Goal: Task Accomplishment & Management: Manage account settings

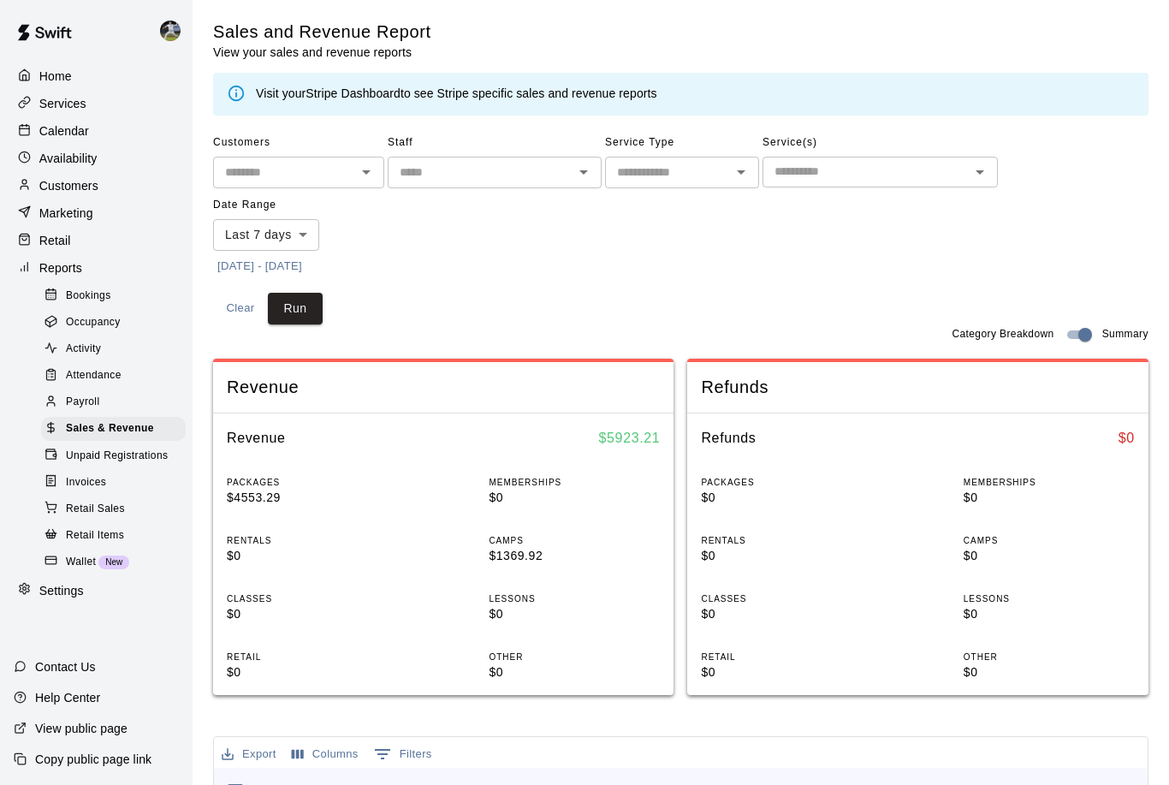
click at [41, 104] on p "Services" at bounding box center [62, 103] width 47 height 17
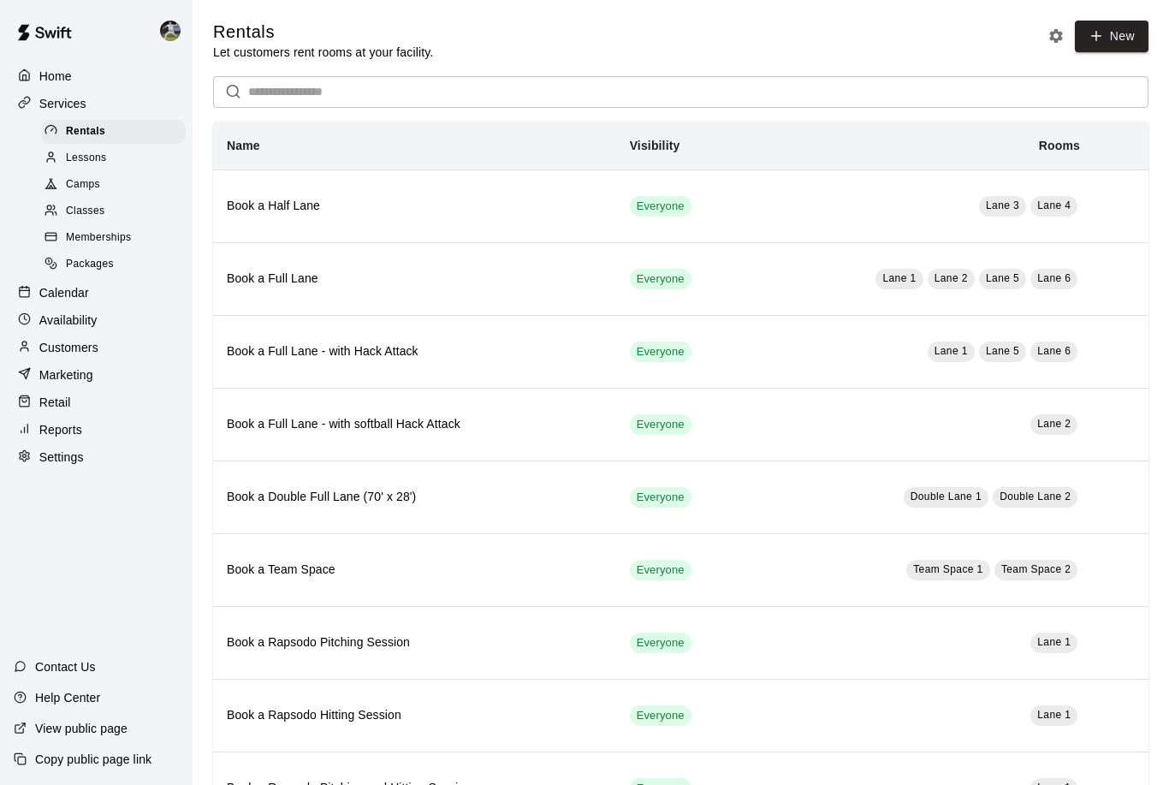
scroll to position [238, 0]
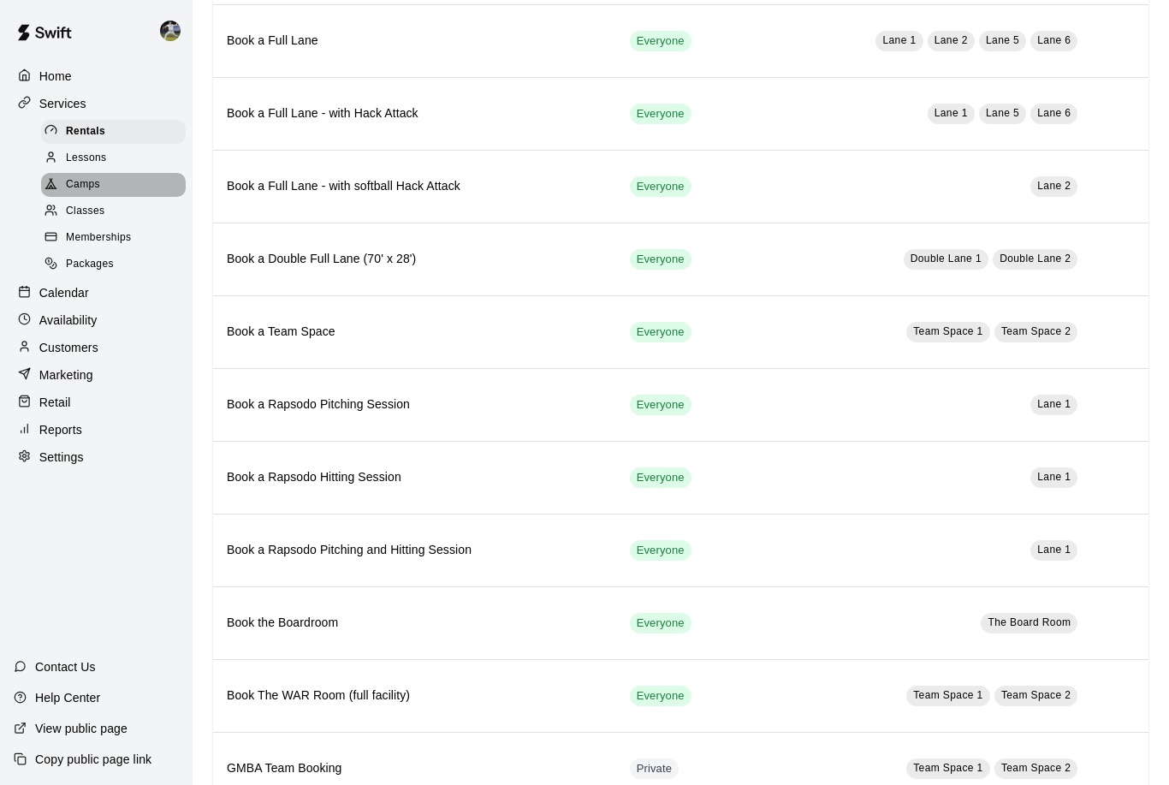
click at [75, 184] on span "Camps" at bounding box center [83, 184] width 34 height 17
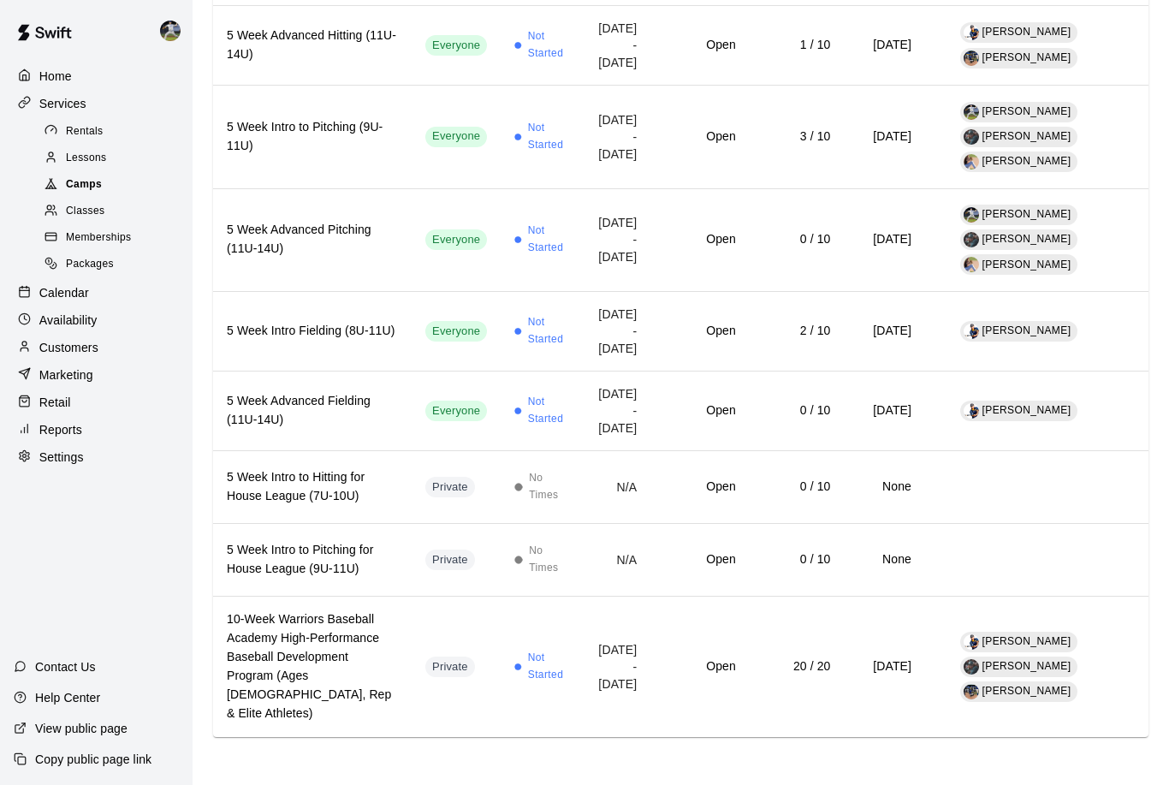
scroll to position [1111, 0]
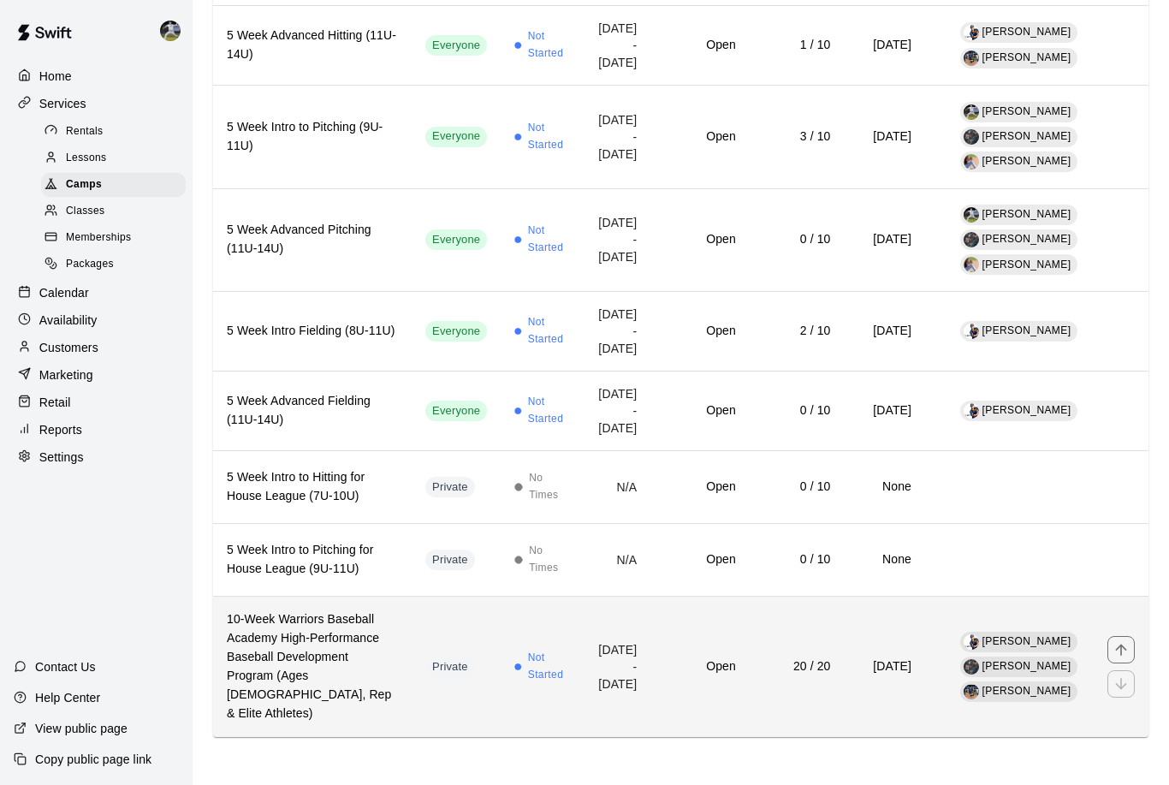
click at [550, 737] on td "Not Started" at bounding box center [541, 666] width 80 height 140
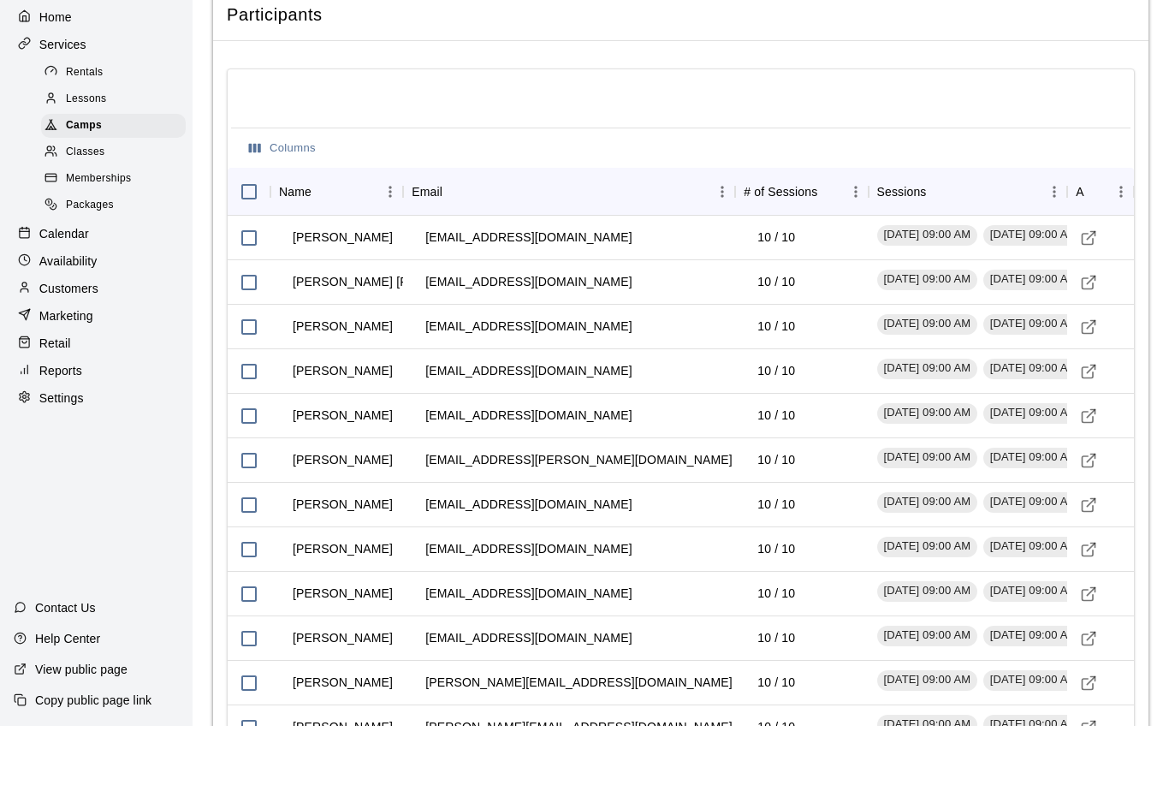
scroll to position [2832, 0]
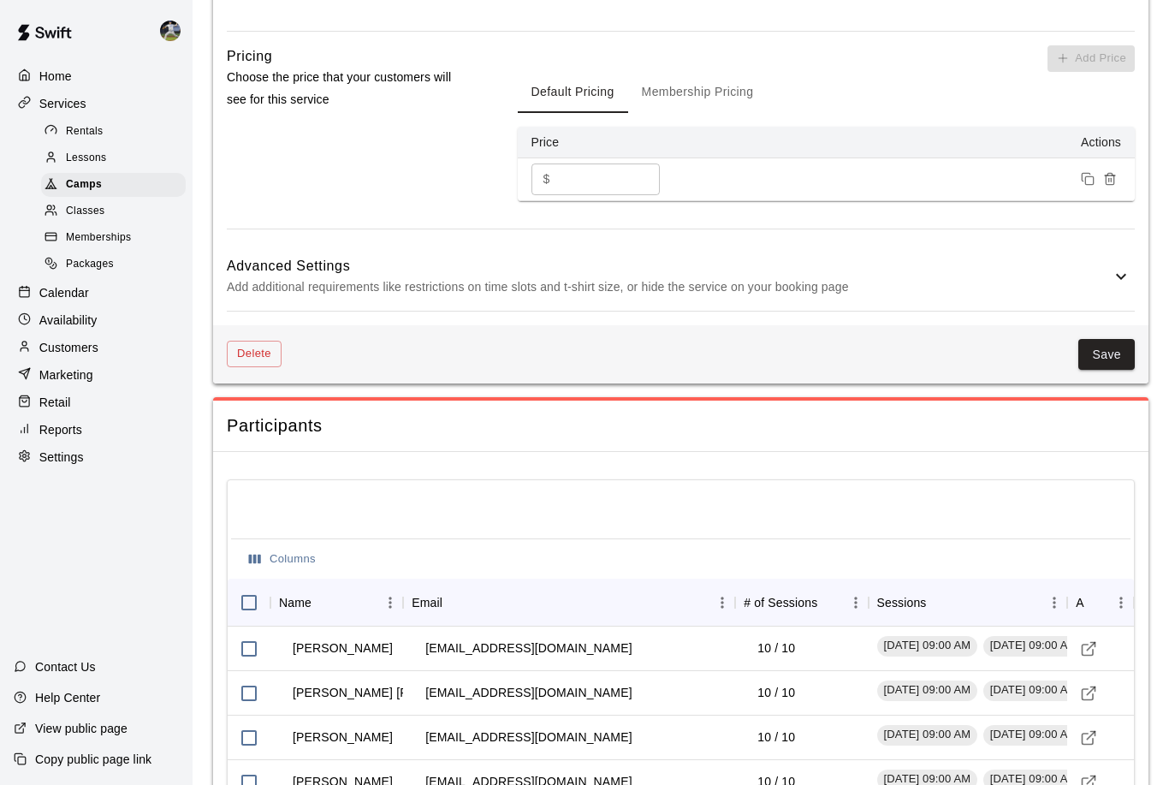
click at [433, 277] on h6 "Advanced Settings" at bounding box center [669, 266] width 884 height 22
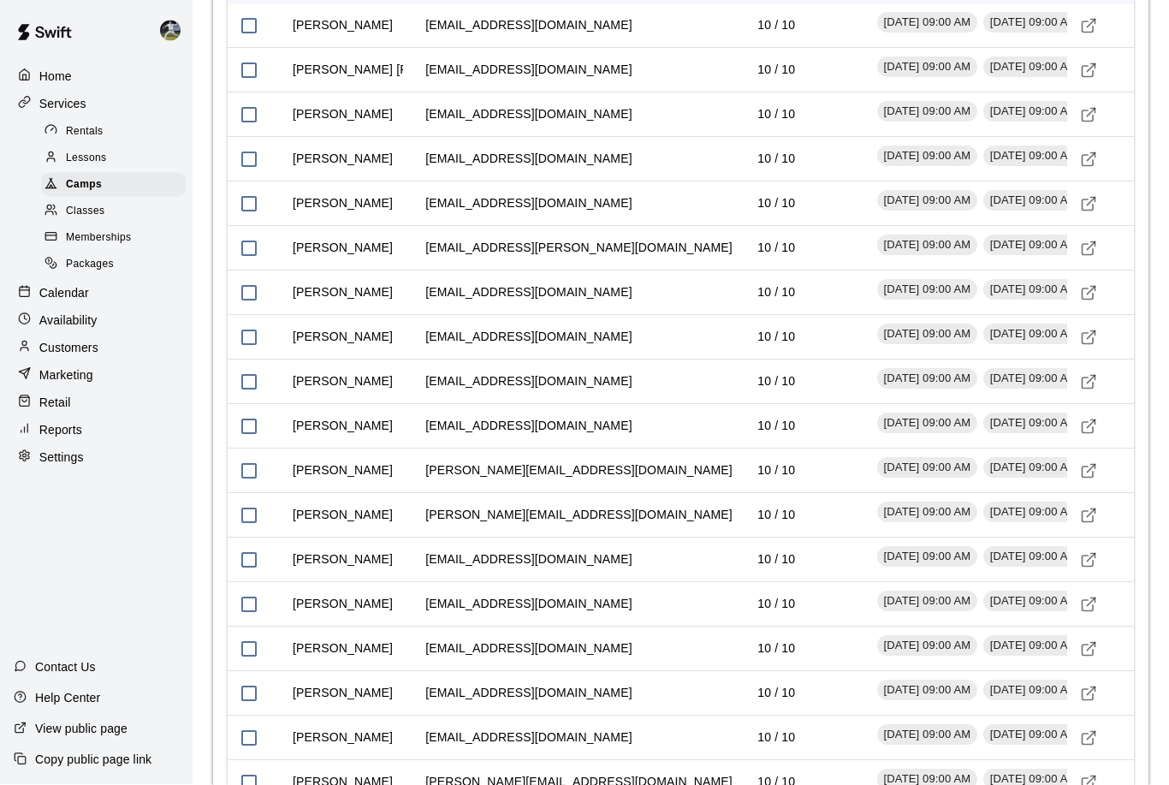
scroll to position [3264, 0]
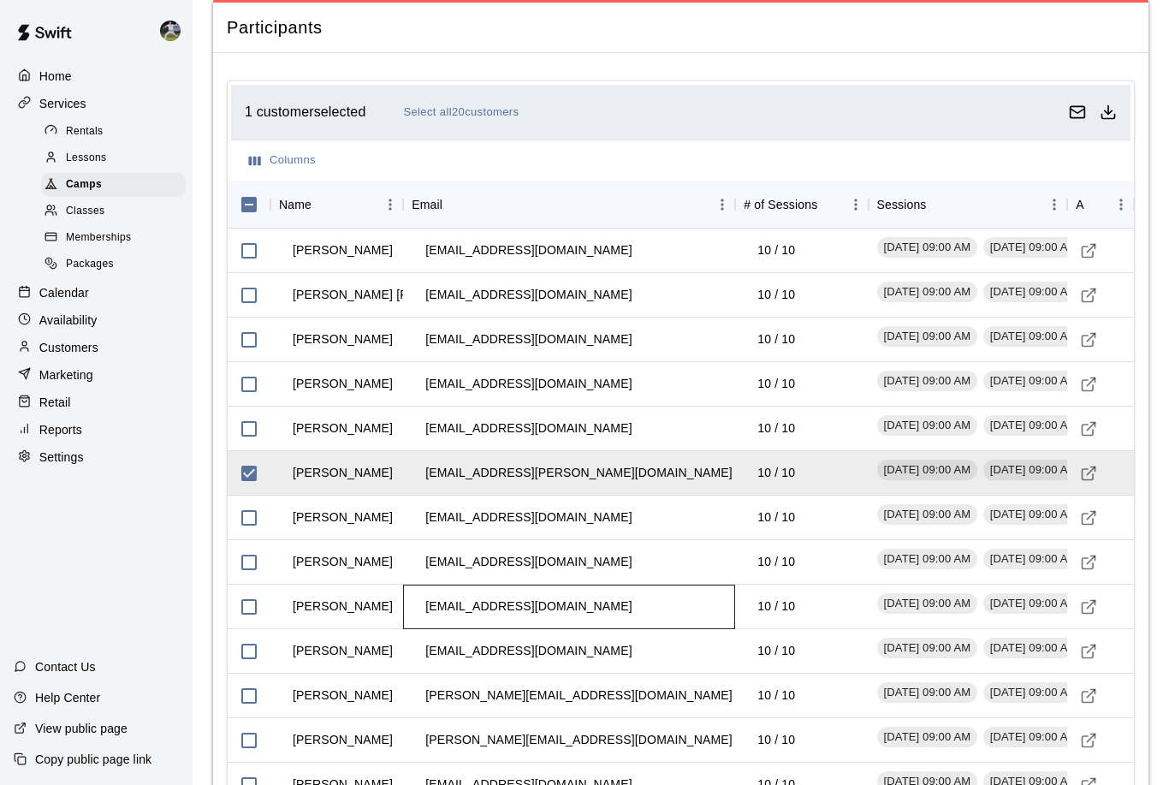
click at [644, 629] on div "[EMAIL_ADDRESS][DOMAIN_NAME]" at bounding box center [569, 606] width 332 height 44
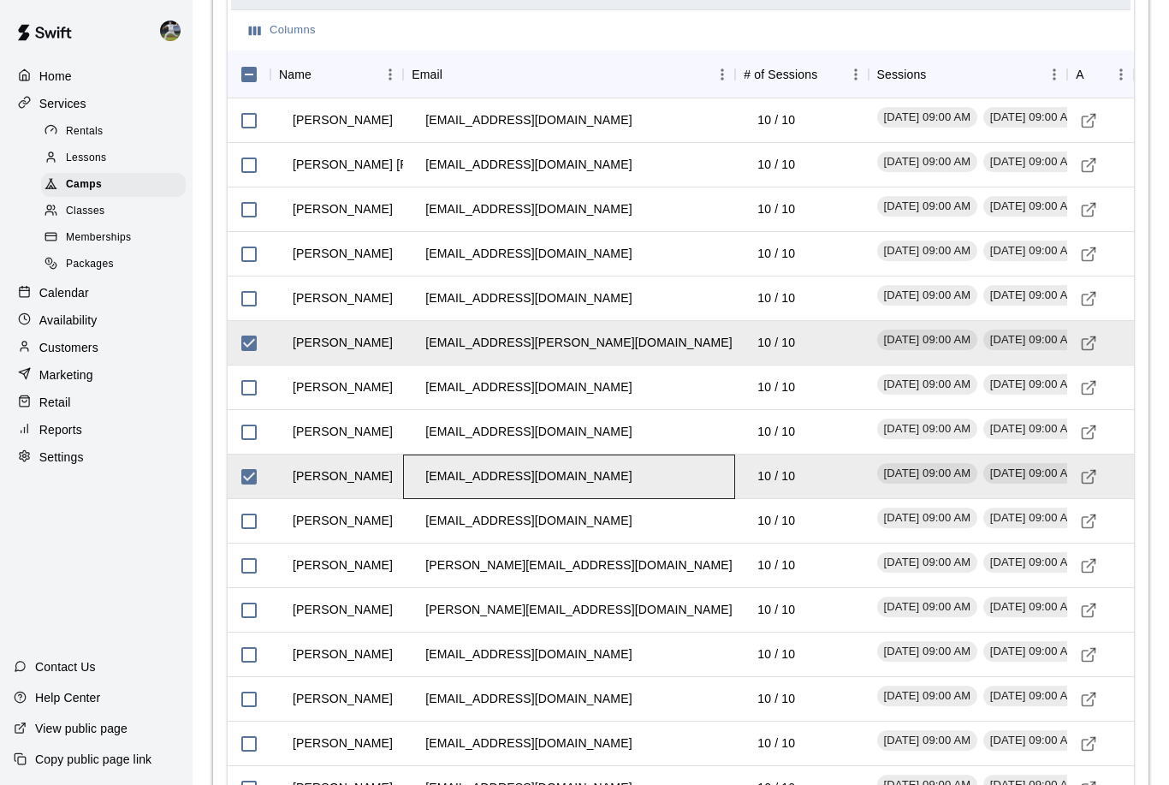
scroll to position [3183, 0]
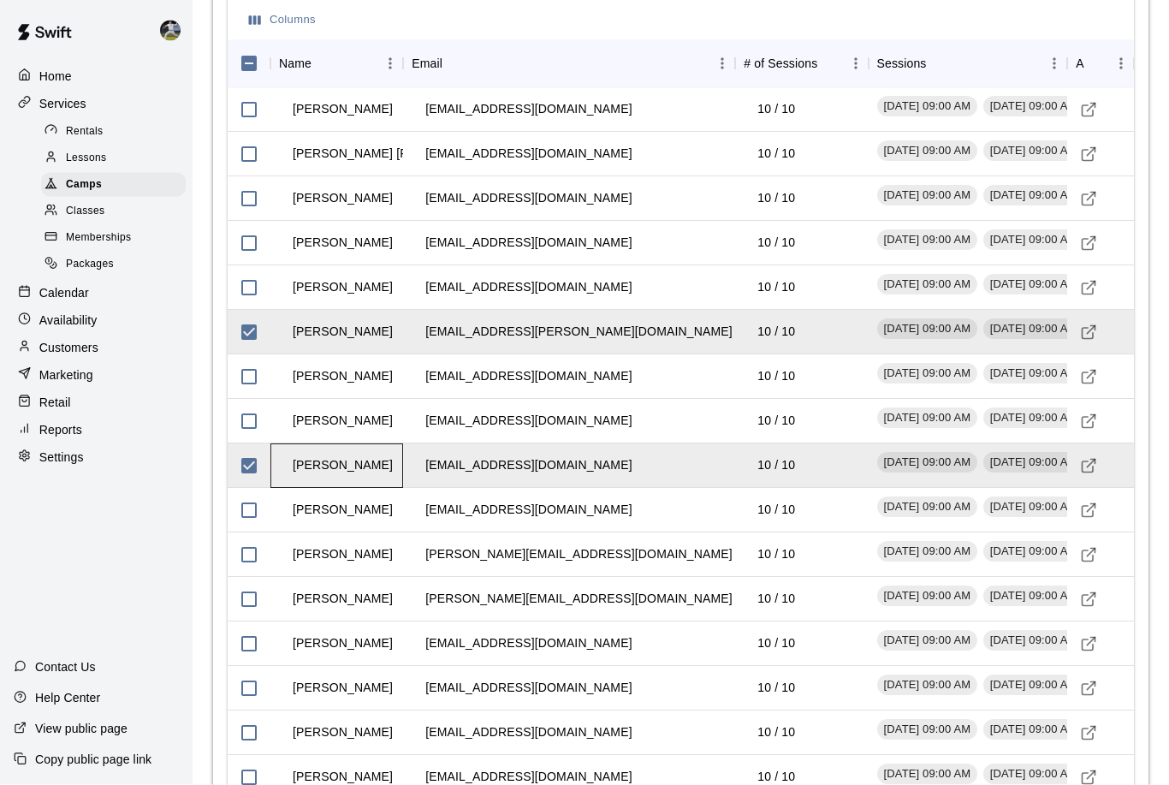
click at [287, 489] on td "[PERSON_NAME]" at bounding box center [342, 465] width 127 height 45
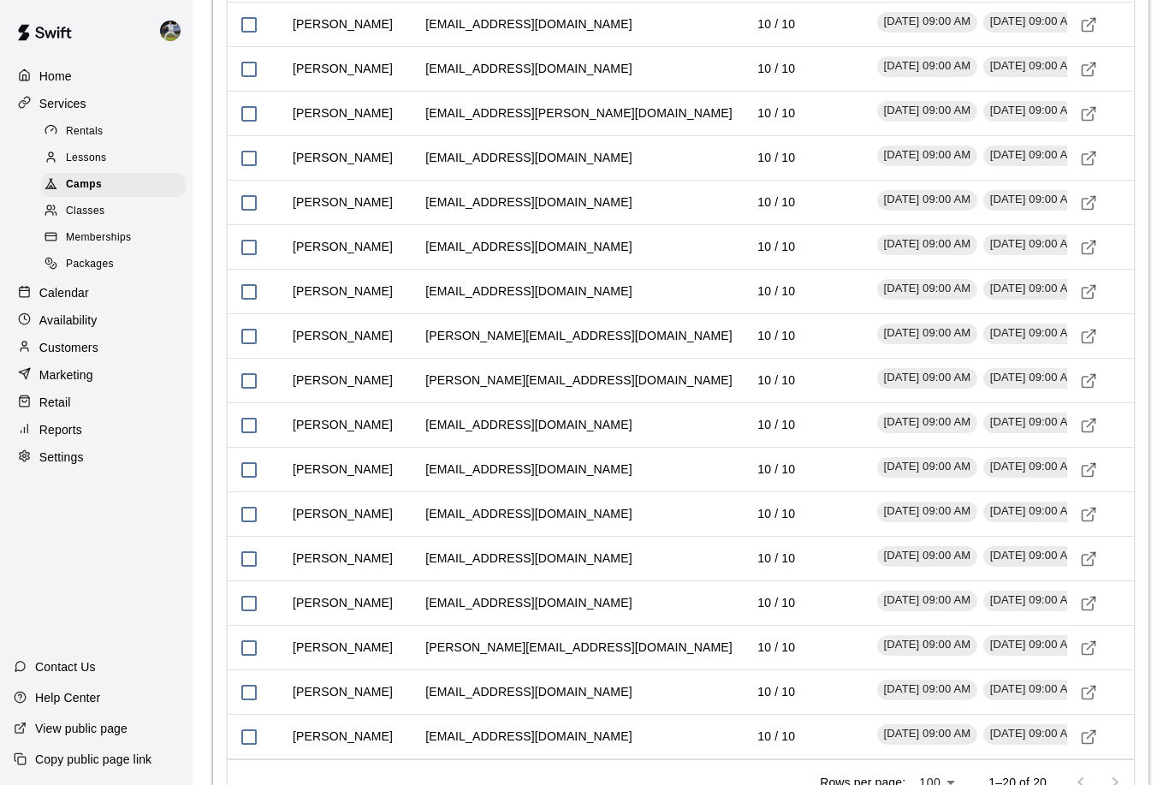
scroll to position [2645, 0]
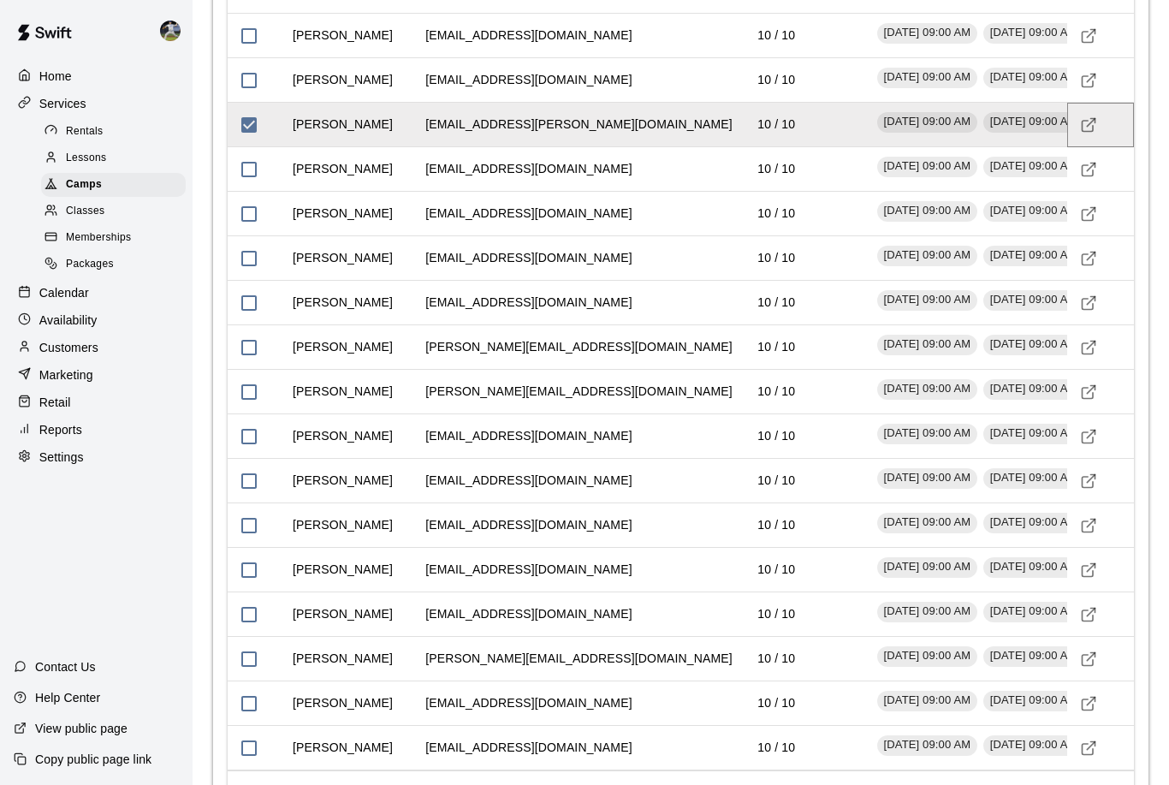
click at [1082, 133] on icon "Visit customer profile" at bounding box center [1088, 124] width 17 height 17
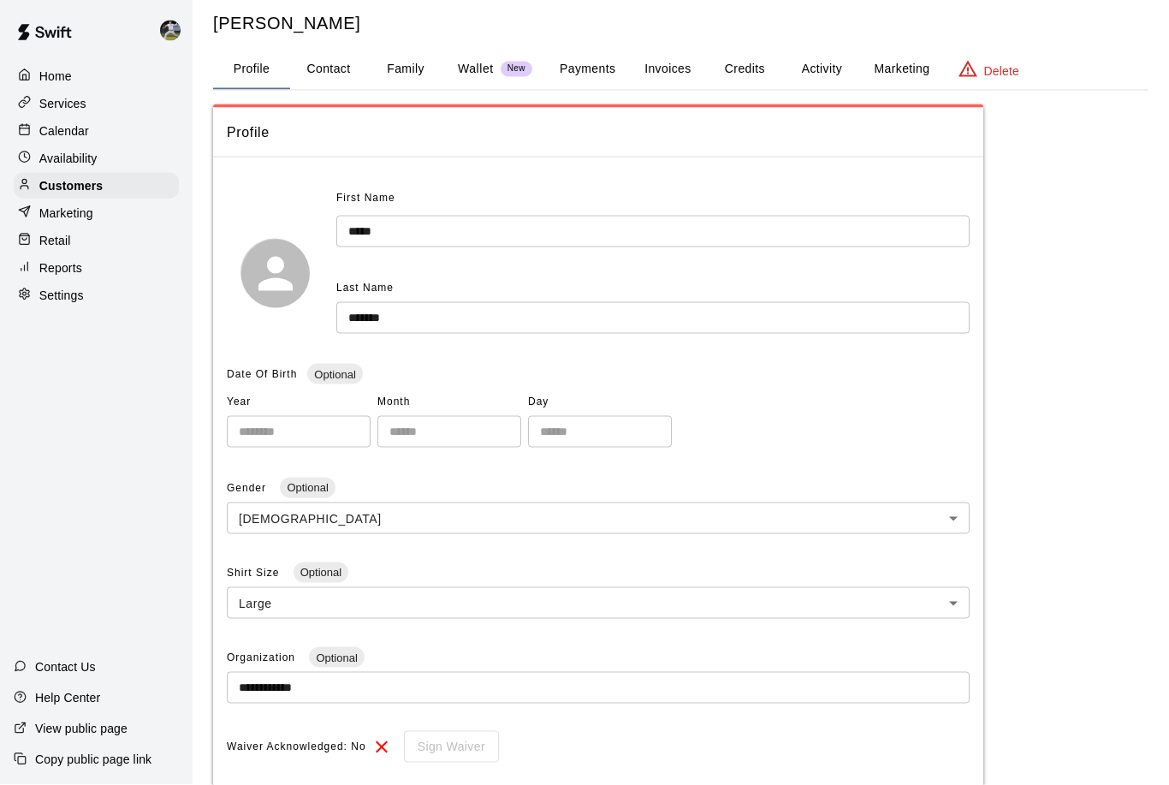
scroll to position [33, 0]
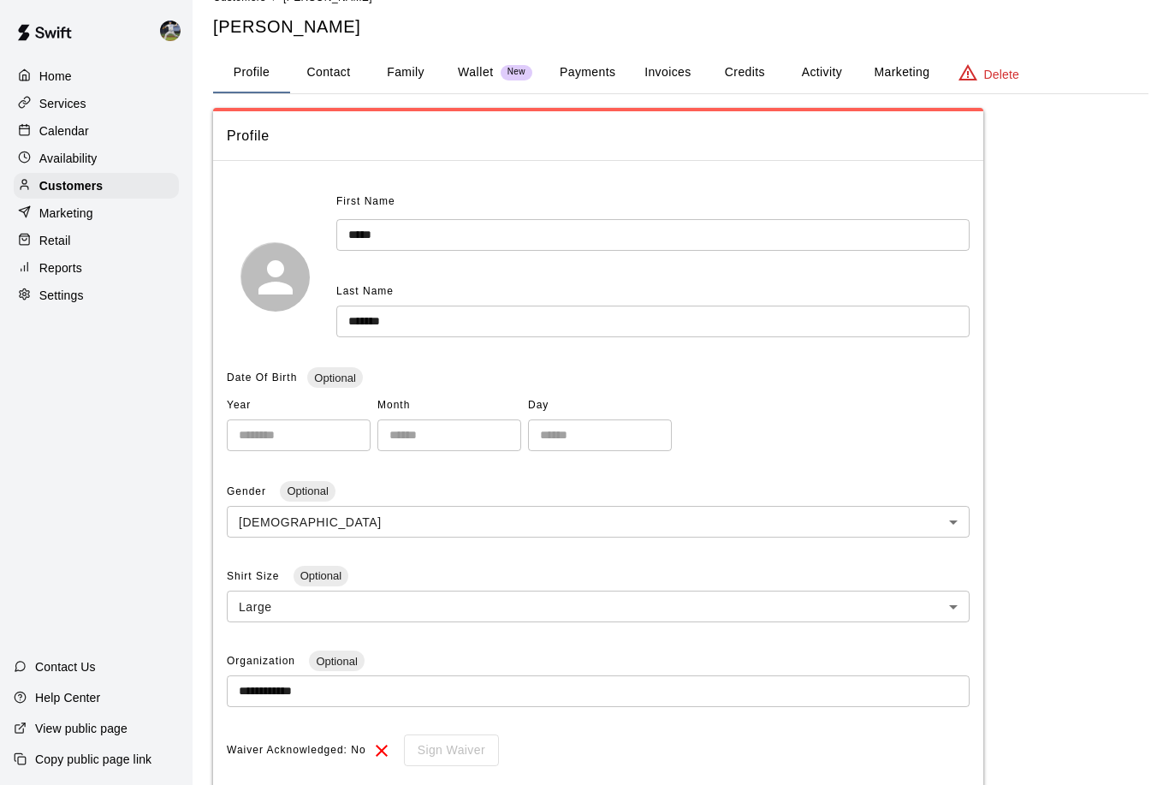
click at [829, 84] on button "Activity" at bounding box center [821, 72] width 77 height 41
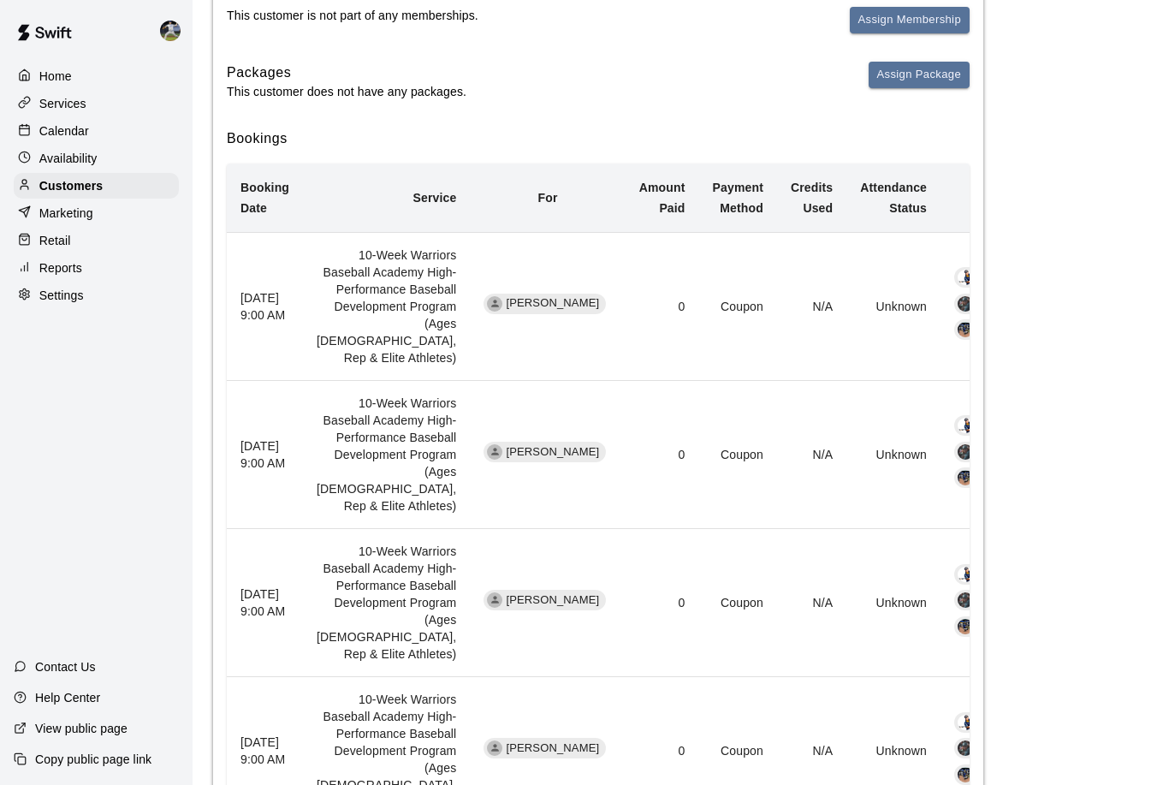
scroll to position [263, 0]
click at [625, 379] on td "0" at bounding box center [662, 307] width 74 height 148
click at [470, 530] on td "Cole Pranger" at bounding box center [547, 456] width 155 height 148
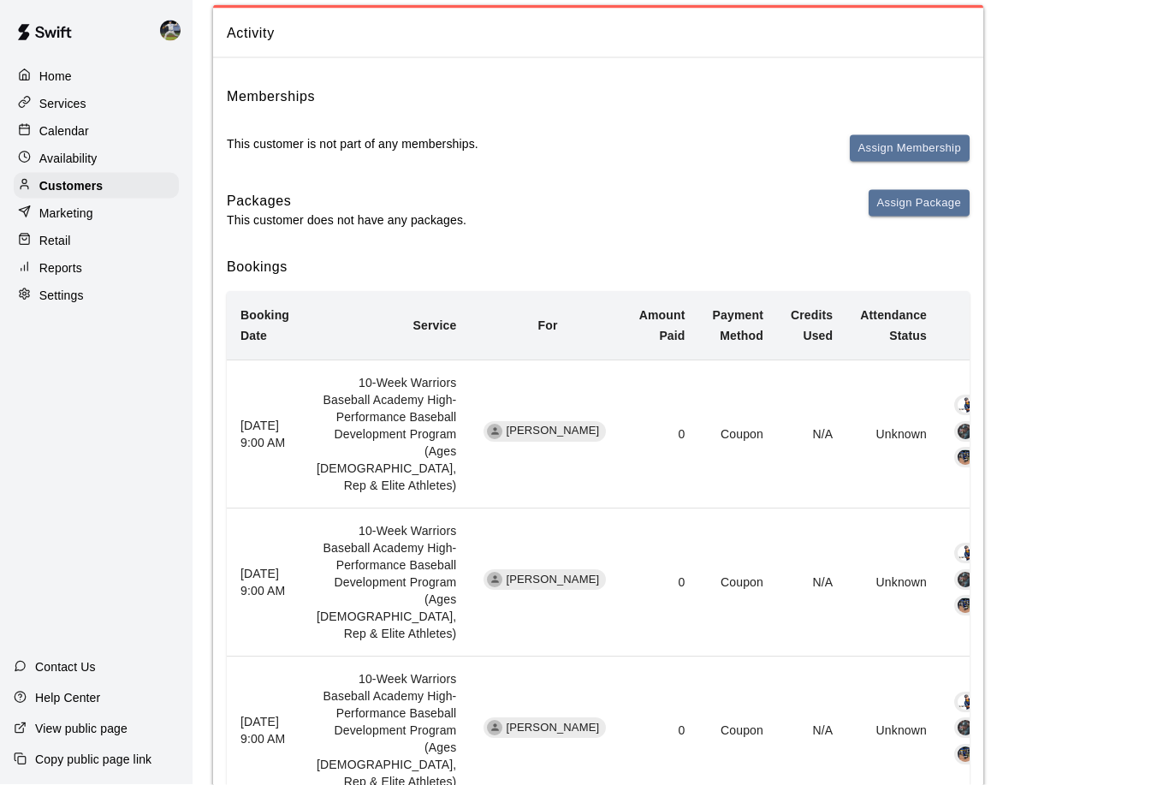
scroll to position [0, 0]
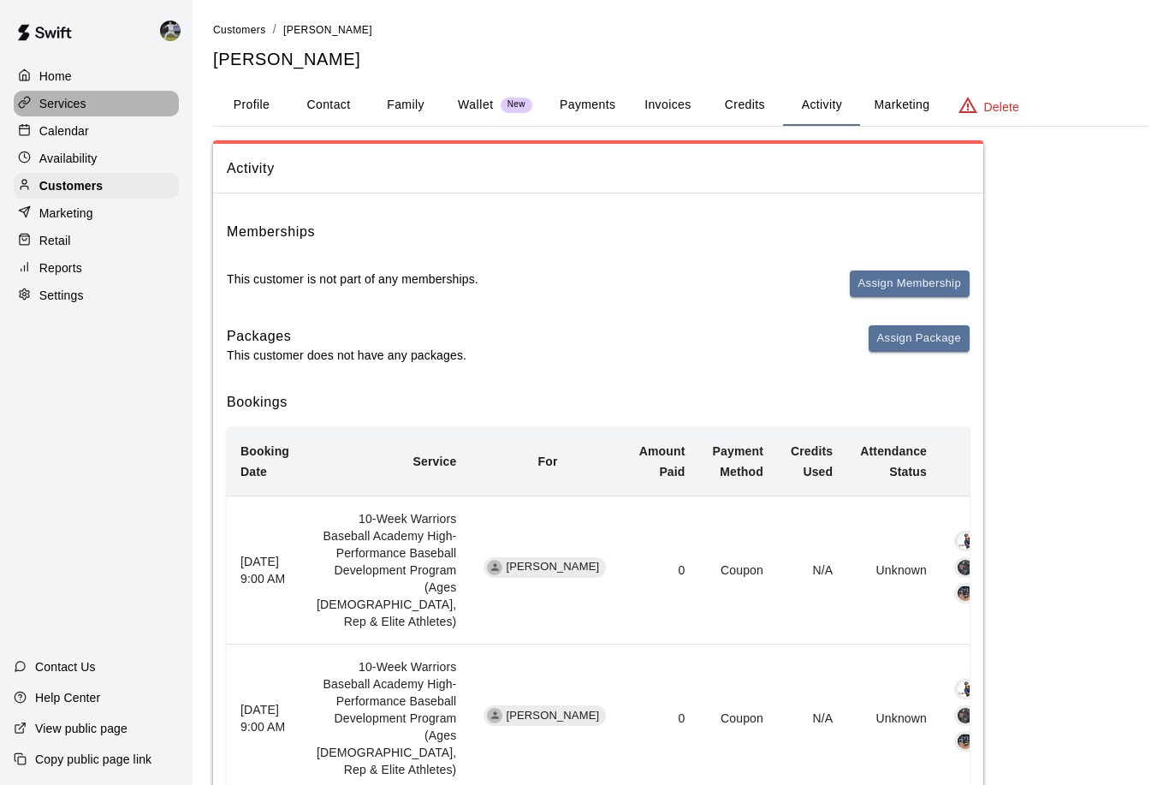
click at [49, 108] on p "Services" at bounding box center [62, 103] width 47 height 17
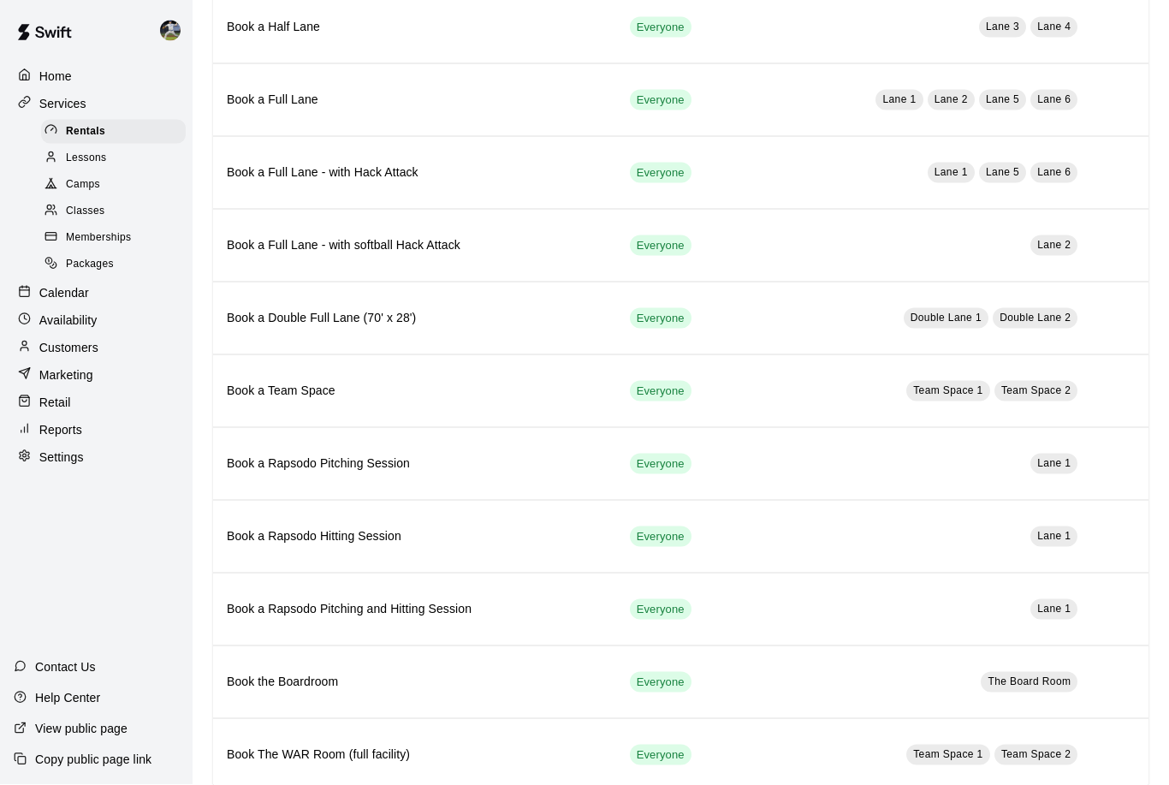
scroll to position [180, 0]
click at [77, 181] on span "Camps" at bounding box center [83, 184] width 34 height 17
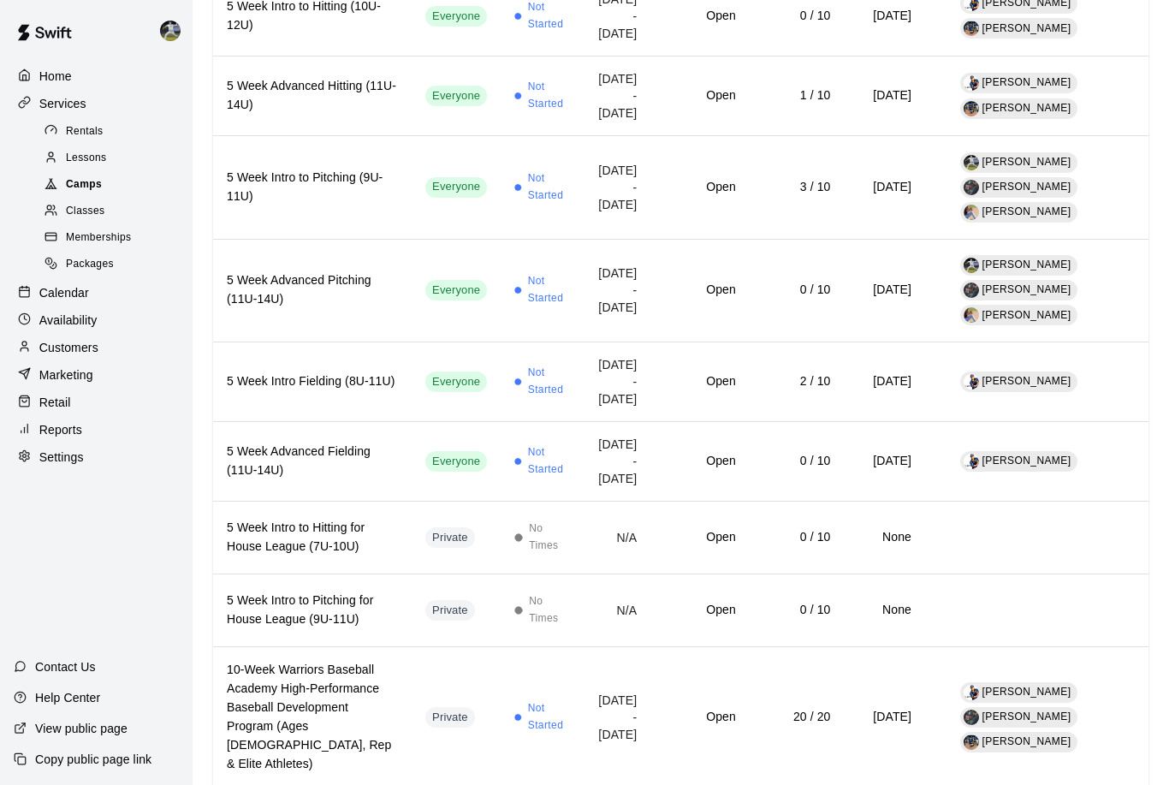
scroll to position [1111, 0]
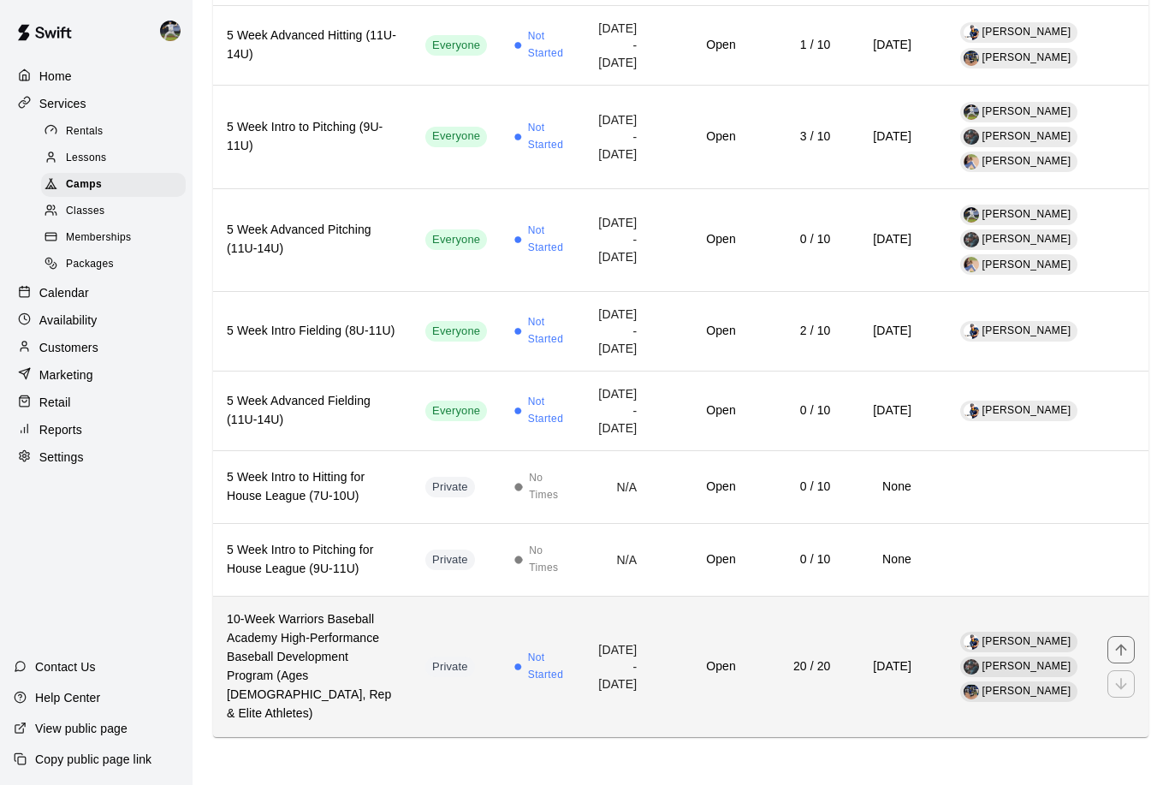
click at [344, 723] on h6 "10-Week Warriors Baseball Academy High-Performance Baseball Development Program…" at bounding box center [312, 666] width 171 height 113
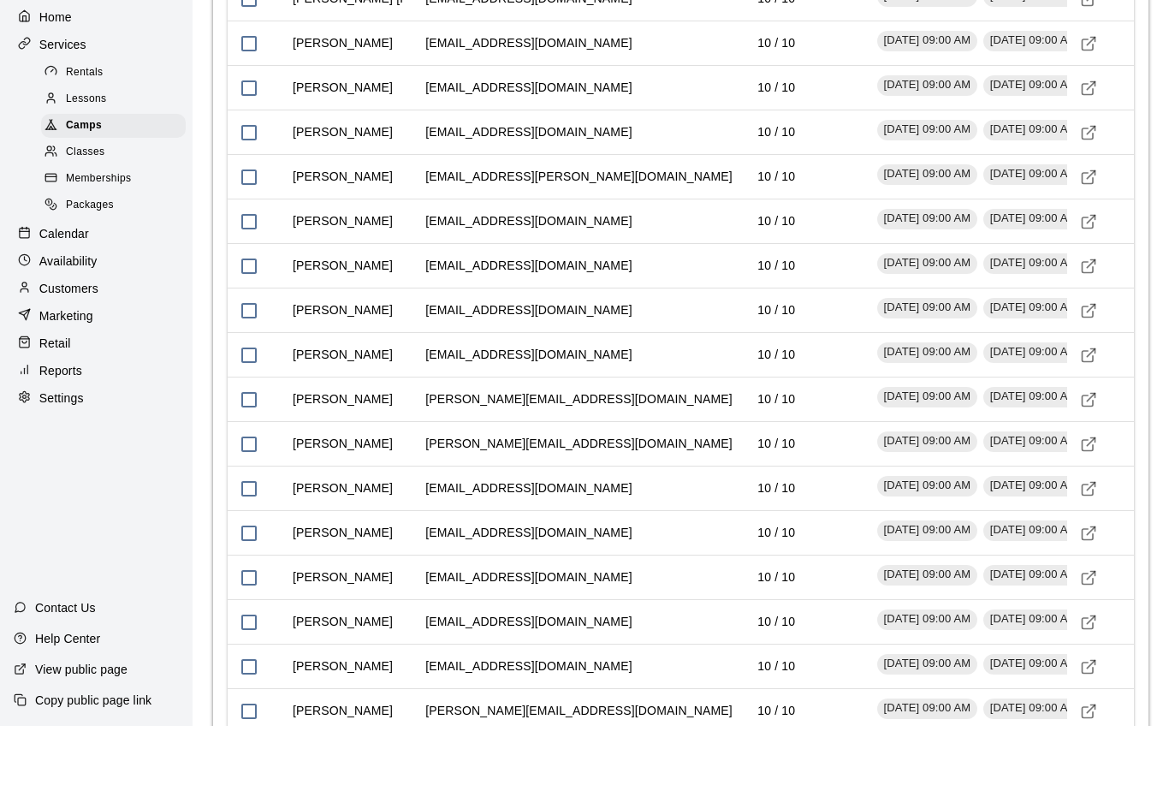
scroll to position [2832, 0]
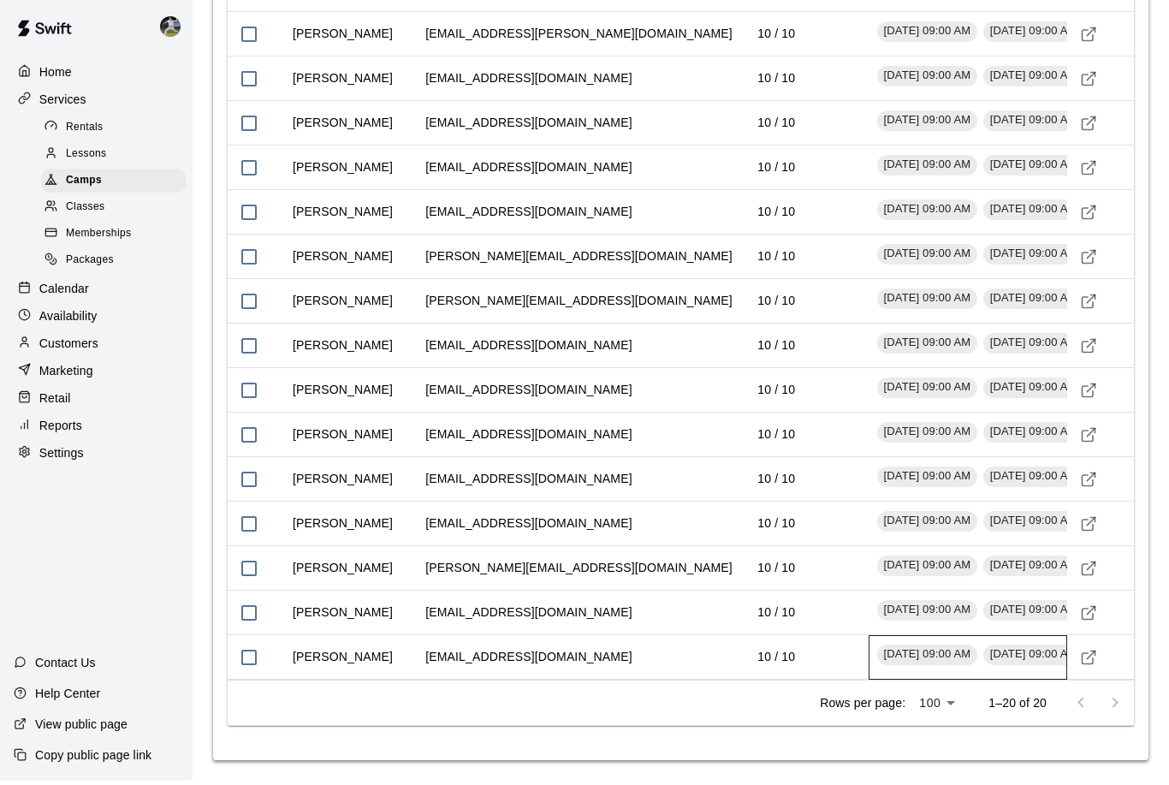
click at [1059, 658] on span "[DATE] 09:00 AM" at bounding box center [1033, 658] width 101 height 16
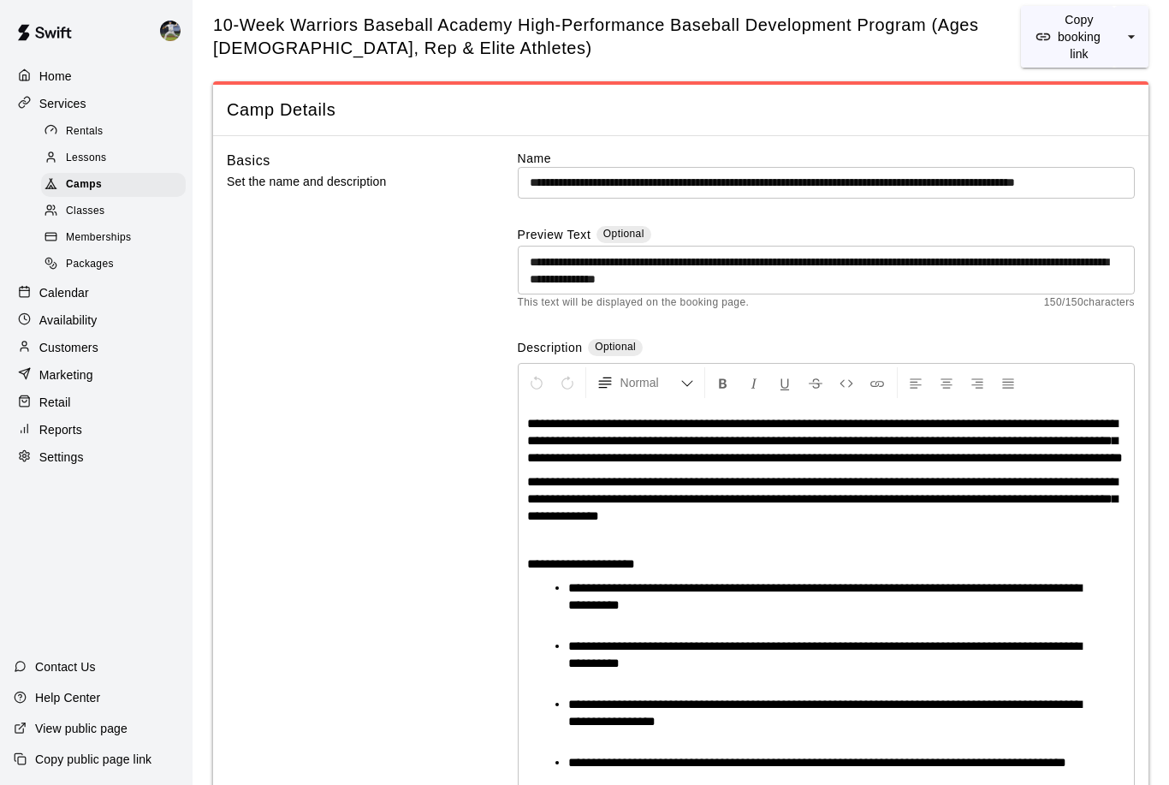
scroll to position [0, 0]
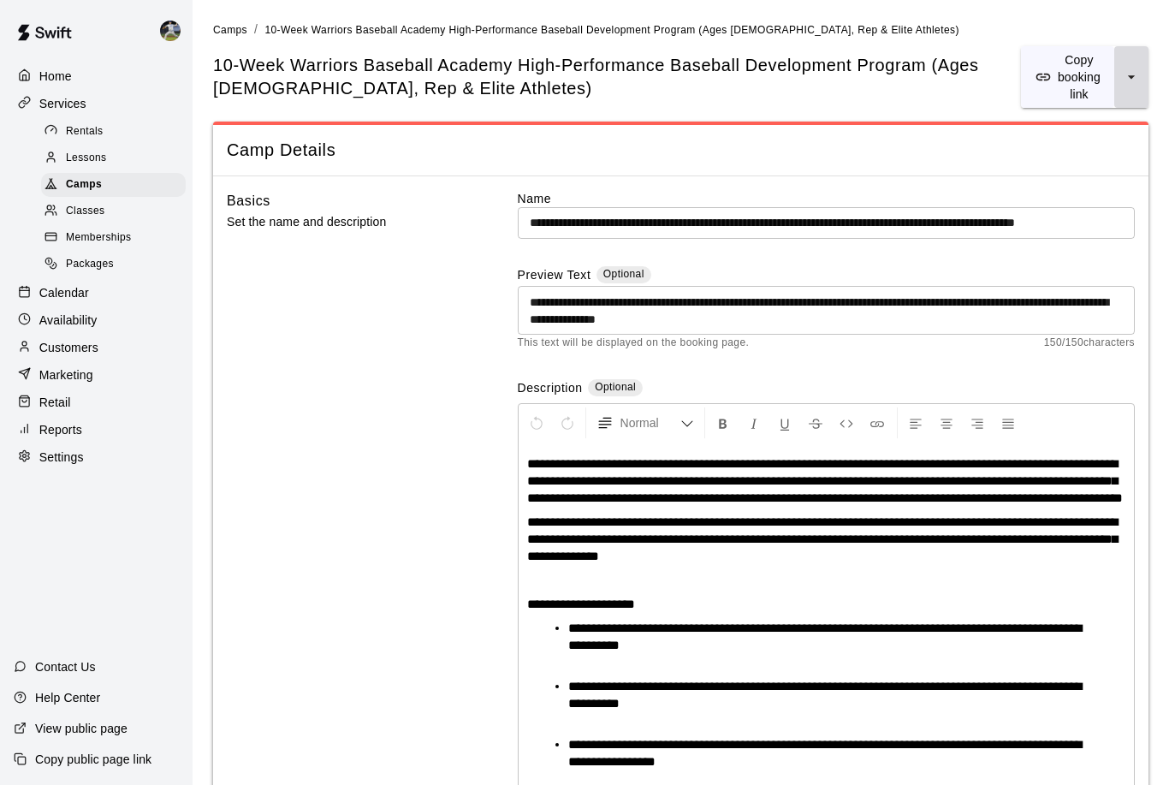
click at [1122, 78] on button "select merge strategy" at bounding box center [1131, 77] width 34 height 62
click at [1135, 78] on icon "select merge strategy" at bounding box center [1131, 76] width 17 height 17
click at [65, 342] on p "Customers" at bounding box center [68, 347] width 59 height 17
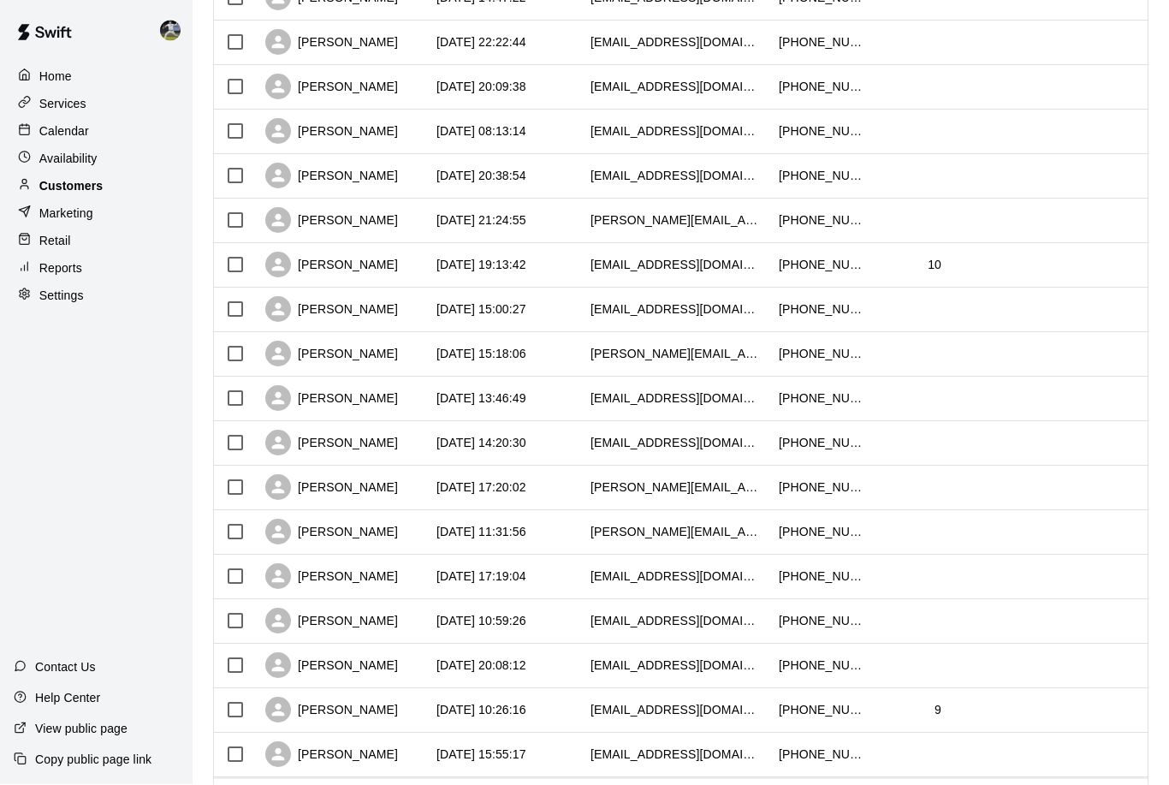
scroll to position [638, 0]
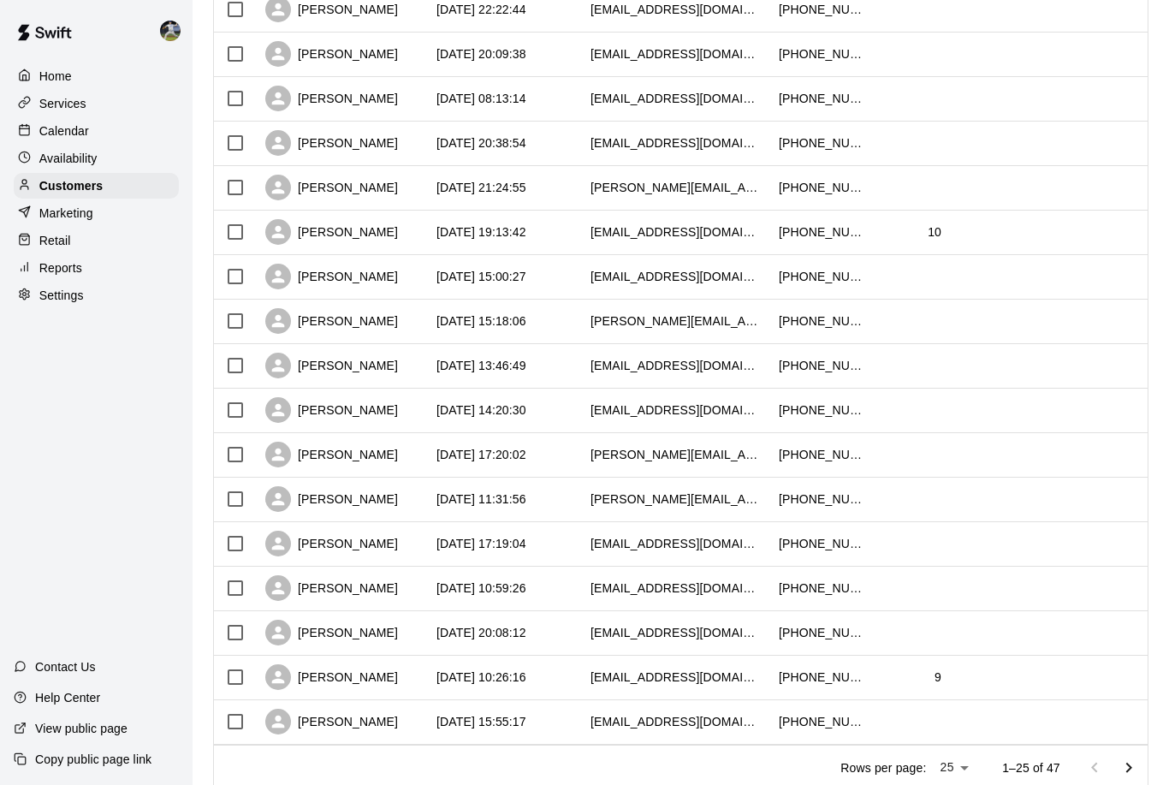
click at [1127, 771] on icon "Go to next page" at bounding box center [1128, 766] width 6 height 10
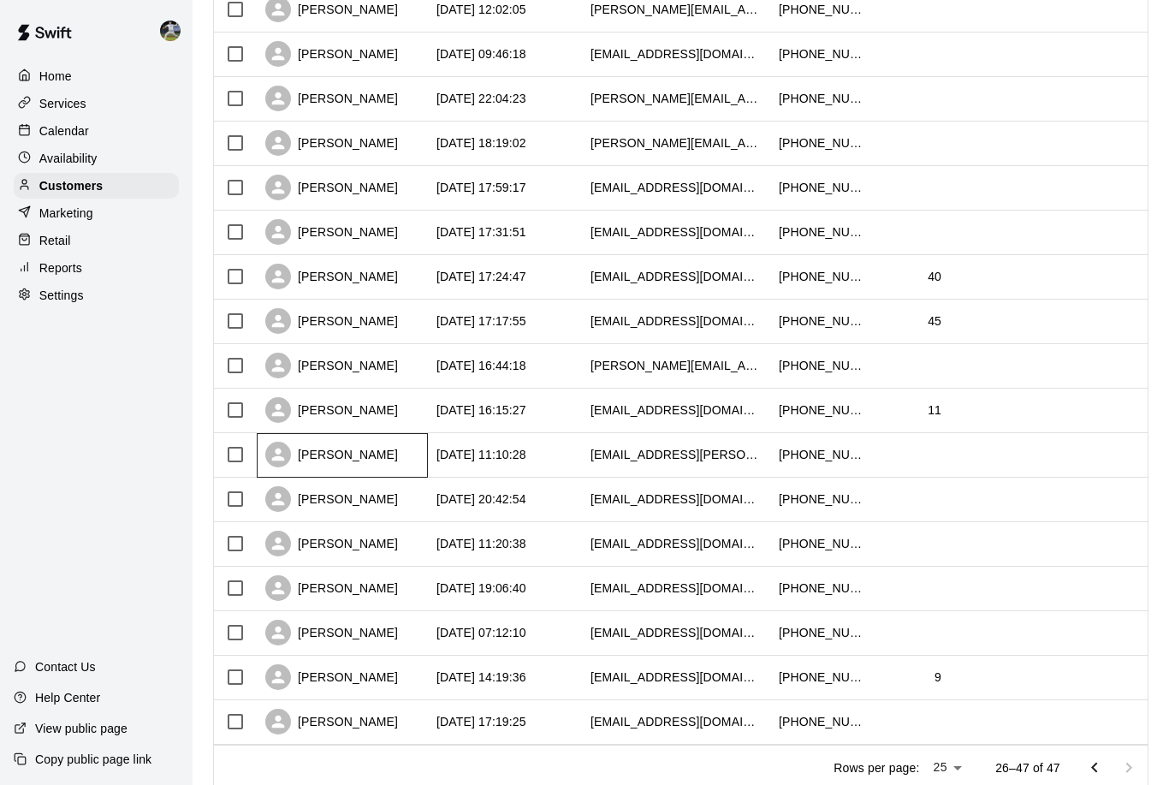
click at [327, 441] on div "[PERSON_NAME]" at bounding box center [342, 455] width 171 height 44
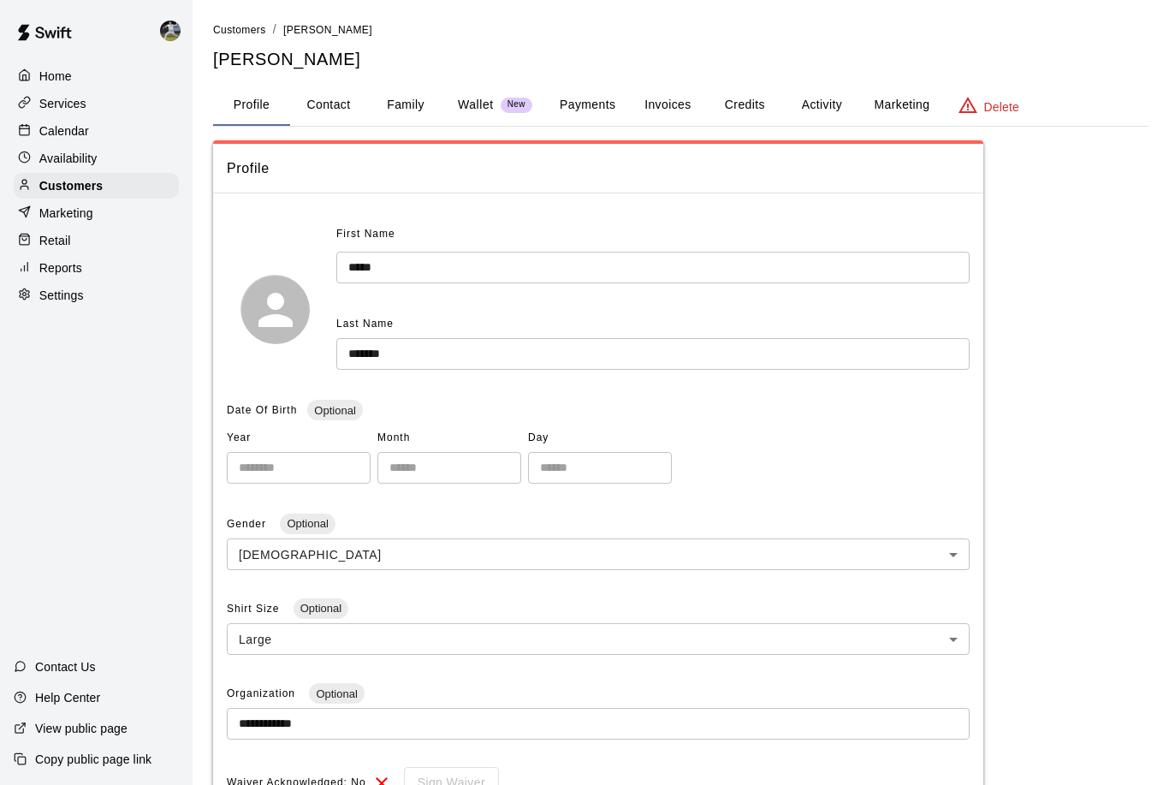
click at [405, 92] on button "Family" at bounding box center [405, 105] width 77 height 41
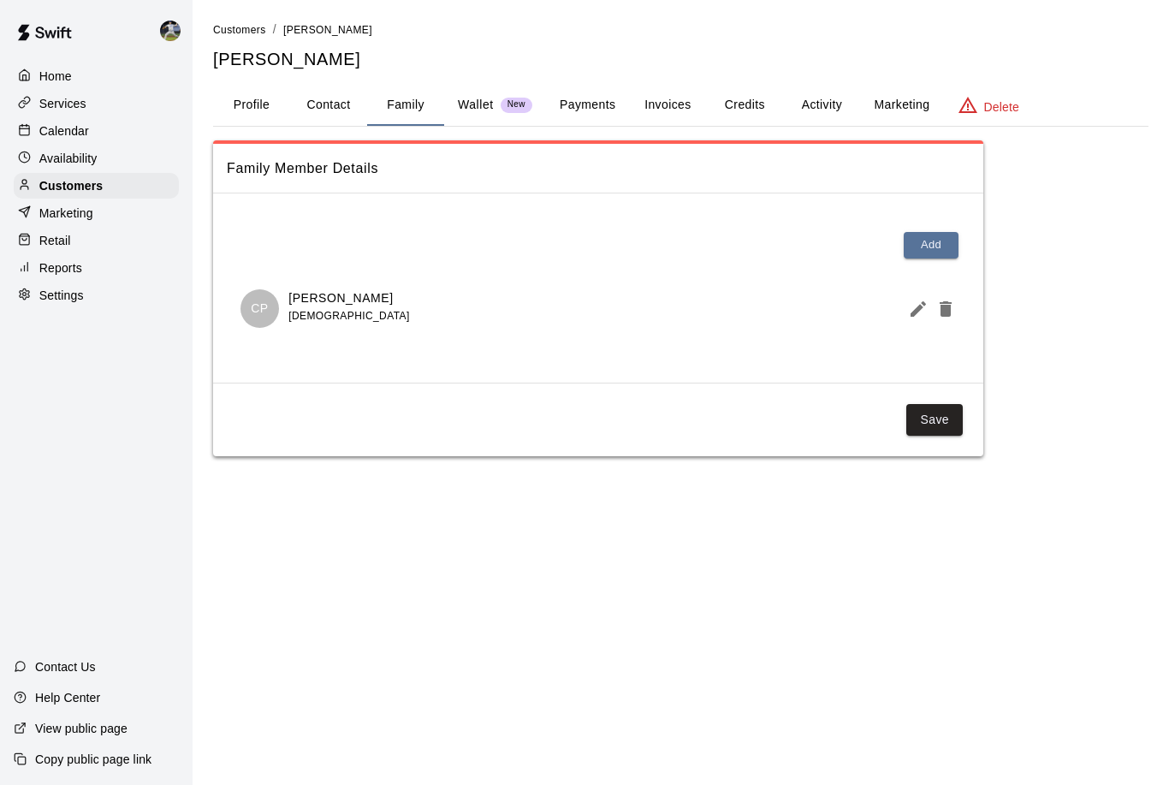
click at [478, 300] on div "CP Cole Pranger 10 years old" at bounding box center [597, 308] width 715 height 39
click at [358, 291] on p "Cole Pranger" at bounding box center [348, 298] width 121 height 18
click at [878, 311] on div "CP Cole Pranger 10 years old" at bounding box center [597, 308] width 715 height 39
click at [920, 300] on icon "Edit Member" at bounding box center [918, 309] width 21 height 21
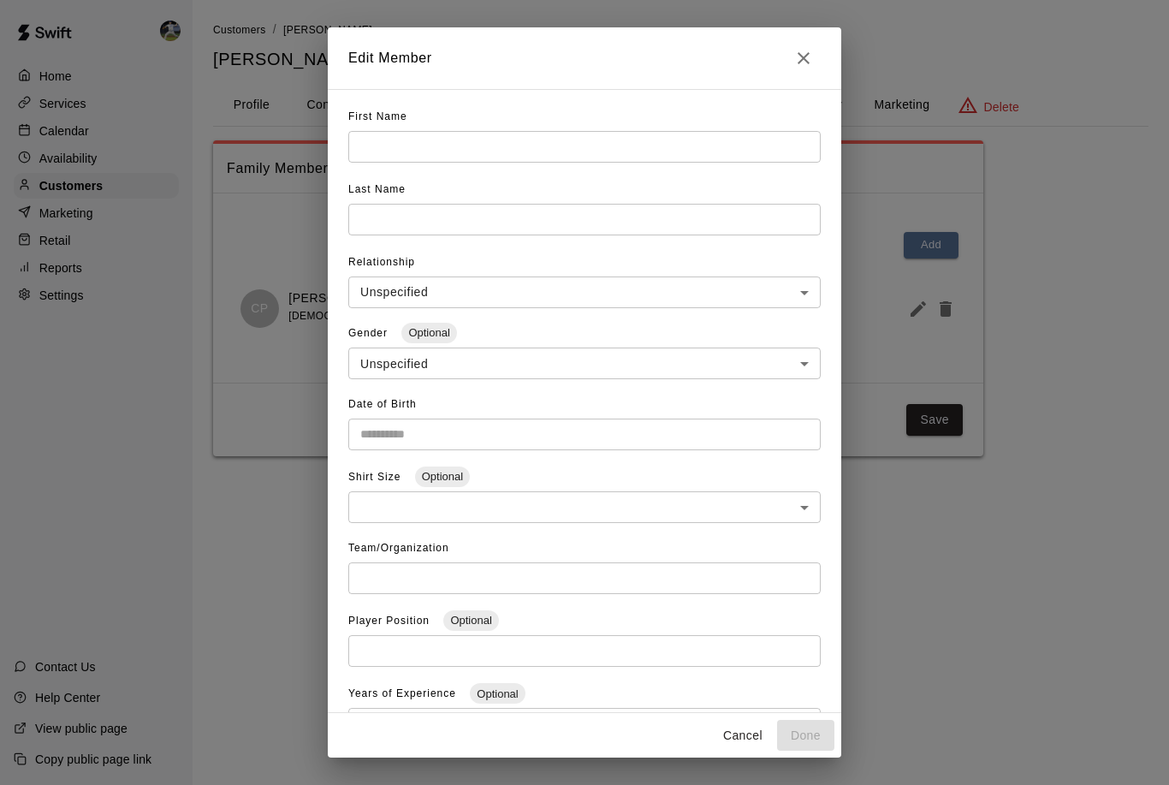
type input "****"
type input "*******"
type input "*****"
type input "****"
type input "**********"
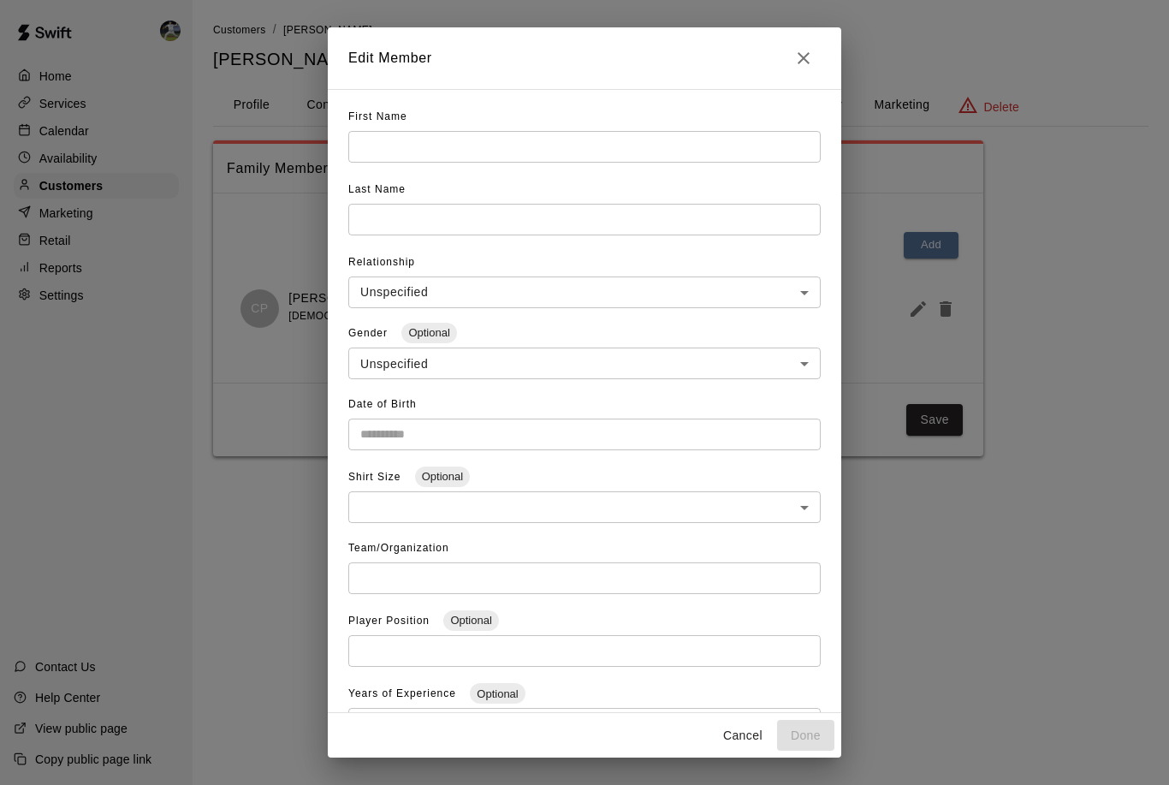
type input "**"
type input "****"
type input "*******"
type input "*"
click at [809, 55] on icon "Close" at bounding box center [803, 58] width 21 height 21
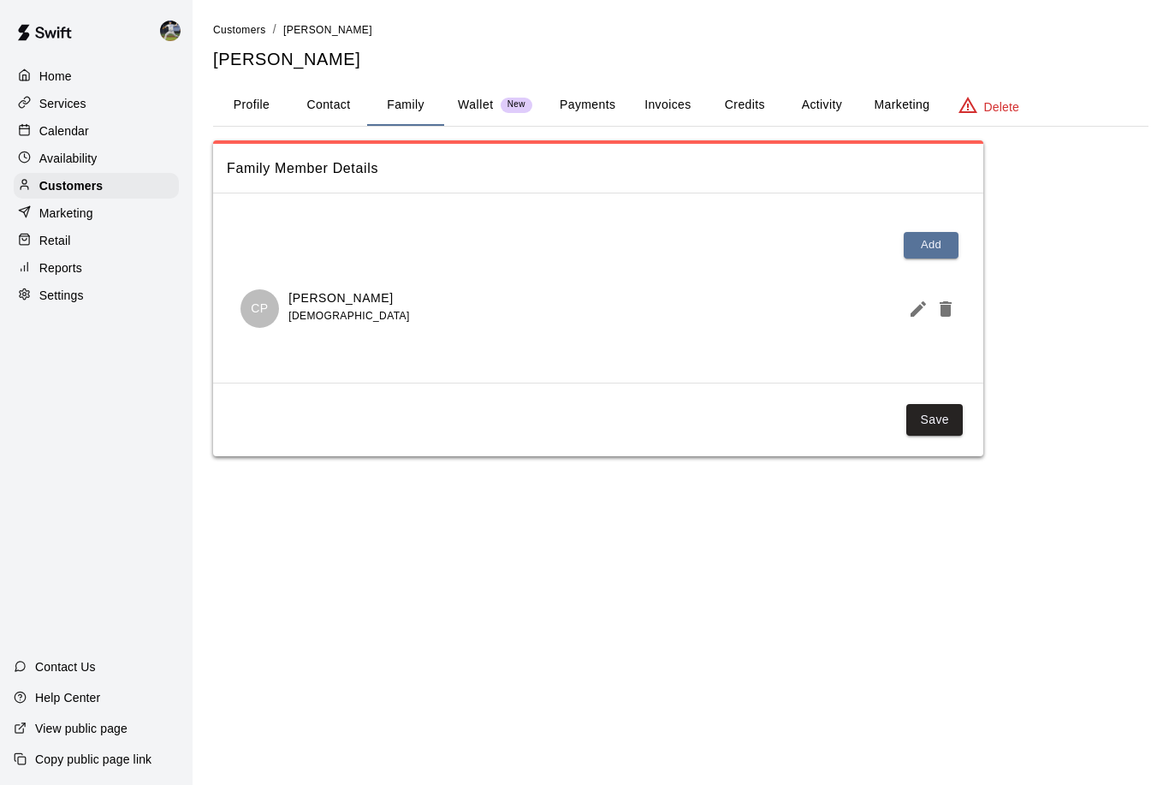
click at [44, 98] on p "Services" at bounding box center [62, 103] width 47 height 17
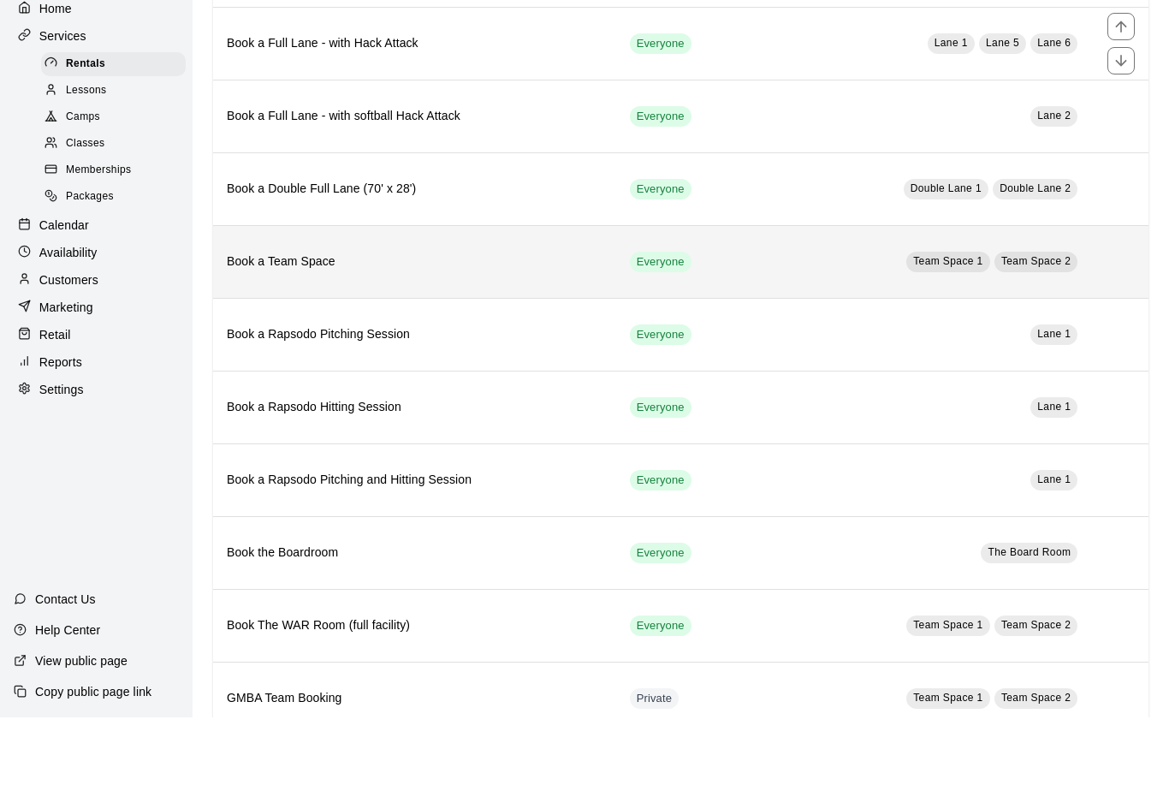
scroll to position [238, 0]
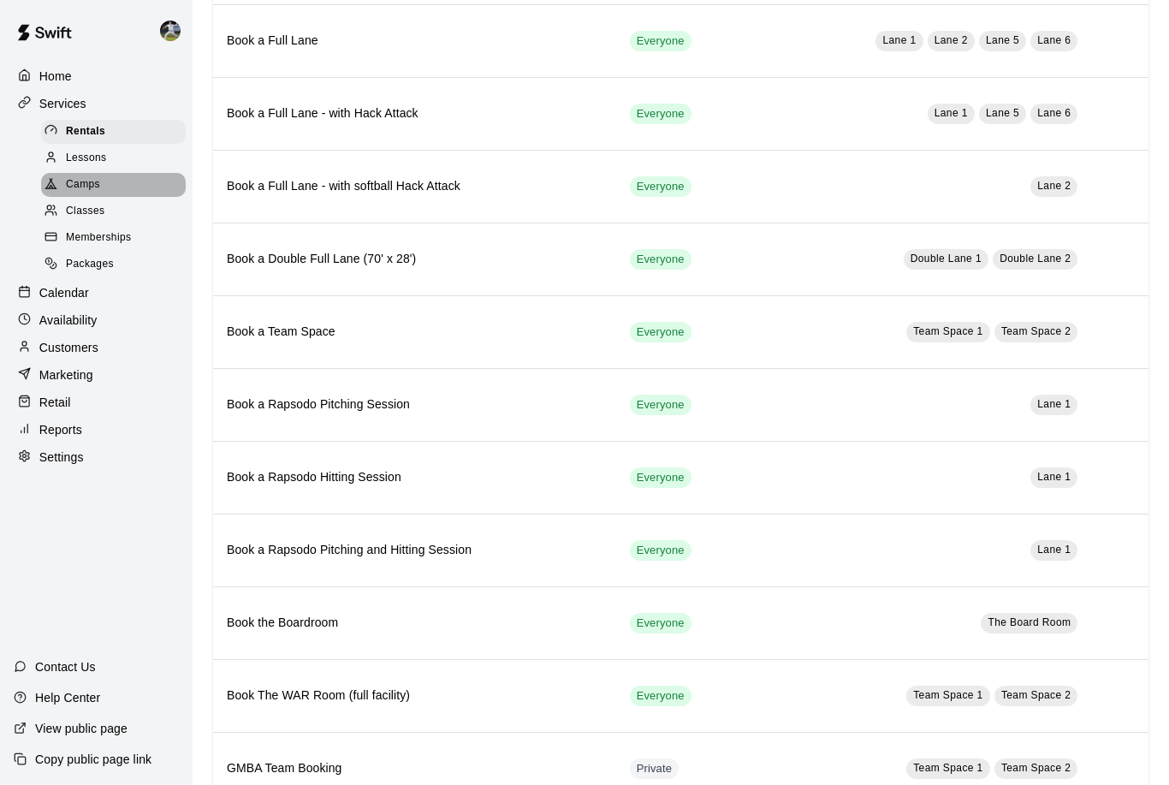
click at [88, 184] on span "Camps" at bounding box center [83, 184] width 34 height 17
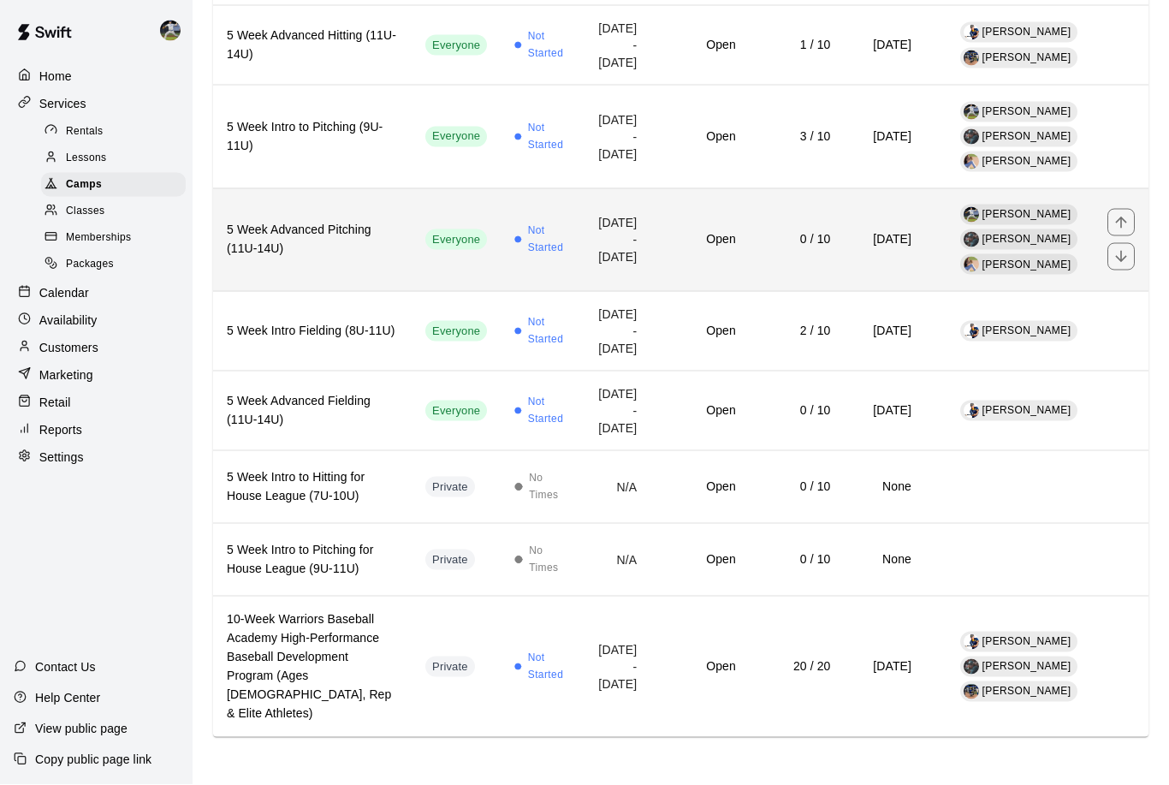
scroll to position [1111, 0]
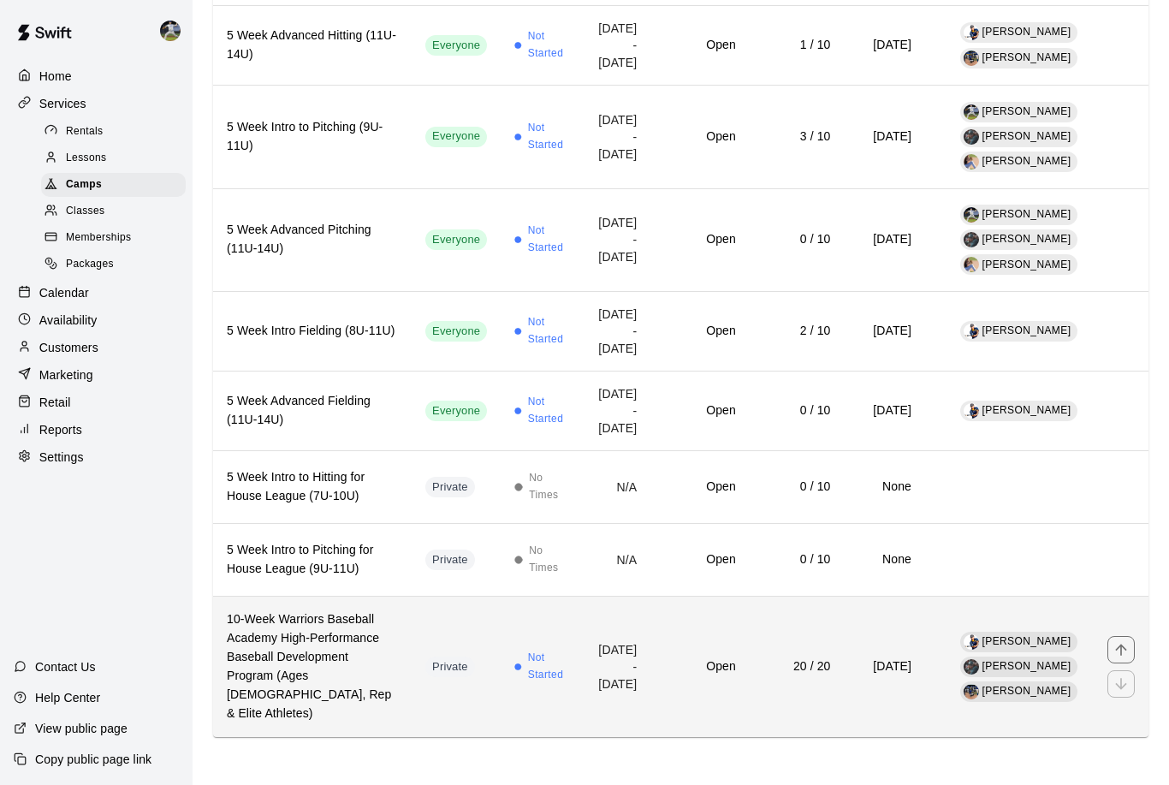
click at [382, 723] on h6 "10-Week Warriors Baseball Academy High-Performance Baseball Development Program…" at bounding box center [312, 666] width 171 height 113
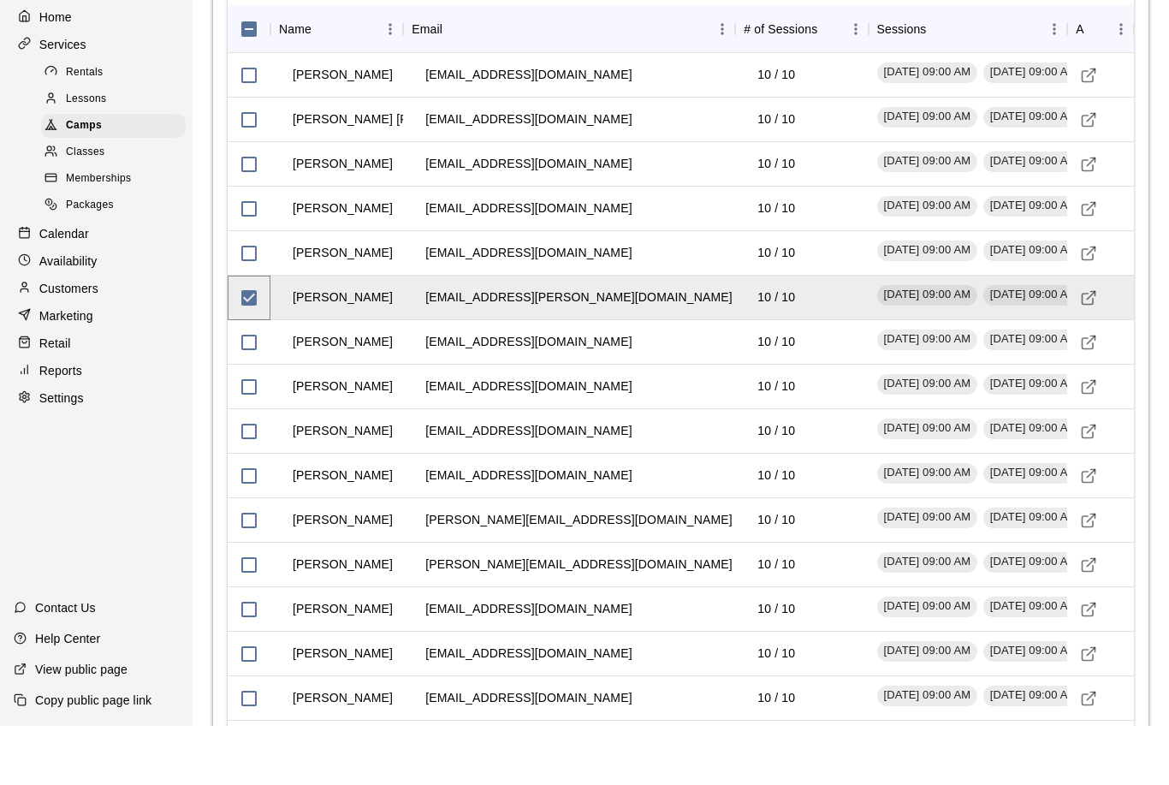
scroll to position [2472, 0]
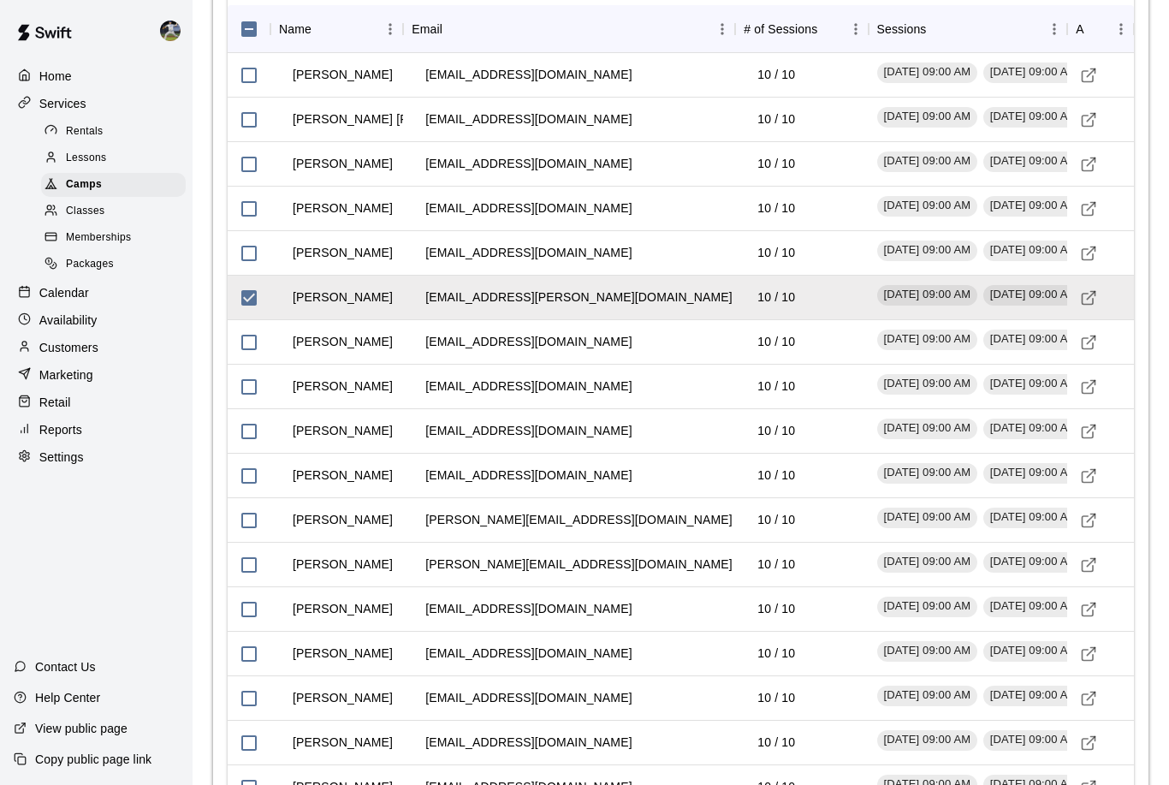
click at [72, 293] on p "Calendar" at bounding box center [64, 292] width 50 height 17
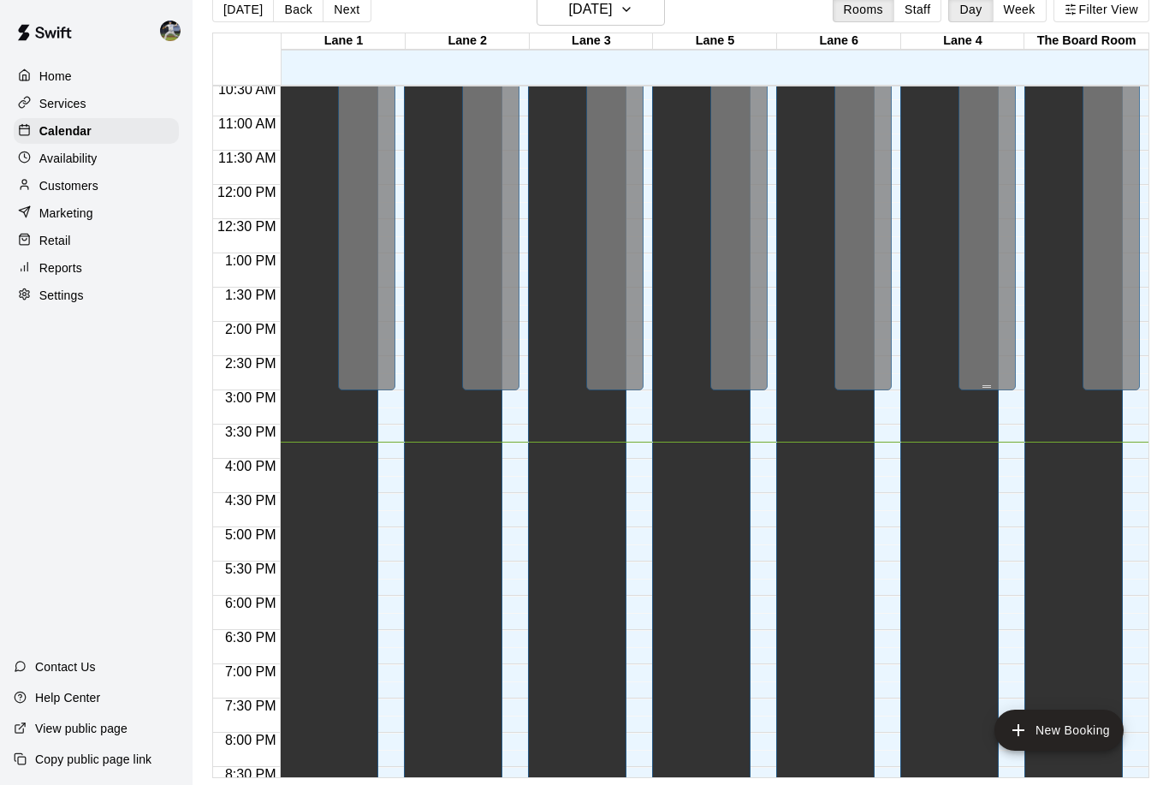
scroll to position [27, 0]
click at [1025, 14] on button "Week" at bounding box center [1019, 10] width 54 height 26
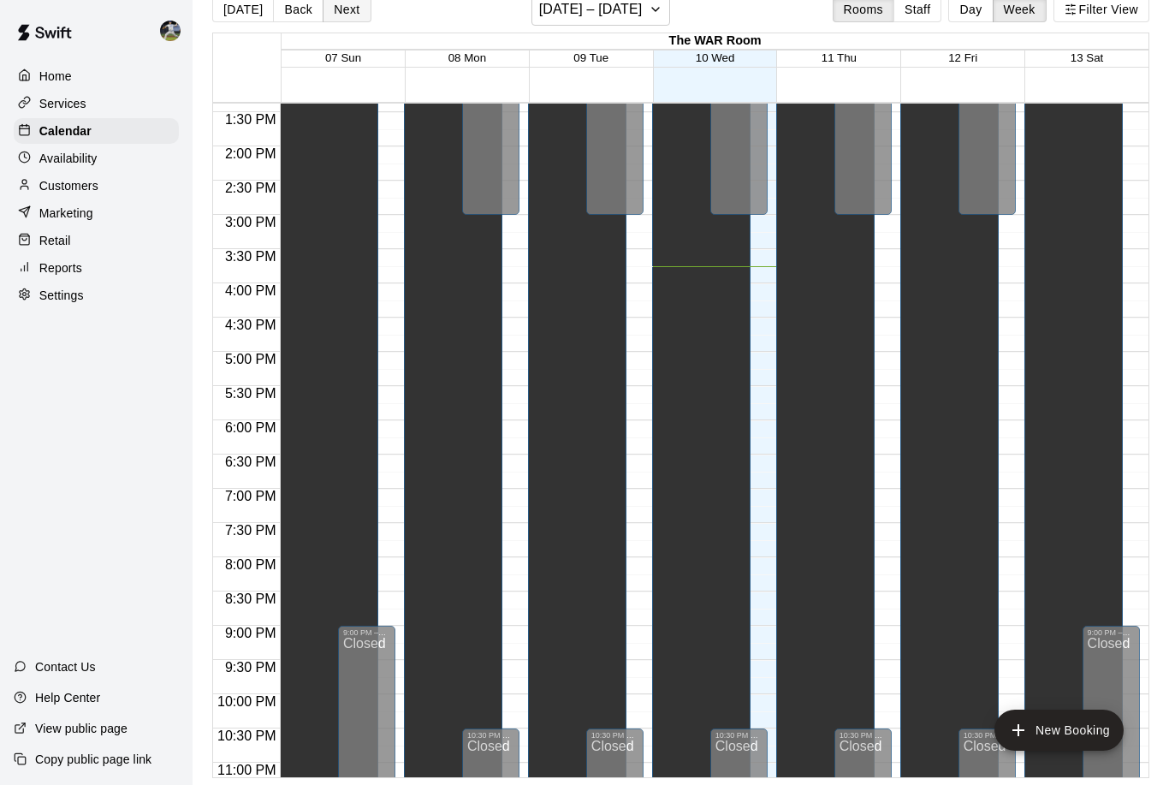
click at [344, 17] on button "Next" at bounding box center [347, 10] width 48 height 26
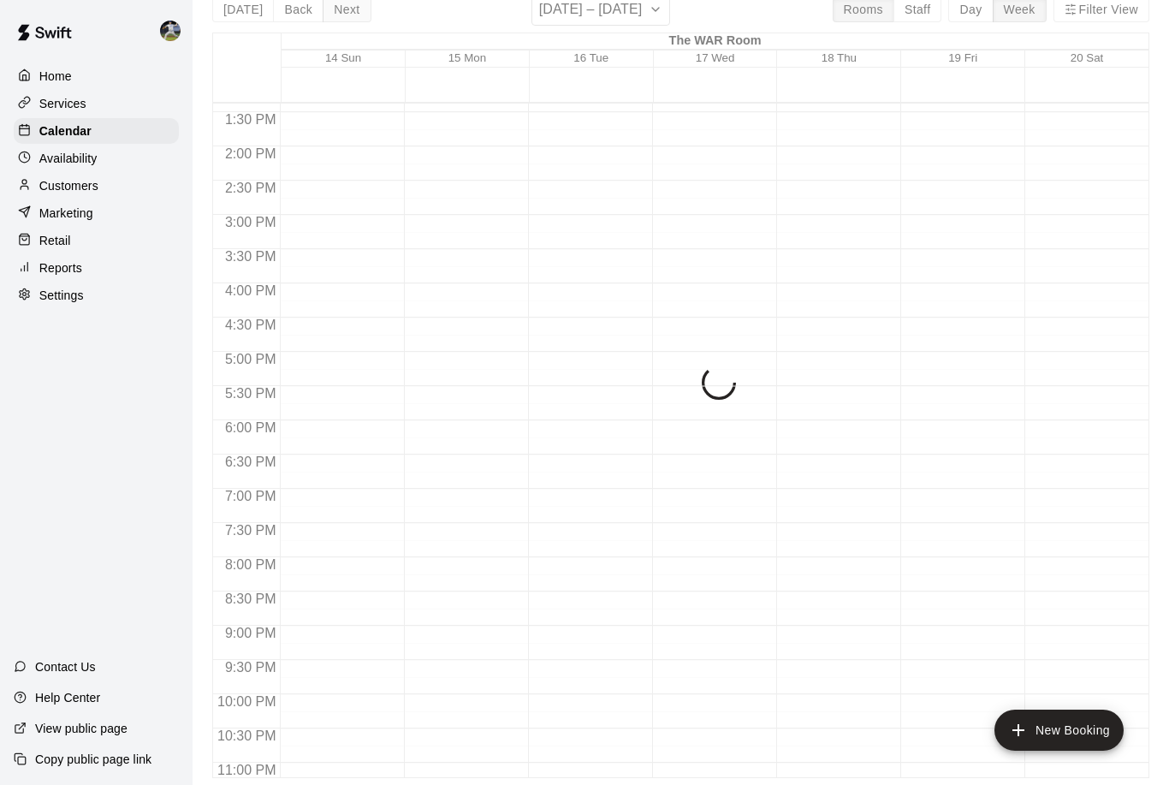
click at [344, 17] on div "Today Back Next September 14 – 20 Rooms Staff Day Week Filter View The WAR Room…" at bounding box center [680, 385] width 937 height 785
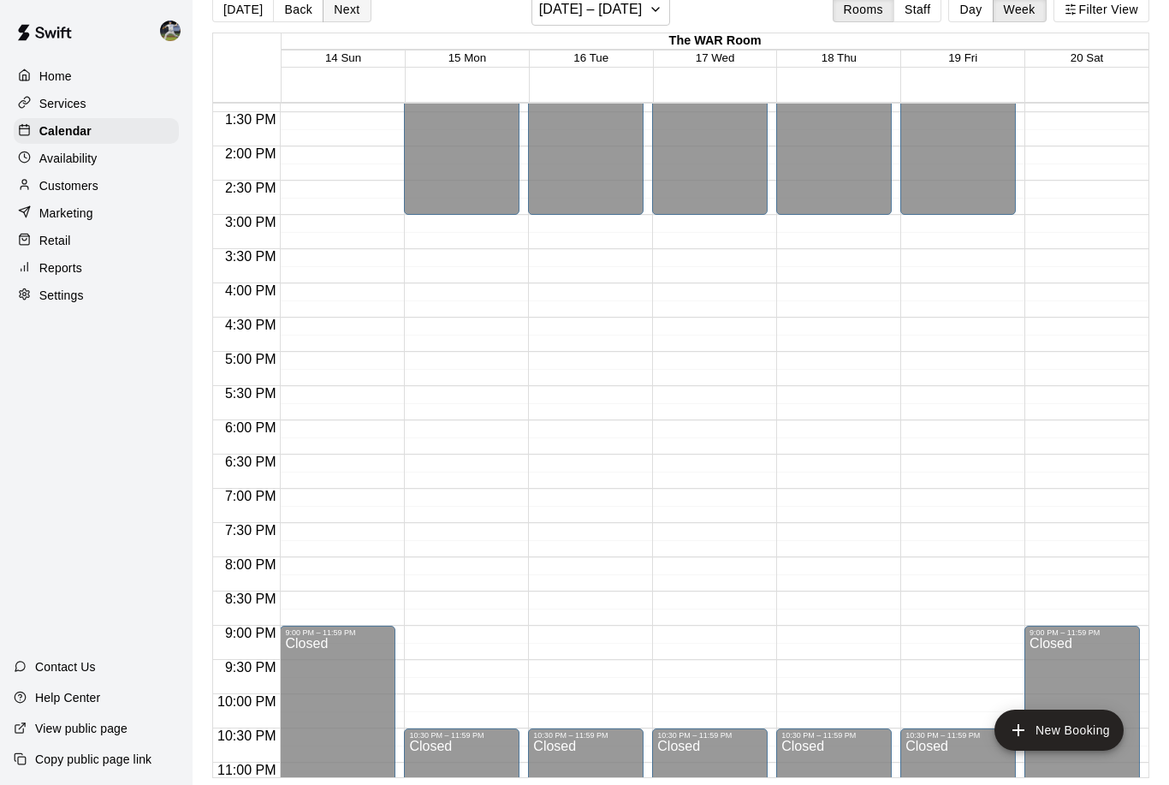
click at [344, 17] on button "Next" at bounding box center [347, 10] width 48 height 26
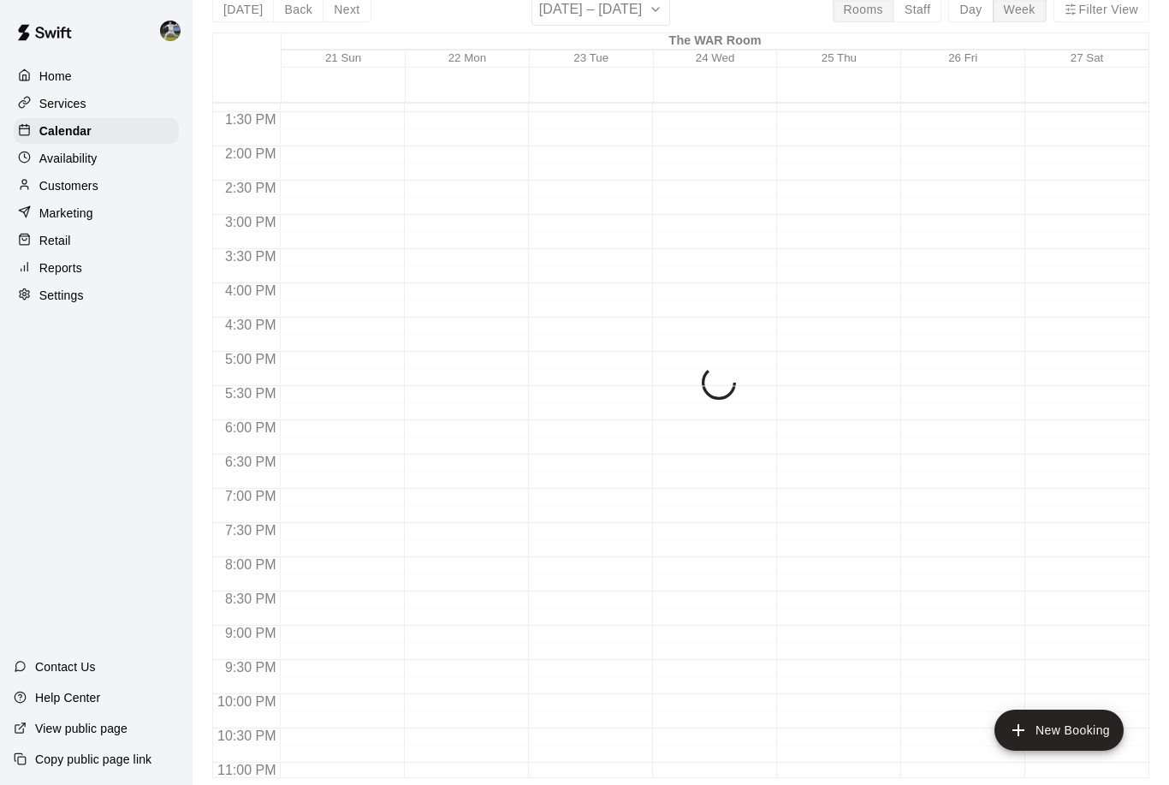
click at [344, 17] on div "Today Back Next September 21 – 27 Rooms Staff Day Week Filter View The WAR Room…" at bounding box center [680, 385] width 937 height 785
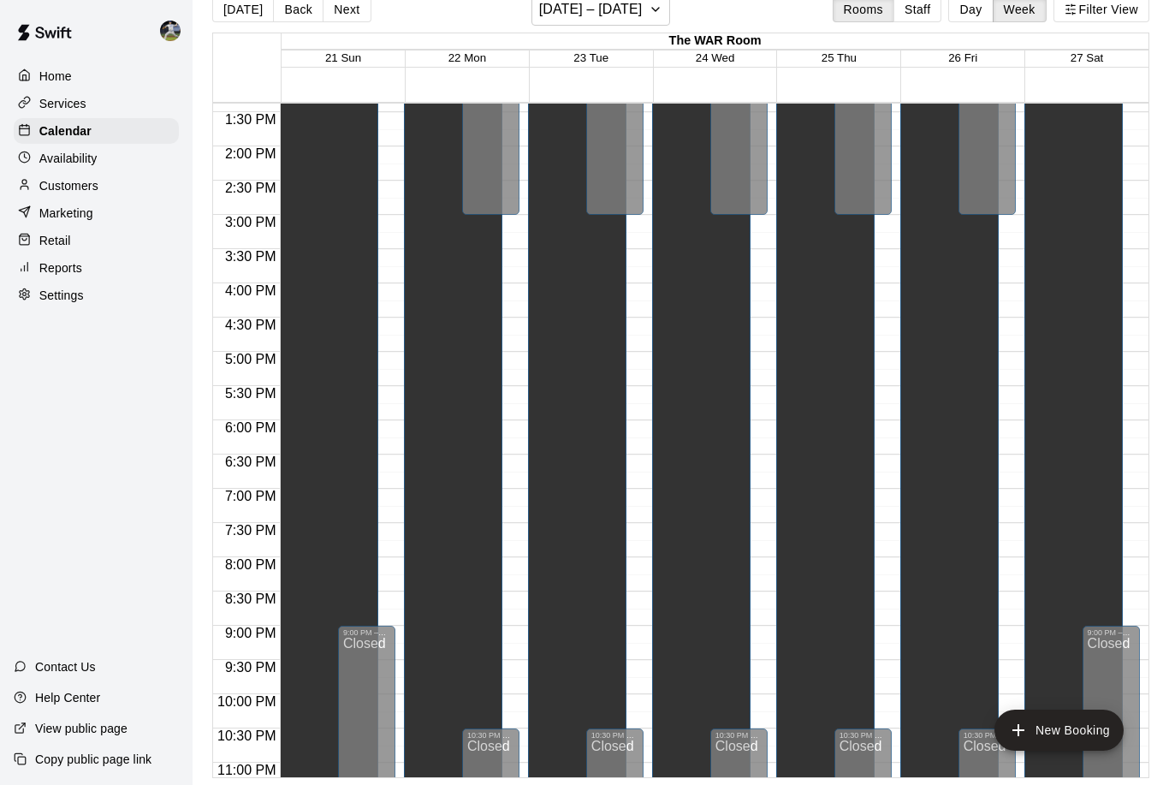
click at [344, 17] on button "Next" at bounding box center [347, 10] width 48 height 26
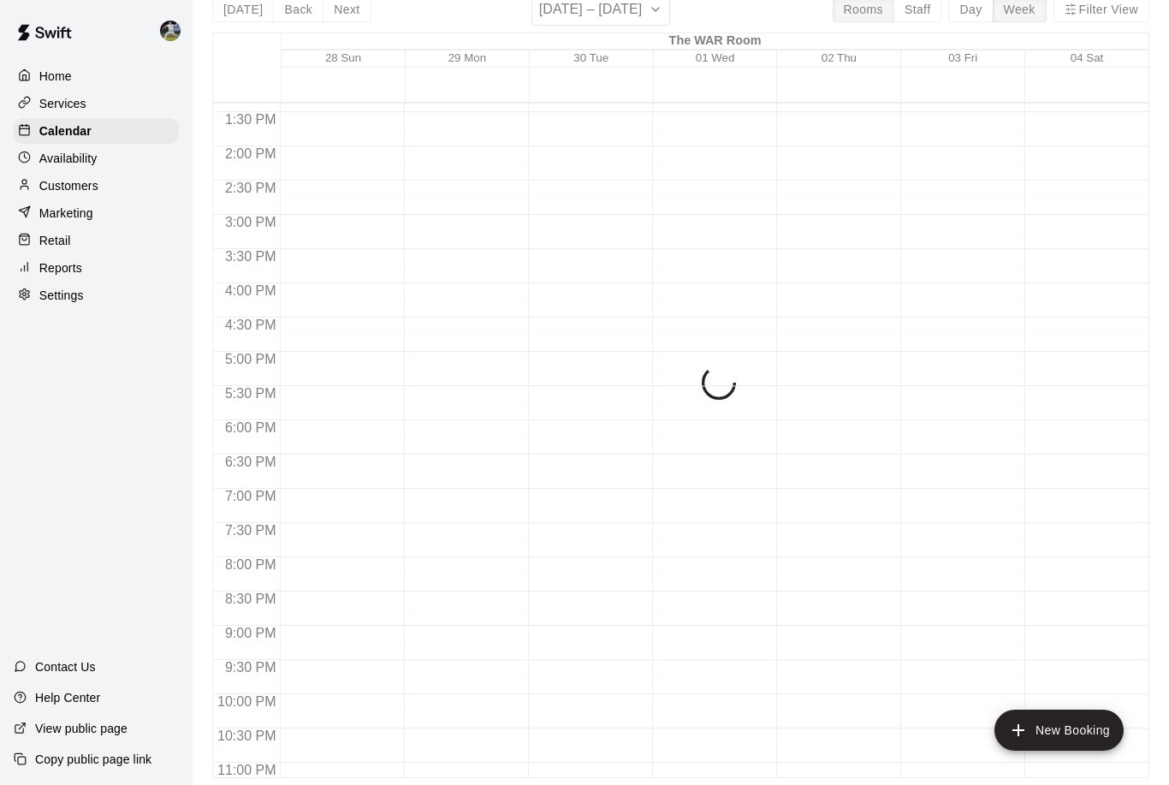
click at [344, 17] on div "Today Back Next September 28 – October 04 Rooms Staff Day Week Filter View The …" at bounding box center [680, 385] width 937 height 785
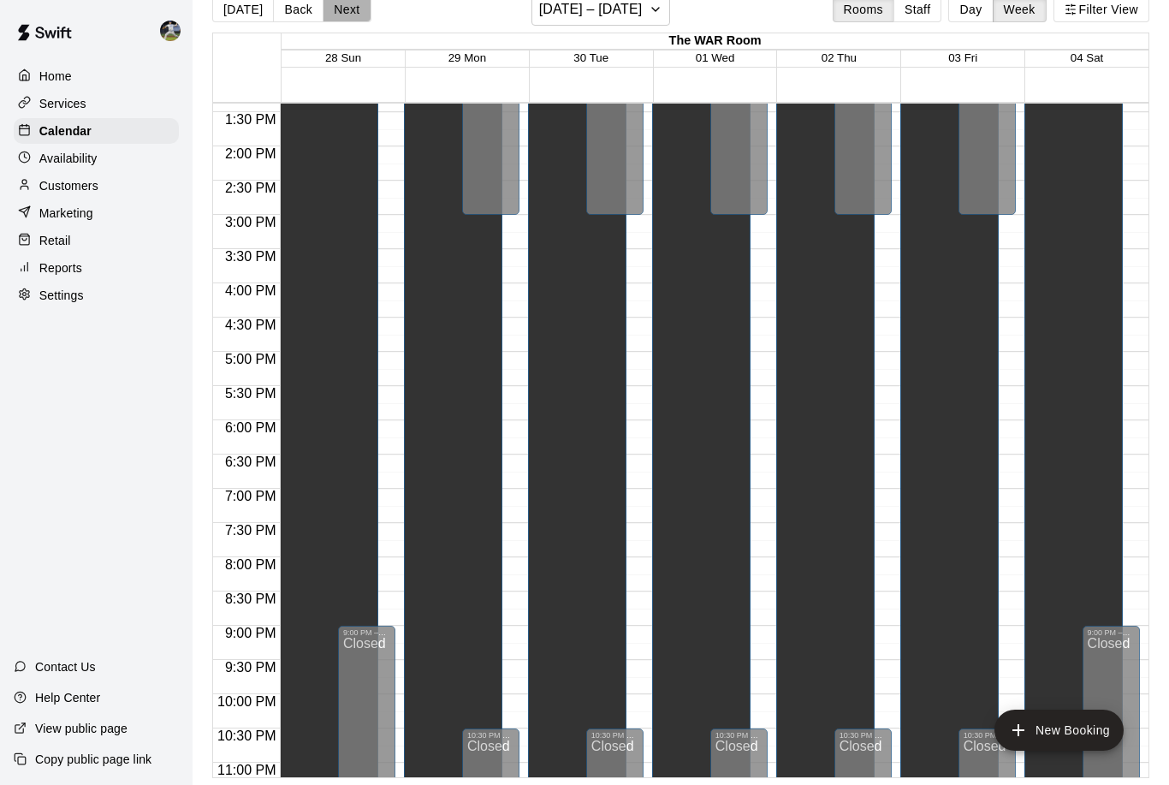
click at [344, 17] on button "Next" at bounding box center [347, 10] width 48 height 26
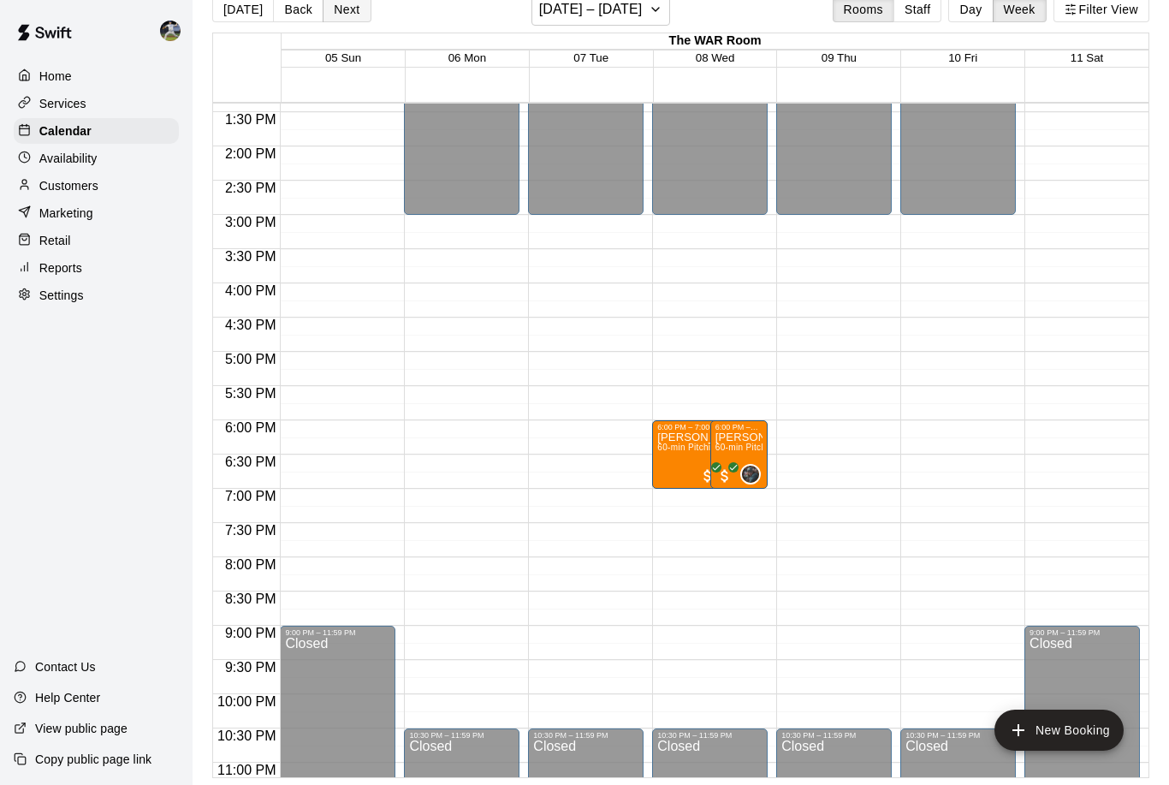
click at [344, 18] on button "Next" at bounding box center [347, 10] width 48 height 26
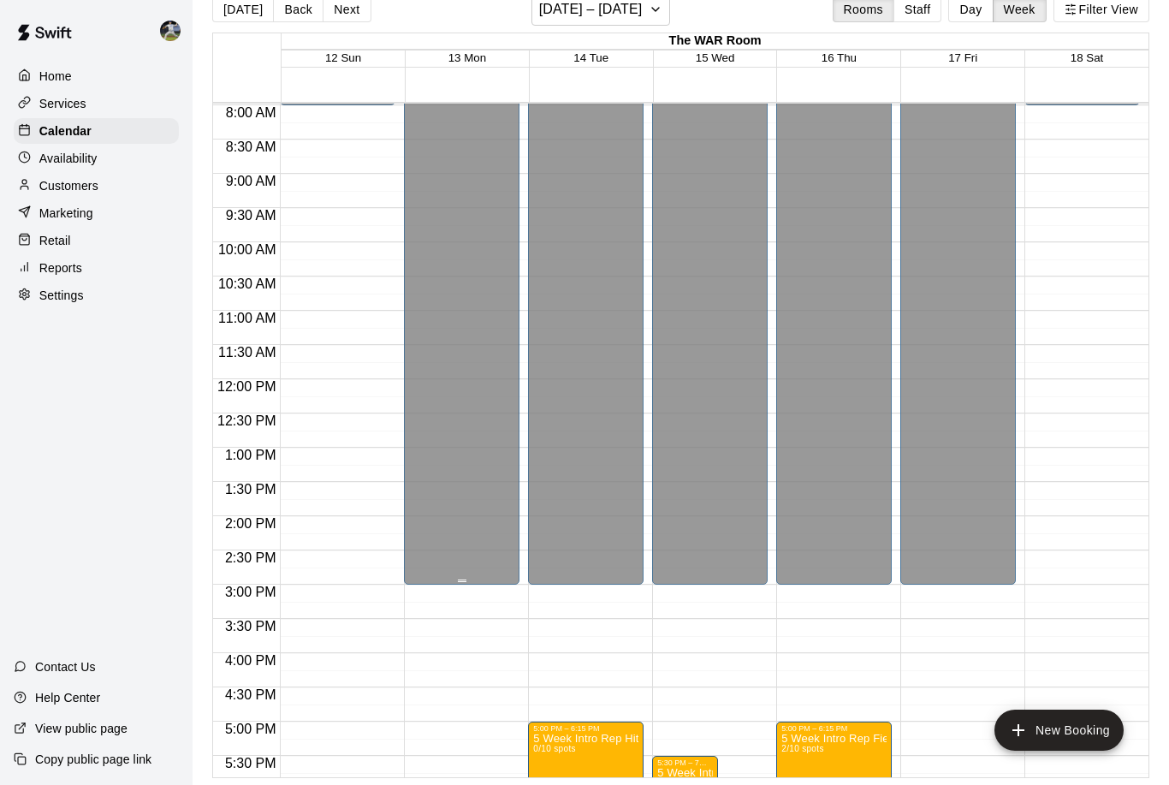
scroll to position [382, 0]
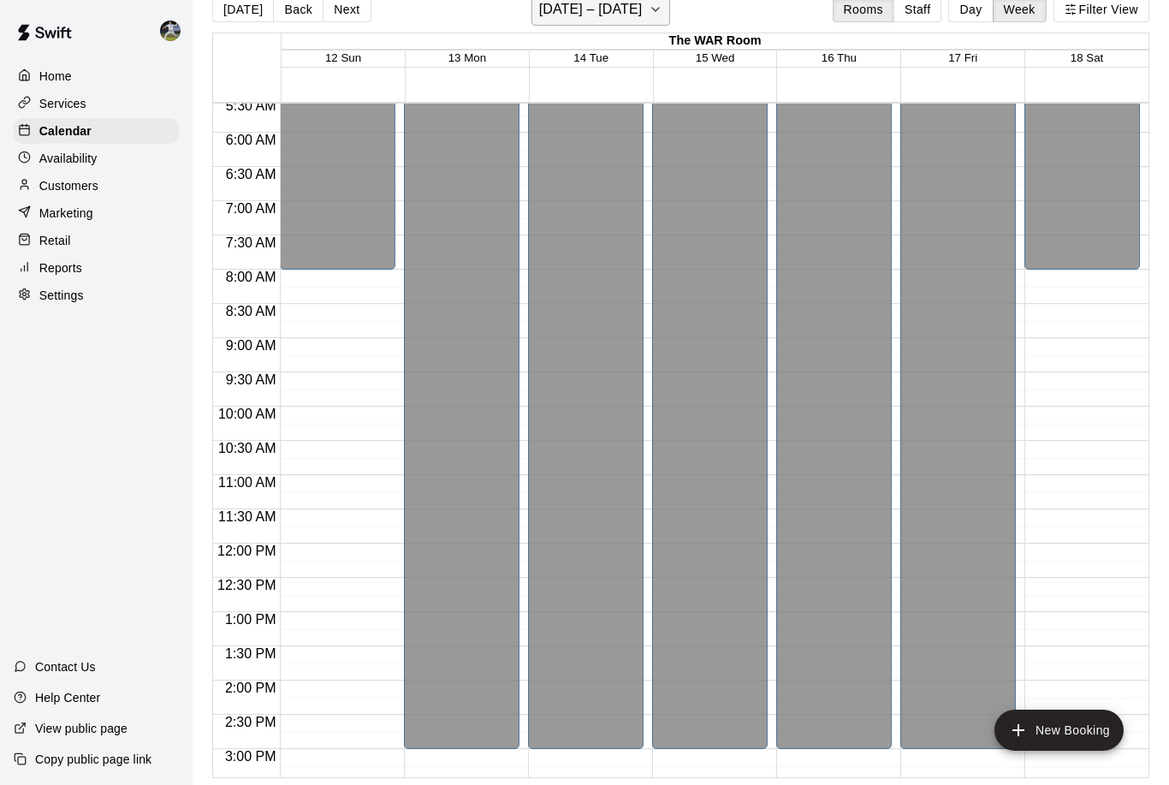
click at [655, 13] on icon "button" at bounding box center [656, 9] width 14 height 21
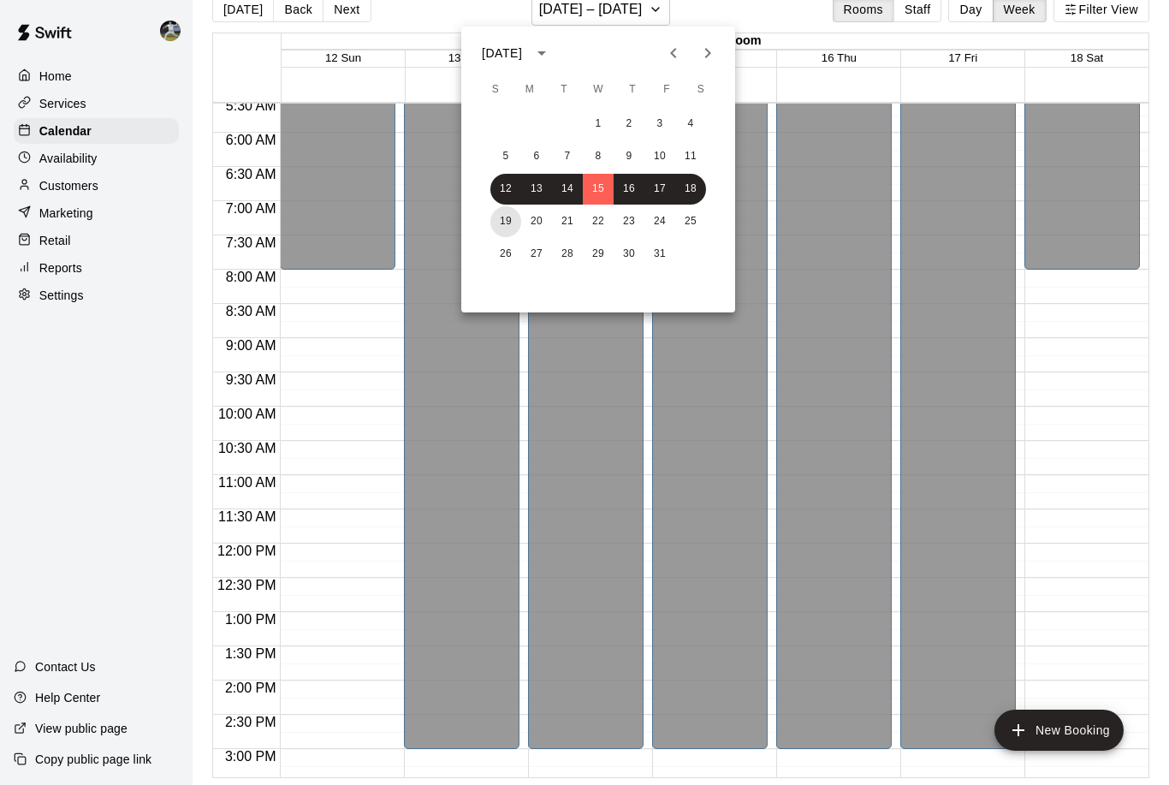
click at [501, 225] on button "19" at bounding box center [505, 221] width 31 height 31
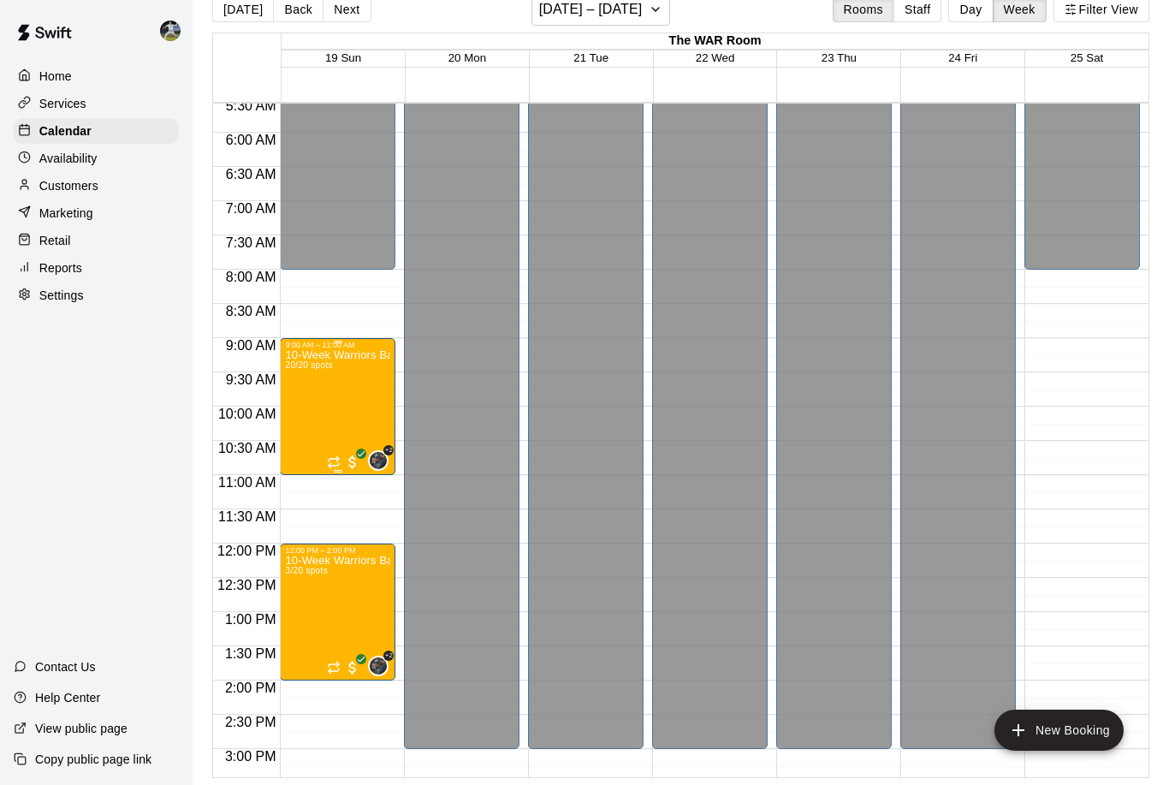
click at [319, 421] on div "10-Week Warriors Baseball Academy High-Performance Baseball Development Program…" at bounding box center [337, 741] width 105 height 785
click at [307, 413] on img "edit" at bounding box center [303, 410] width 20 height 20
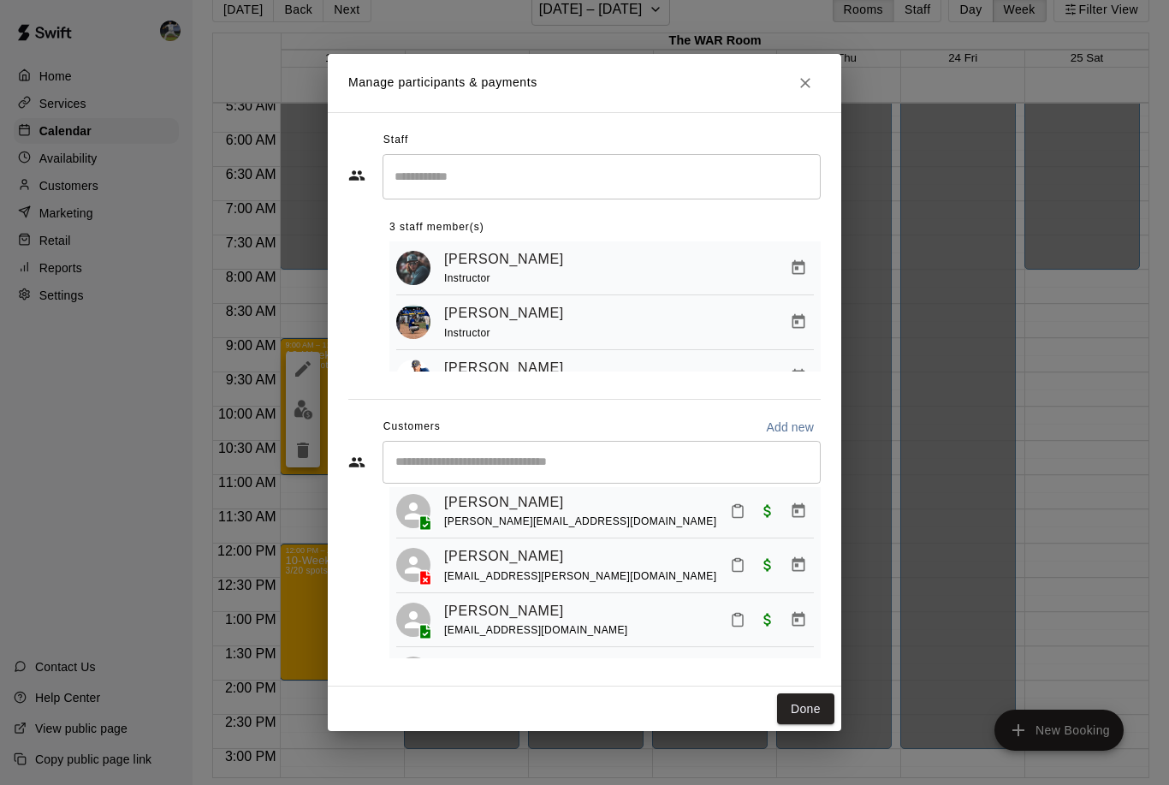
scroll to position [263, 0]
click at [798, 570] on icon "Manage bookings & payment" at bounding box center [798, 562] width 13 height 15
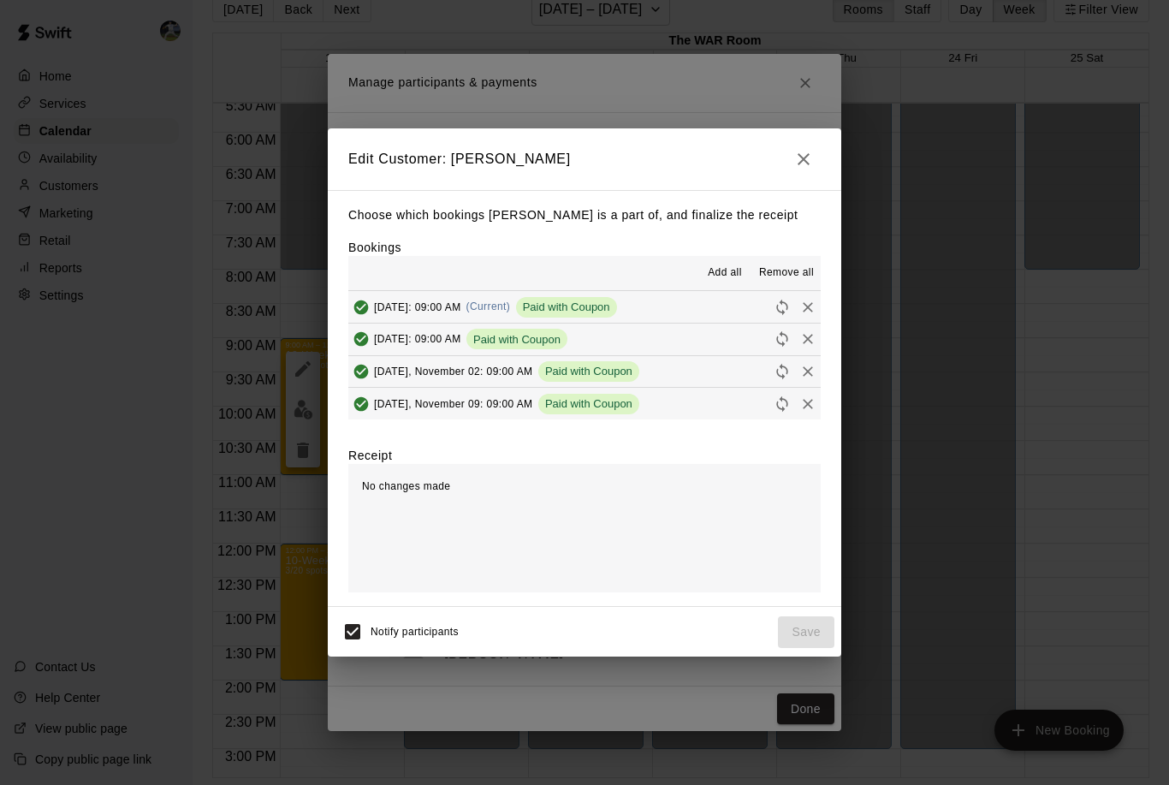
scroll to position [0, 0]
click at [806, 165] on icon "button" at bounding box center [803, 159] width 12 height 12
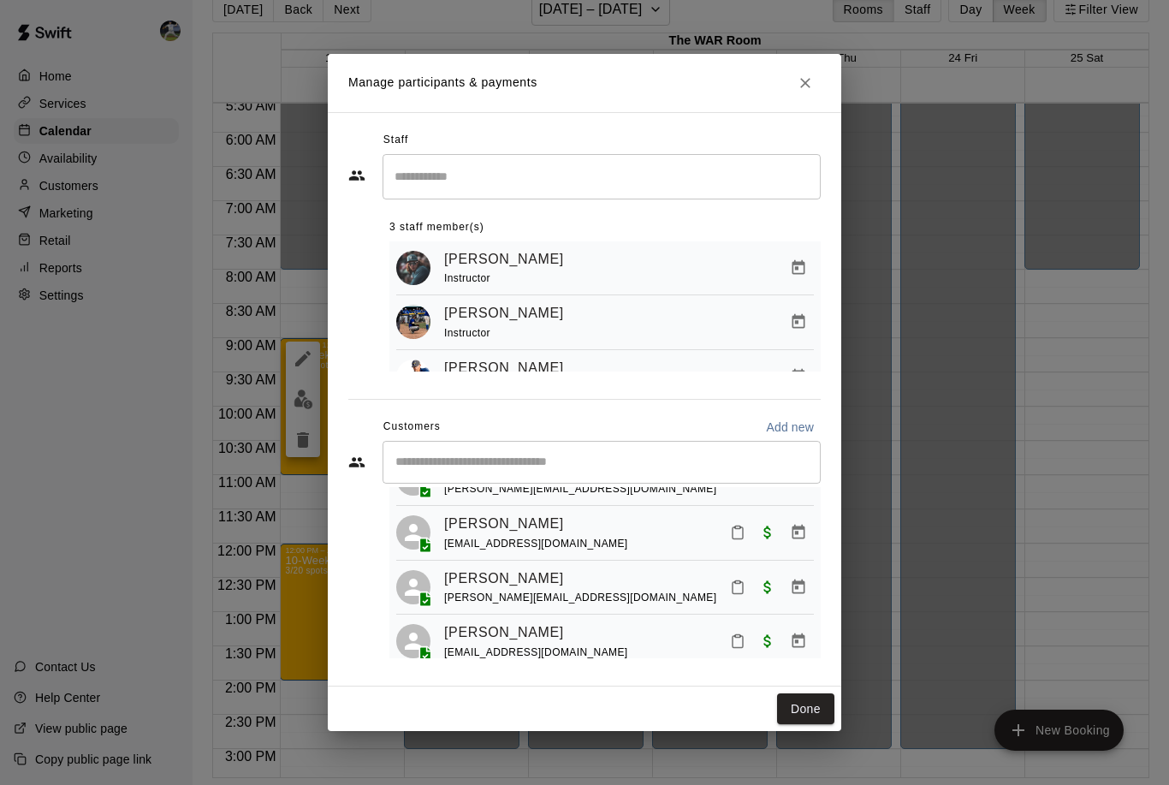
scroll to position [613, 0]
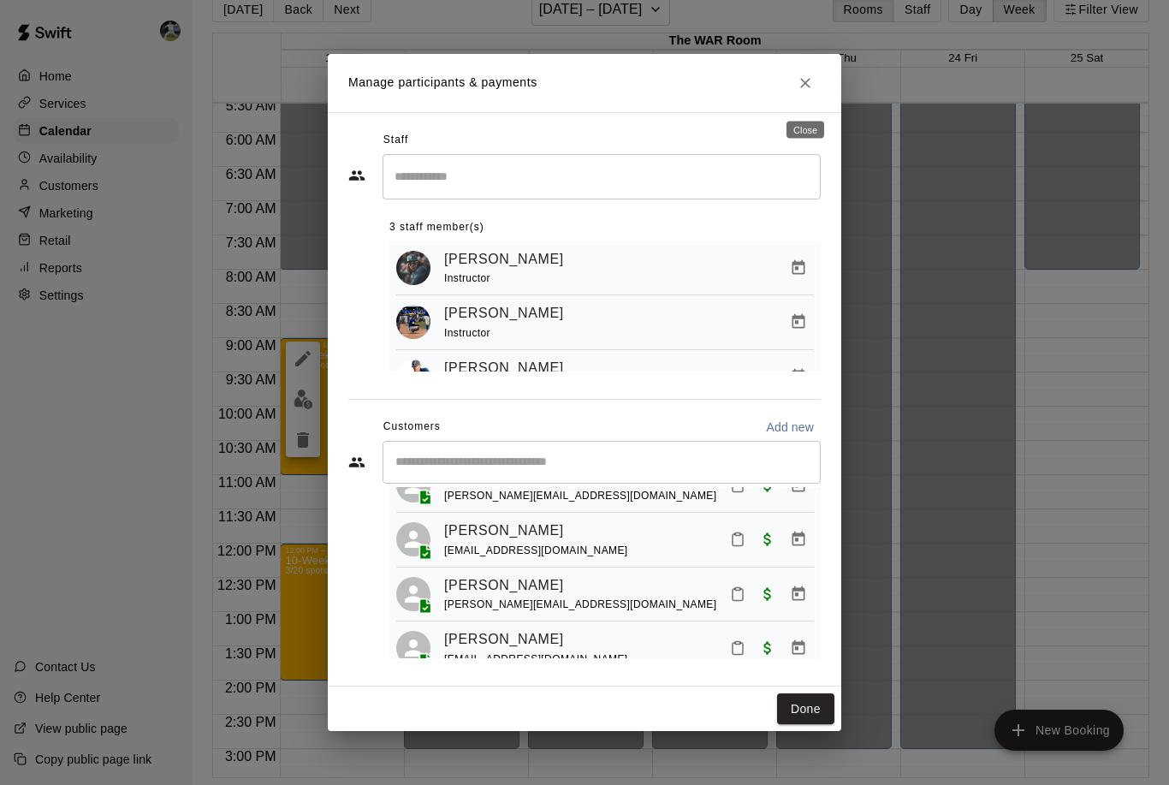
click at [802, 87] on icon "Close" at bounding box center [805, 83] width 10 height 10
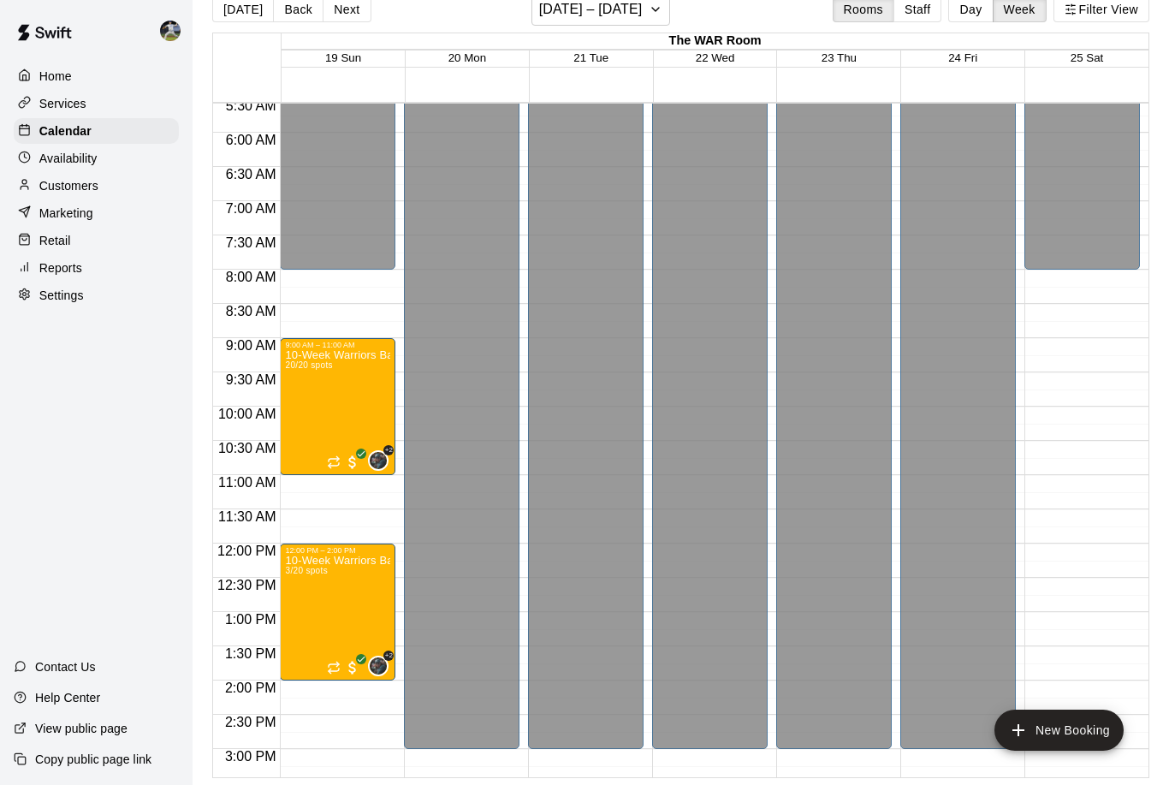
click at [104, 106] on div "Services" at bounding box center [96, 104] width 165 height 26
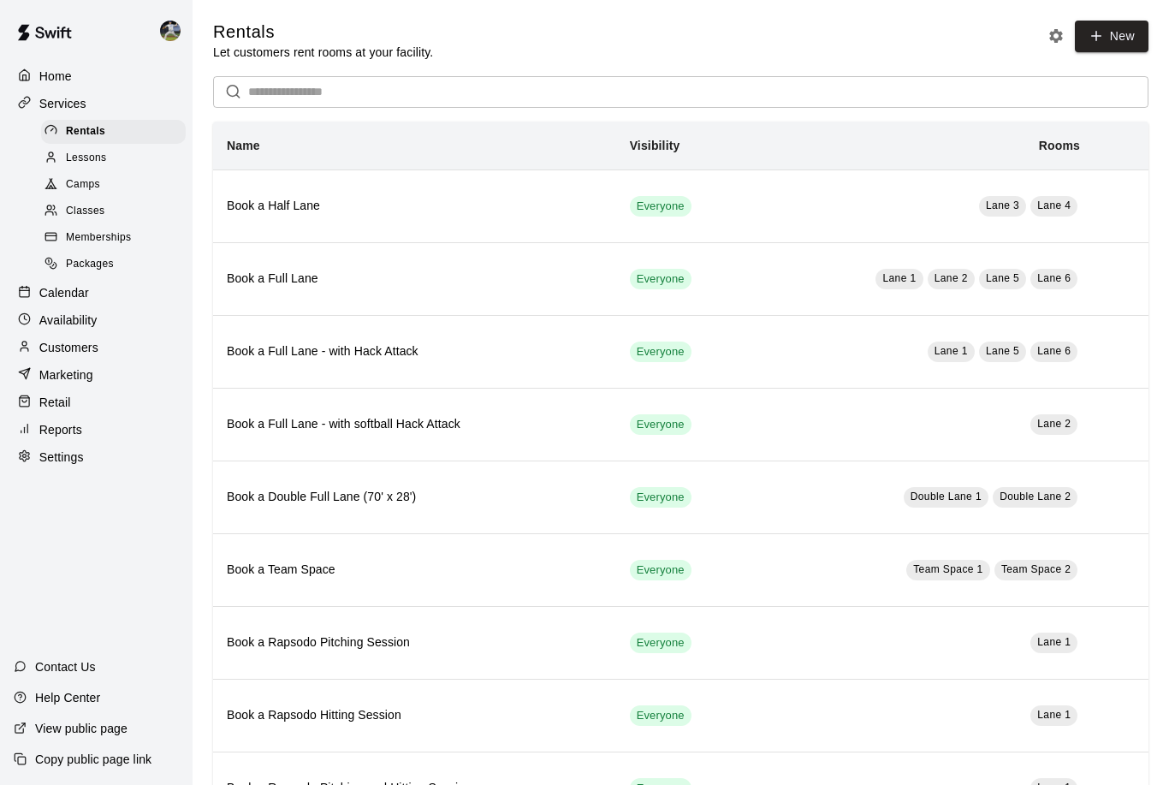
click at [87, 225] on link "Memberships" at bounding box center [116, 238] width 151 height 27
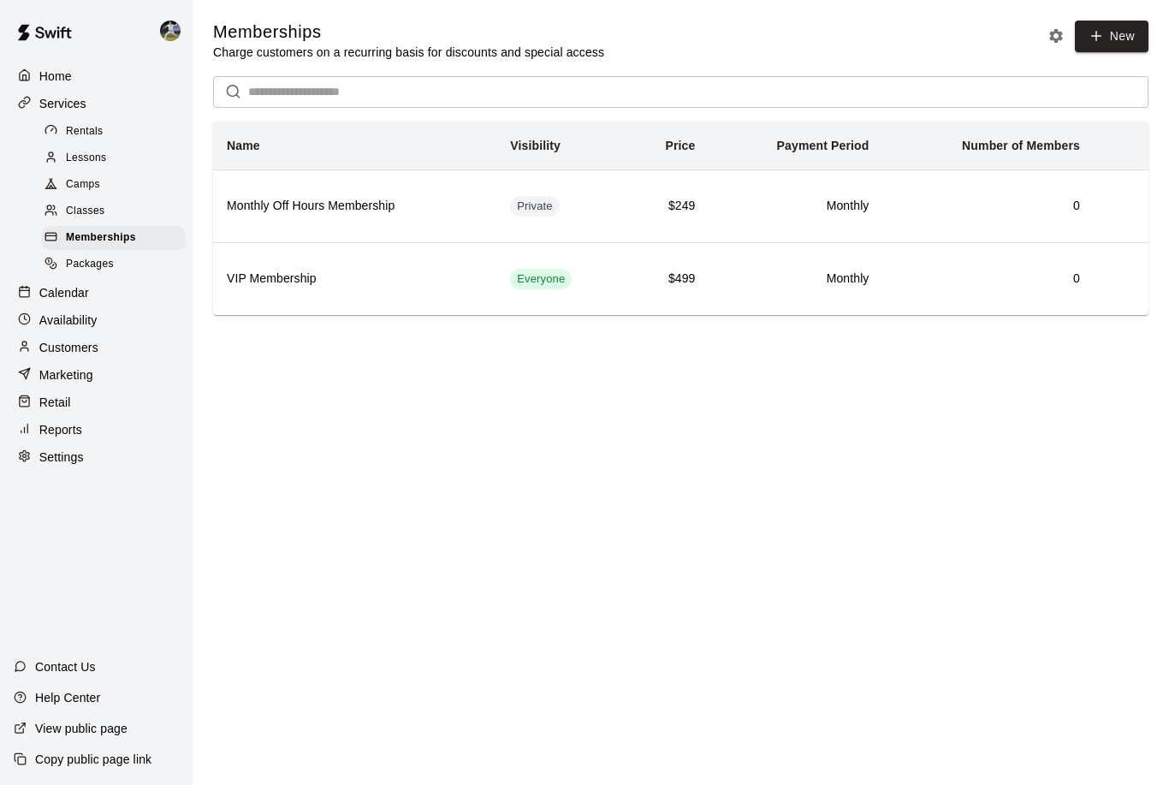
click at [88, 187] on span "Camps" at bounding box center [83, 184] width 34 height 17
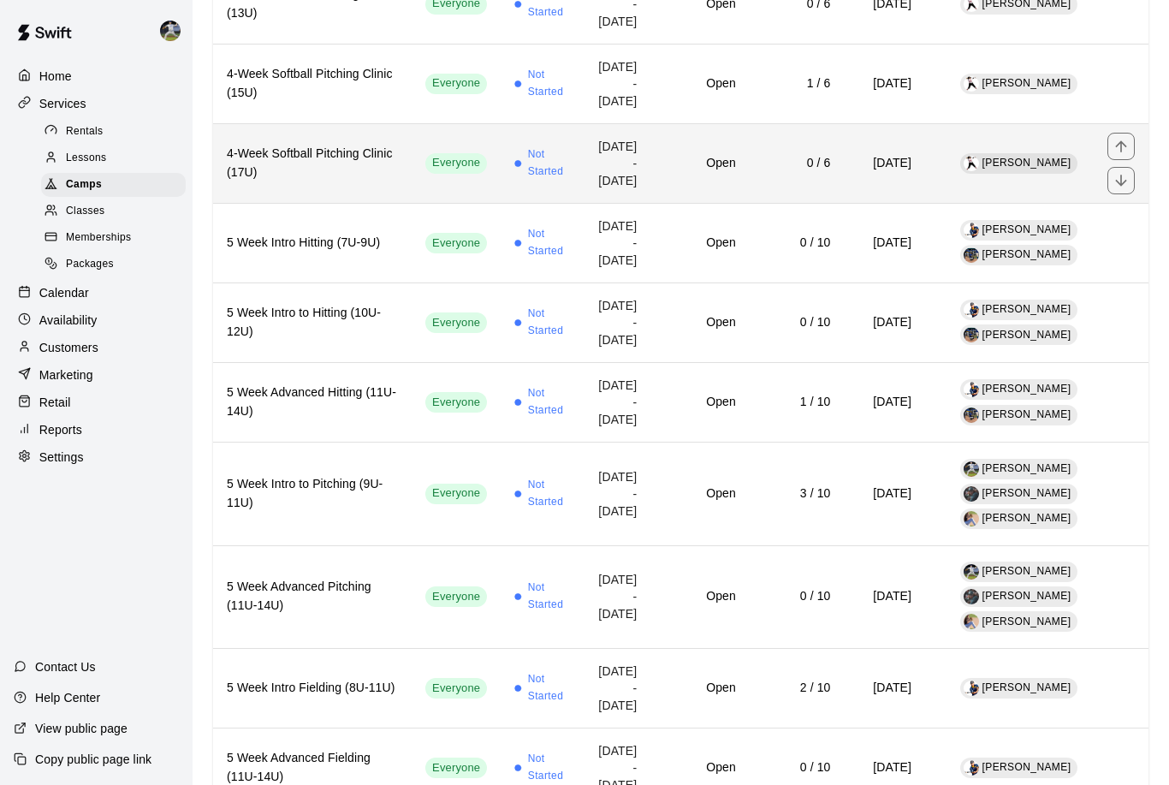
scroll to position [1111, 0]
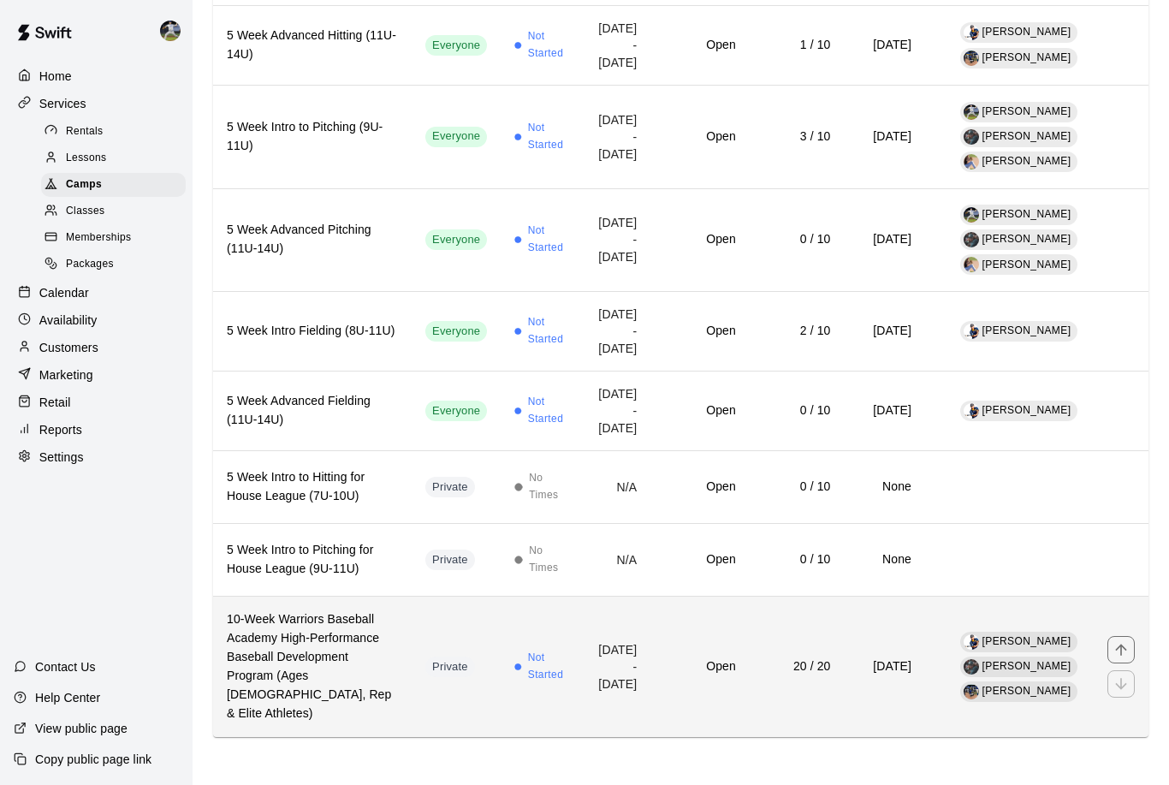
click at [598, 722] on td "[DATE] - [DATE]" at bounding box center [615, 666] width 69 height 140
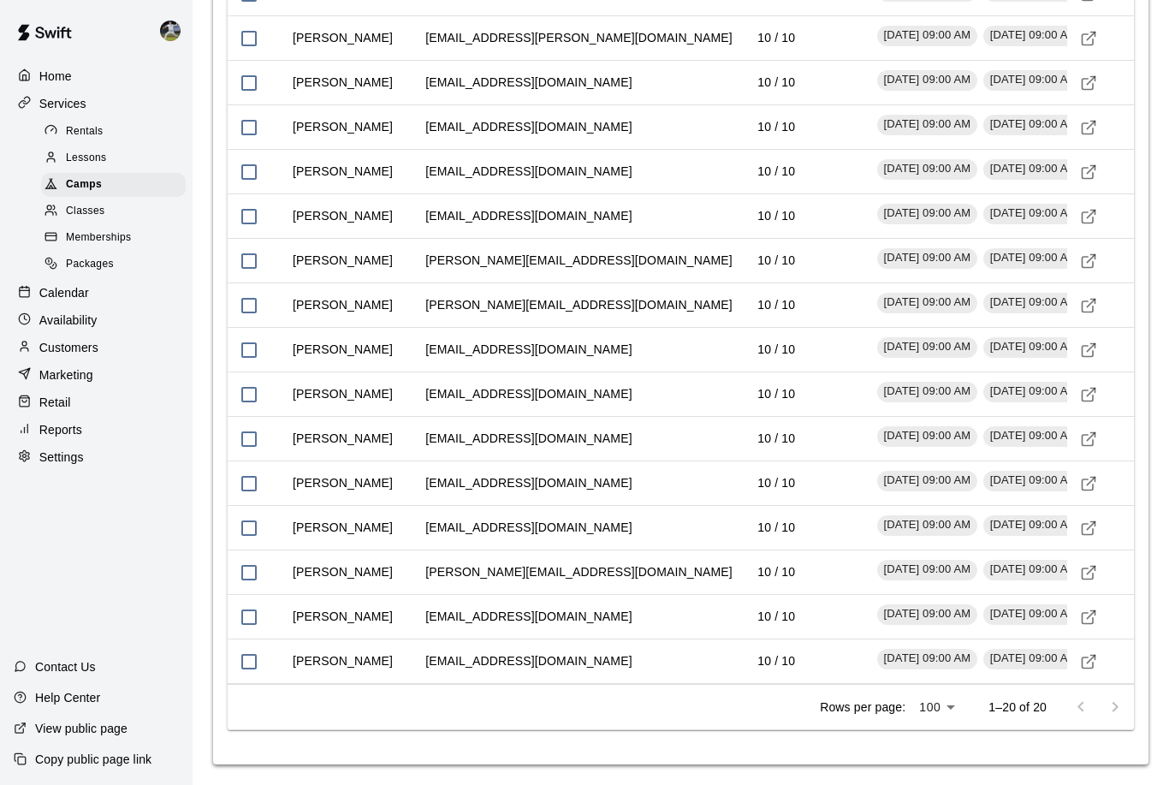
scroll to position [2746, 0]
click at [335, 61] on td "Cole Pranger" at bounding box center [342, 37] width 127 height 45
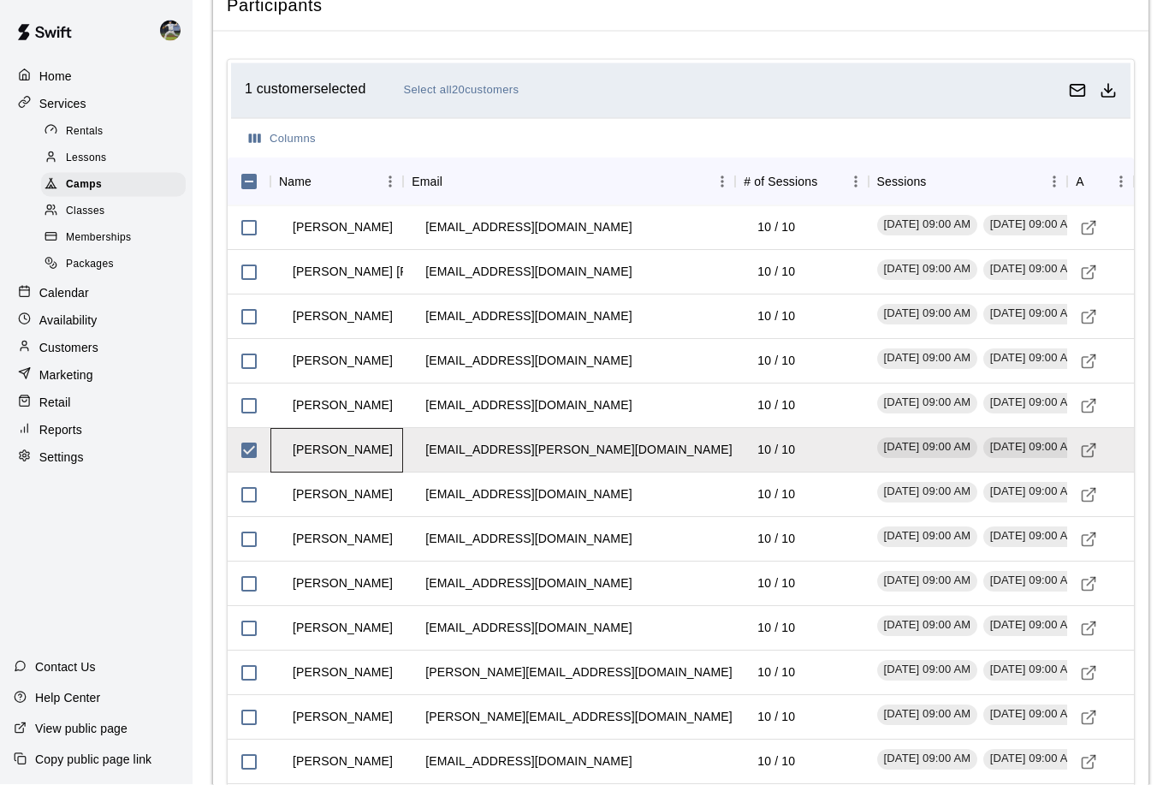
scroll to position [2320, 0]
click at [1093, 459] on icon "Visit customer profile" at bounding box center [1088, 449] width 17 height 17
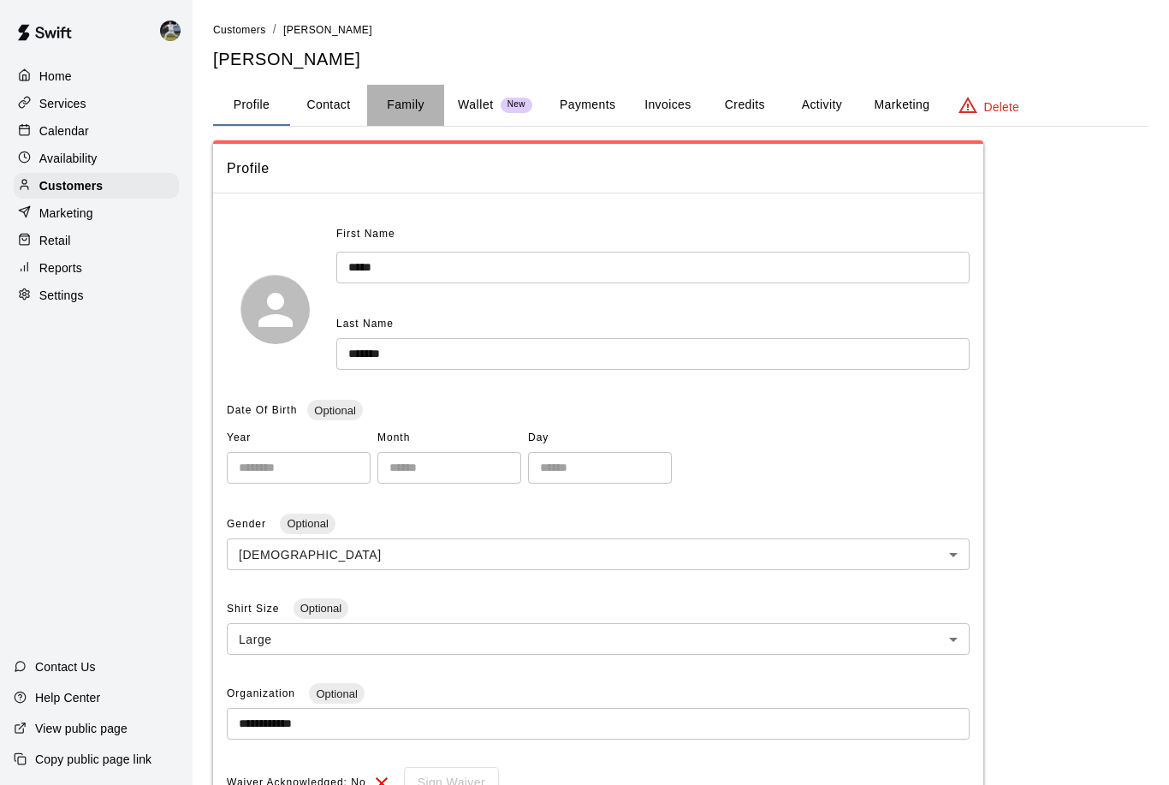
click at [400, 116] on button "Family" at bounding box center [405, 105] width 77 height 41
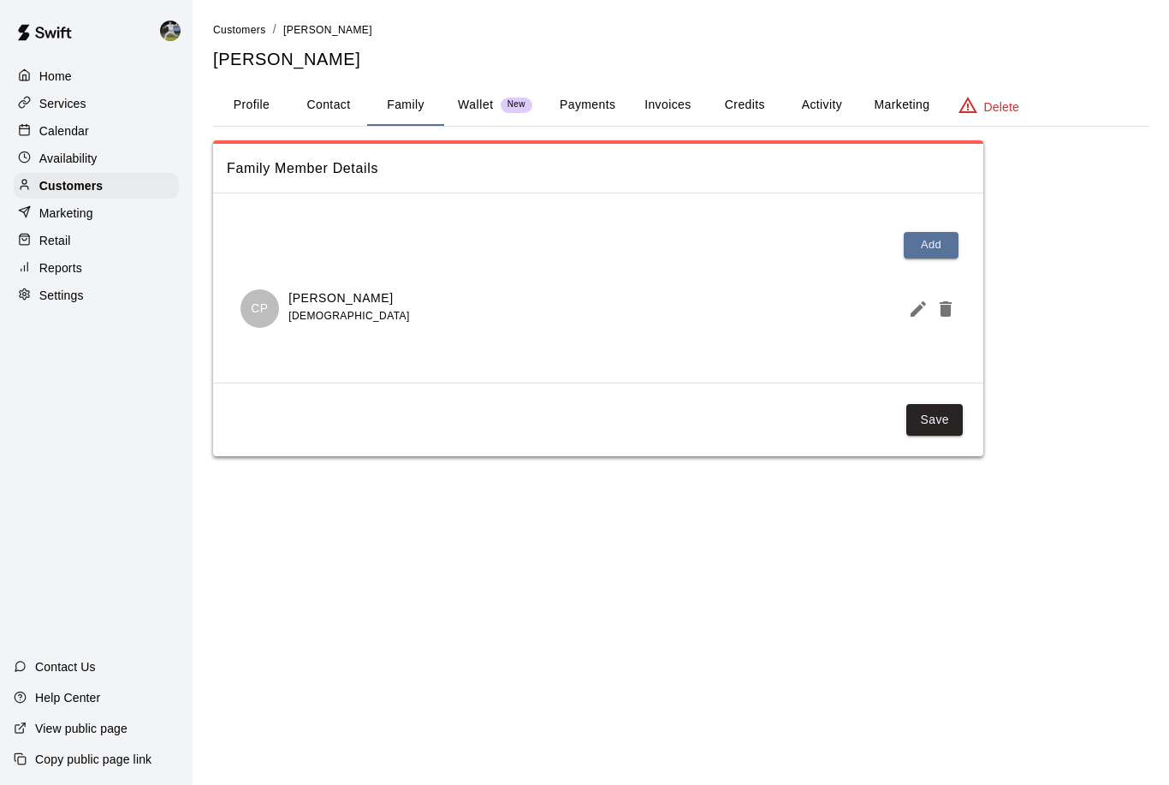
click at [335, 310] on span "[DEMOGRAPHIC_DATA]" at bounding box center [348, 316] width 121 height 12
click at [921, 305] on icon "Edit Member" at bounding box center [917, 308] width 15 height 15
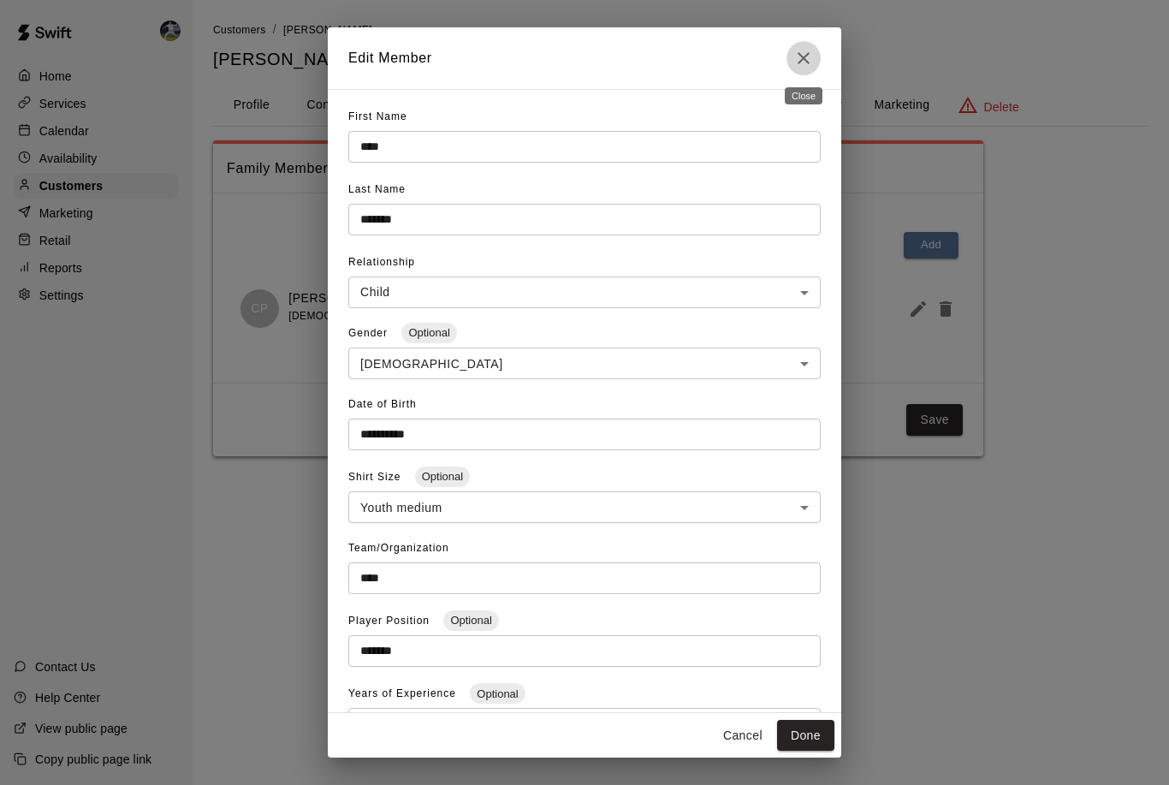
click at [805, 69] on button "Close" at bounding box center [803, 58] width 34 height 34
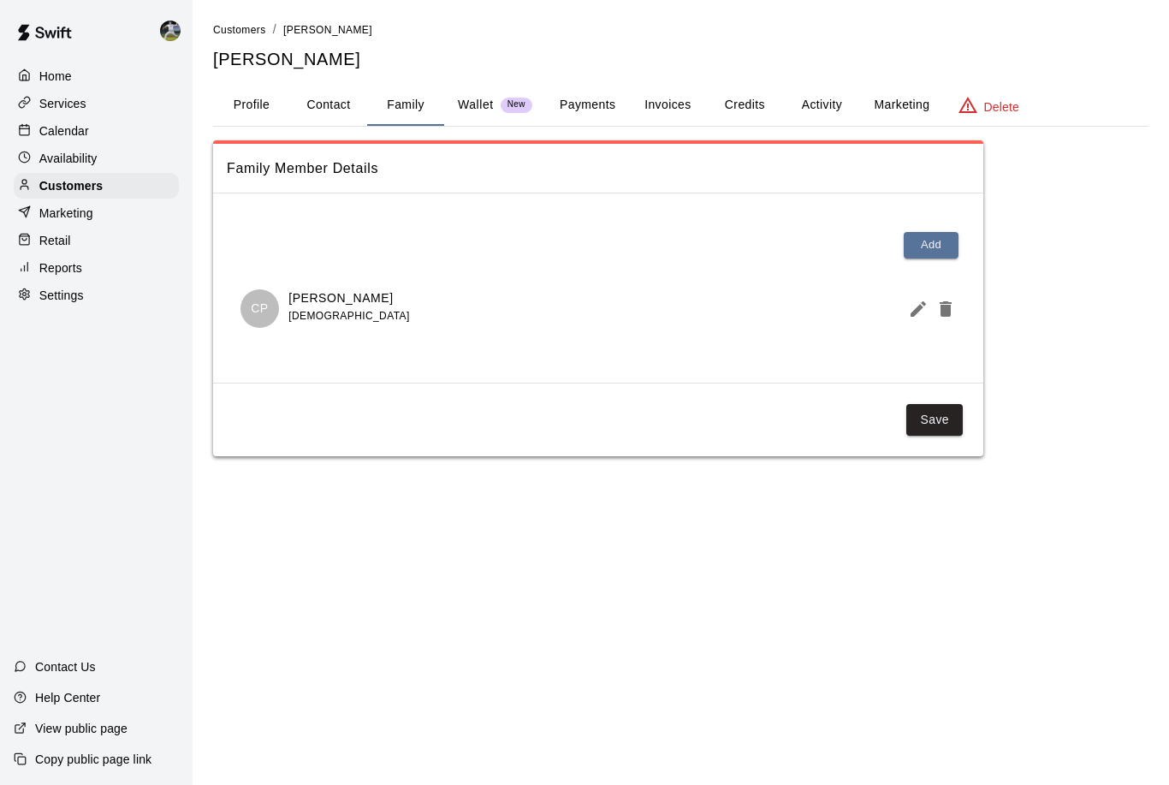
click at [823, 99] on button "Activity" at bounding box center [821, 105] width 77 height 41
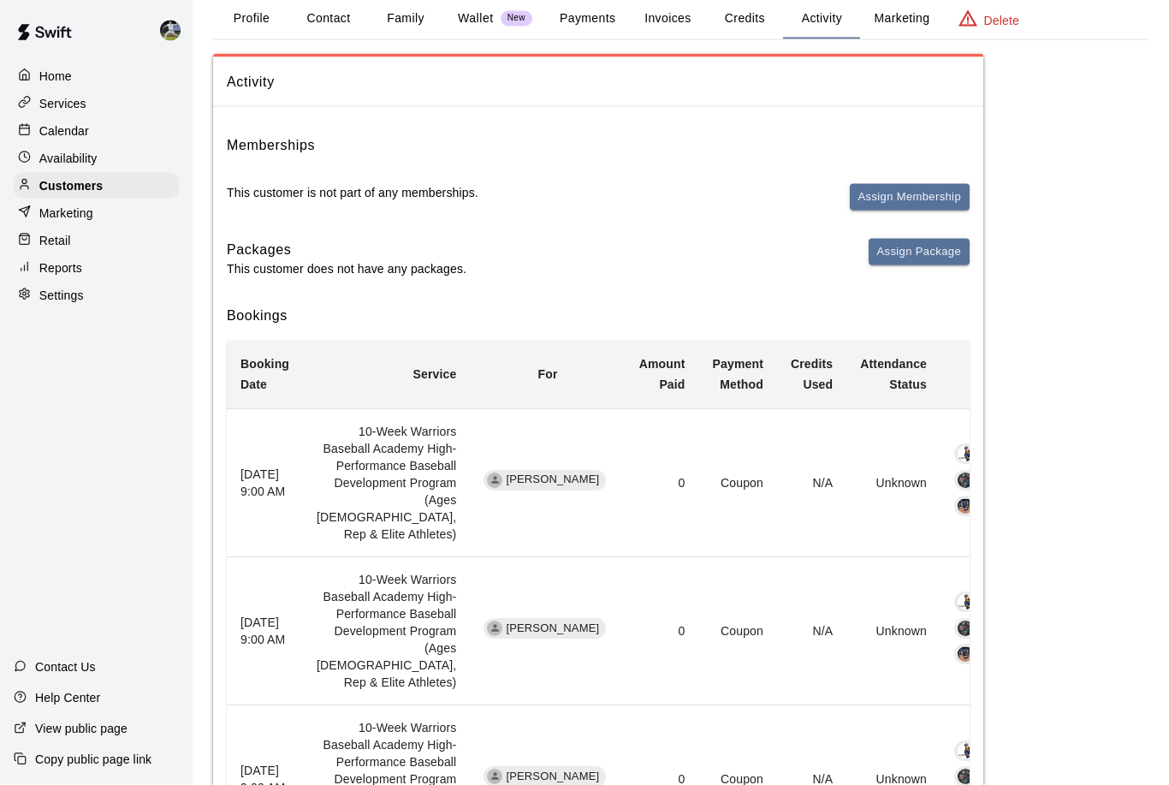
scroll to position [113, 0]
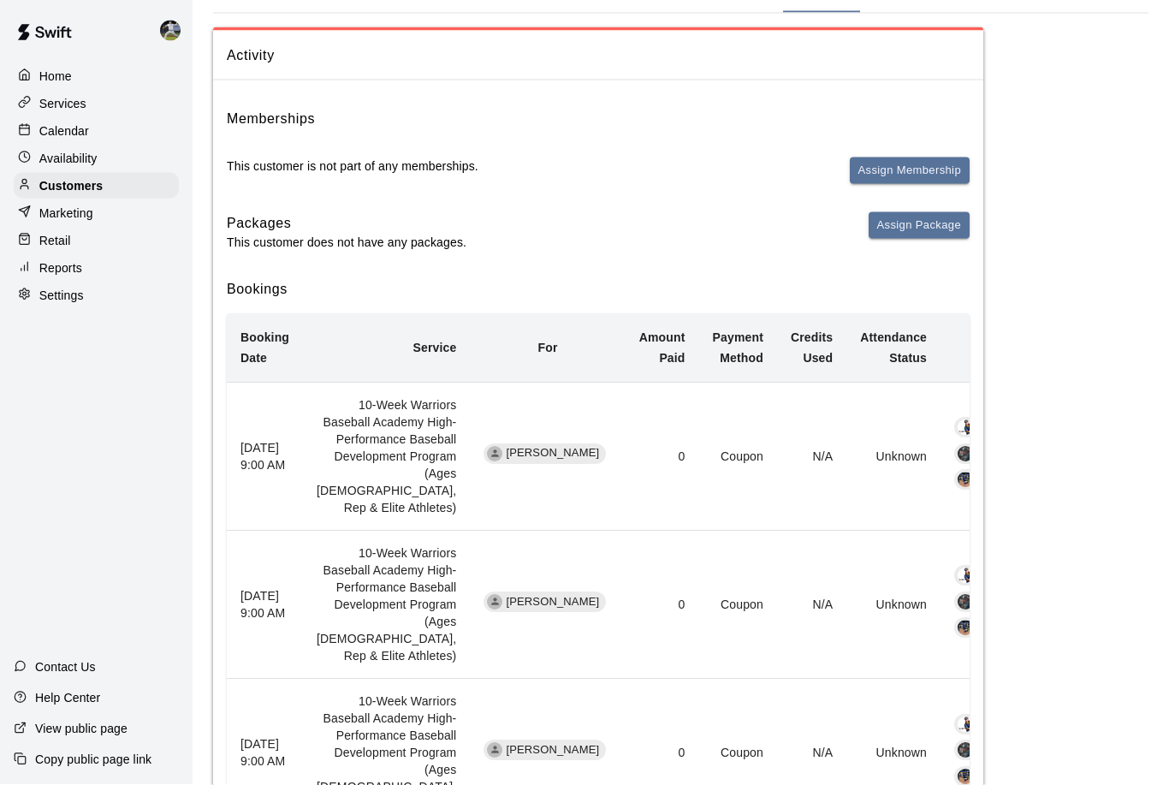
click at [699, 482] on td "Coupon" at bounding box center [738, 456] width 78 height 148
click at [254, 466] on th "December 21, 2025 9:00 AM" at bounding box center [265, 456] width 76 height 148
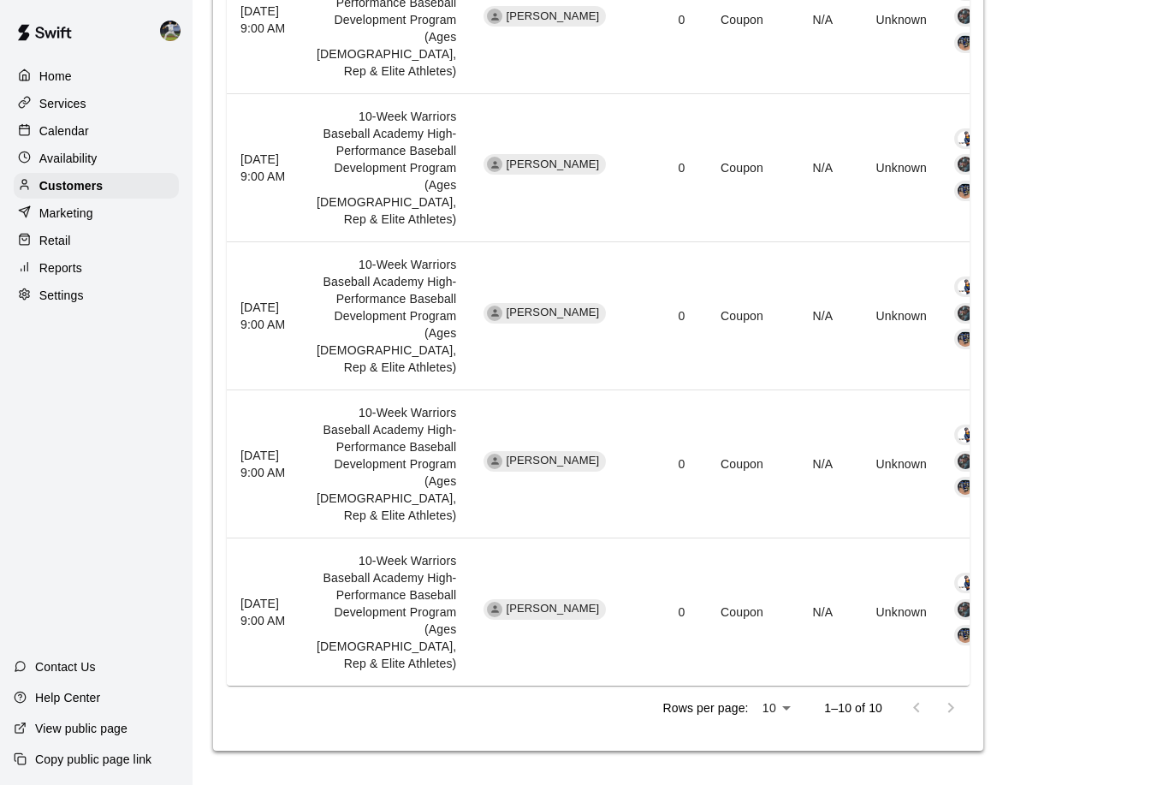
scroll to position [2088, 0]
click at [512, 589] on td "Cole Pranger" at bounding box center [547, 611] width 155 height 148
click at [499, 617] on span "Cole Pranger" at bounding box center [552, 609] width 107 height 16
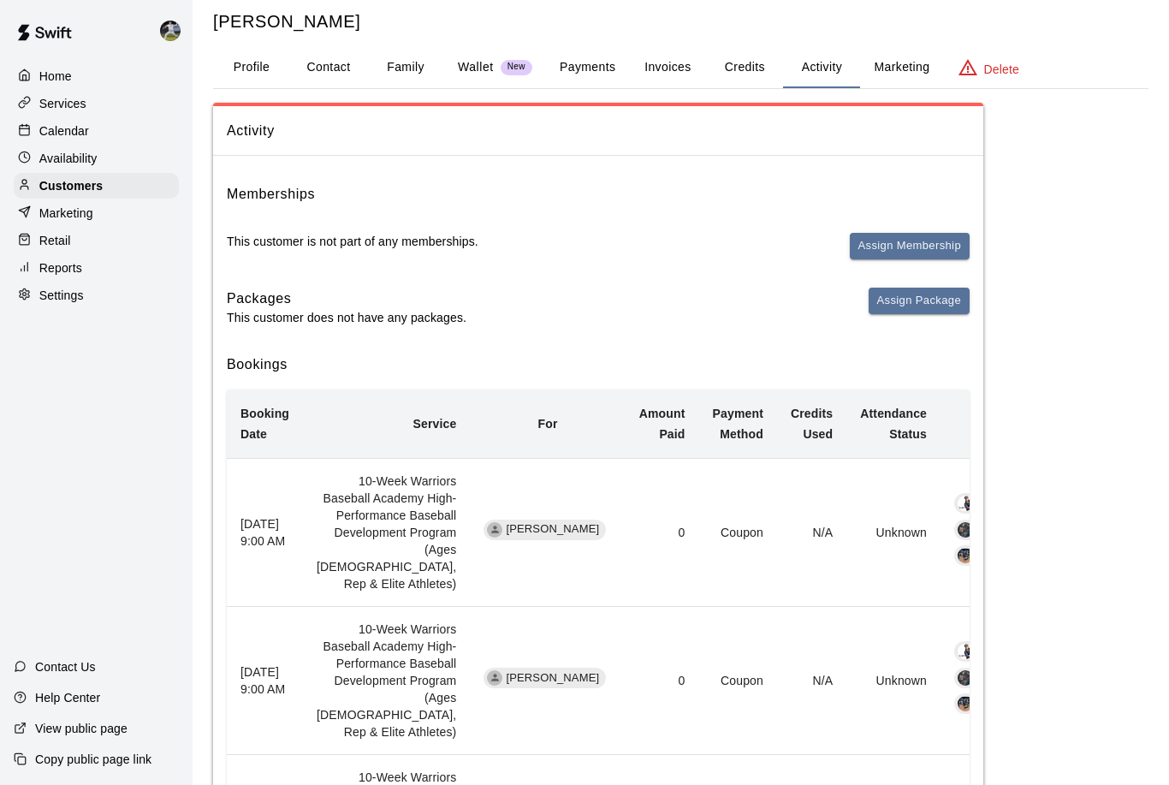
scroll to position [0, 0]
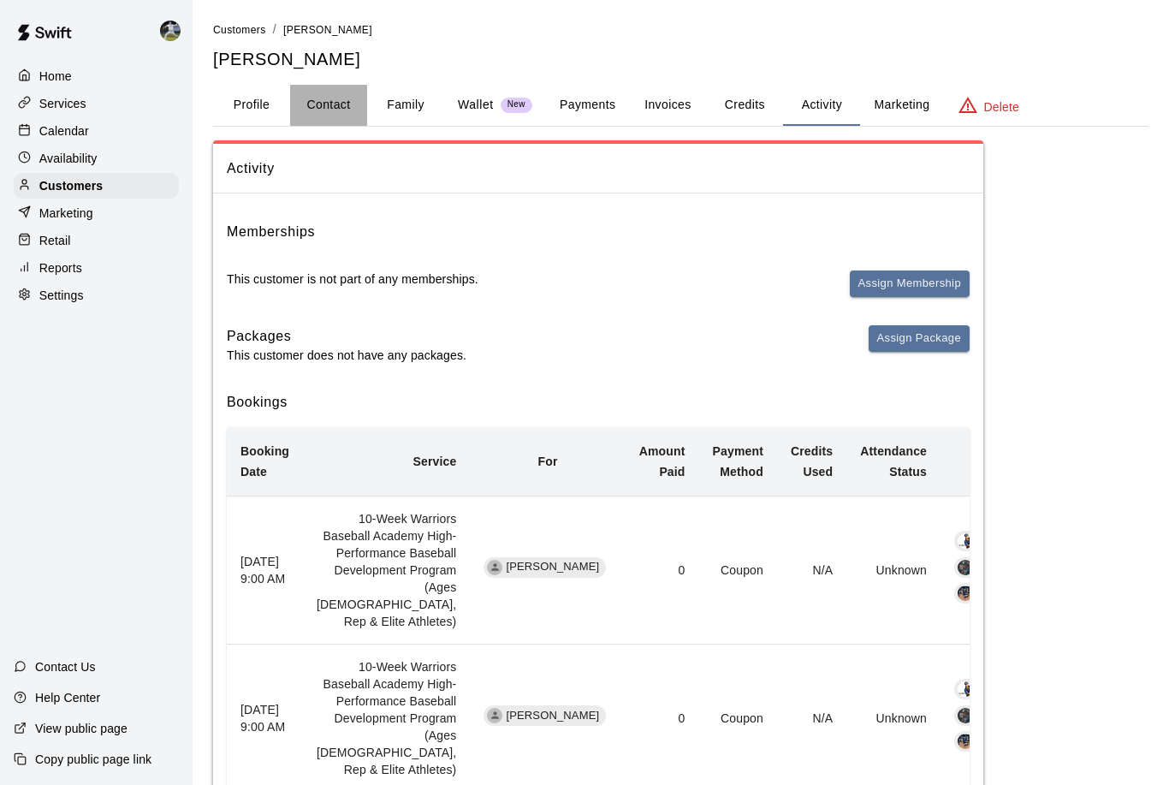
click at [341, 109] on button "Contact" at bounding box center [328, 105] width 77 height 41
select select "**"
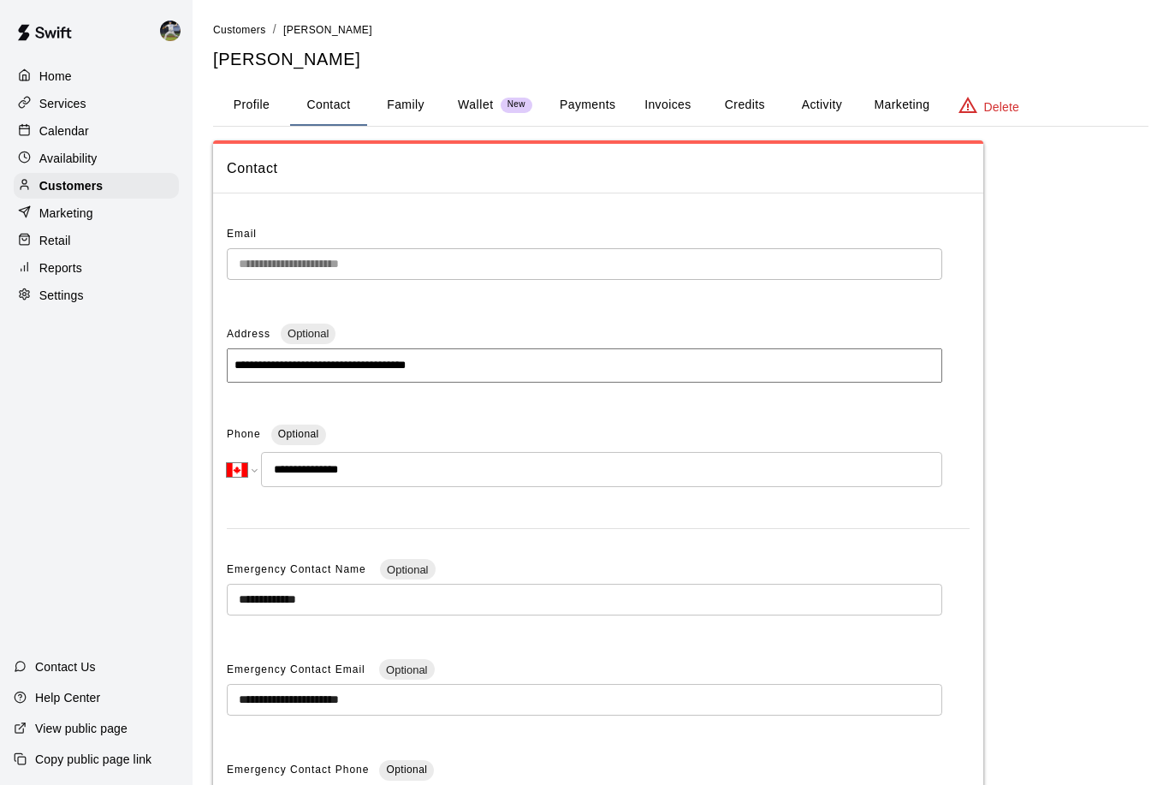
click at [583, 105] on button "Payments" at bounding box center [587, 105] width 83 height 41
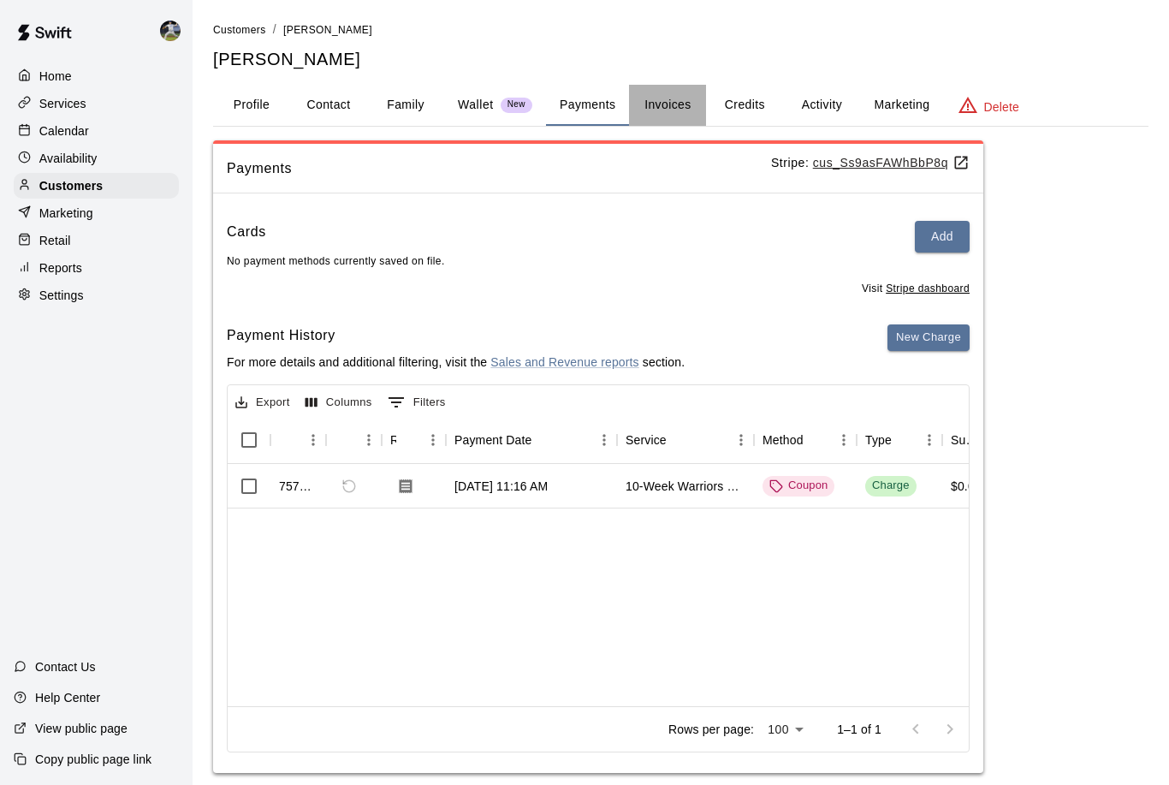
click at [661, 104] on button "Invoices" at bounding box center [667, 105] width 77 height 41
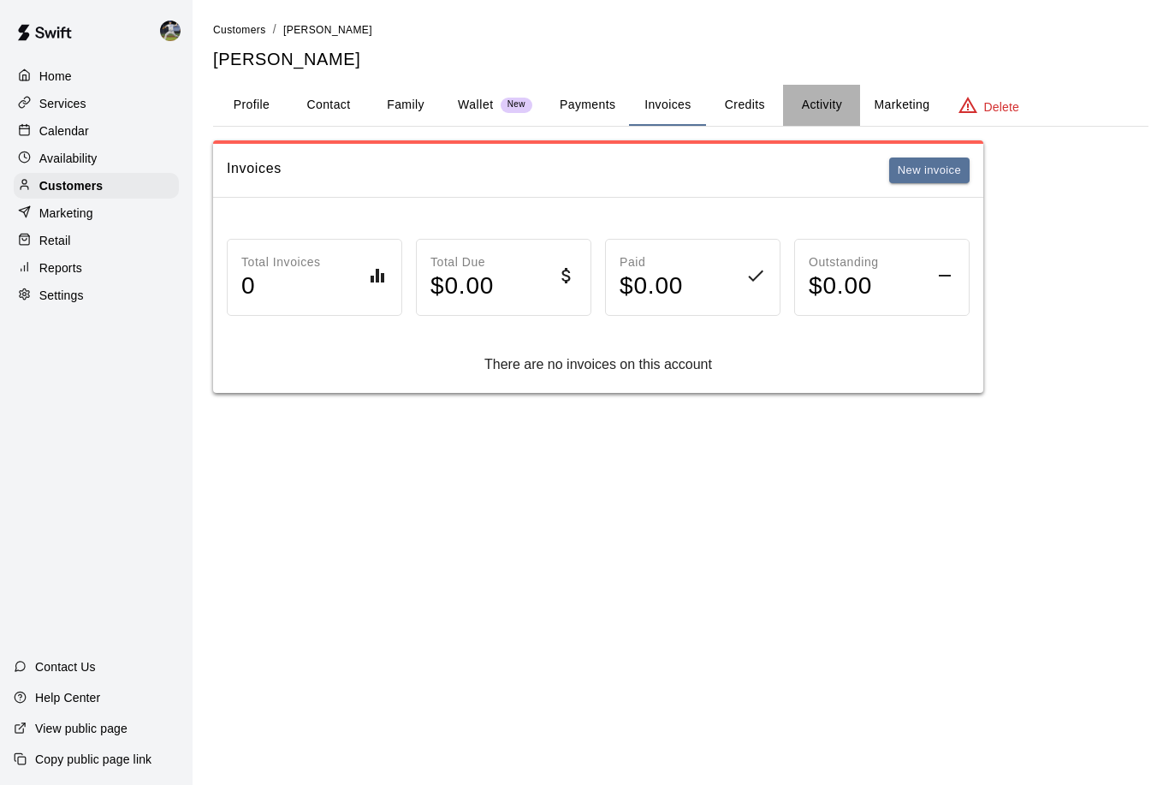
click at [828, 101] on button "Activity" at bounding box center [821, 105] width 77 height 41
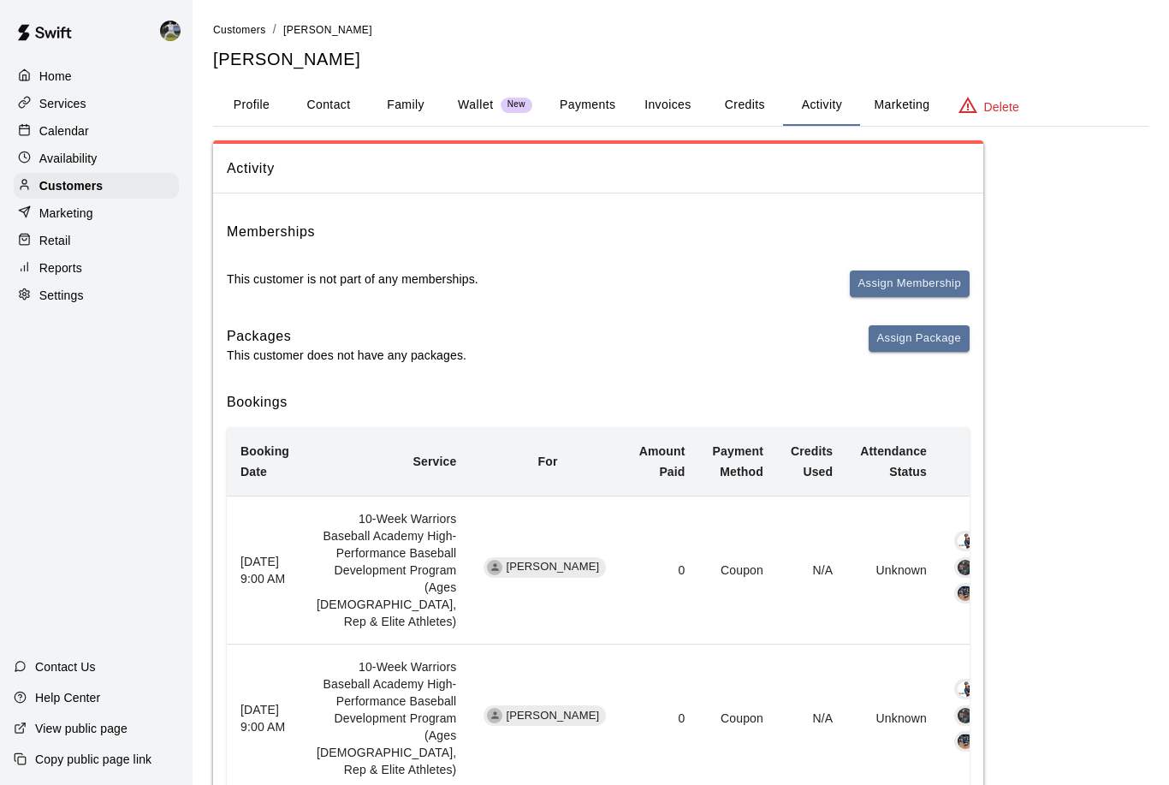
click at [54, 133] on p "Calendar" at bounding box center [64, 130] width 50 height 17
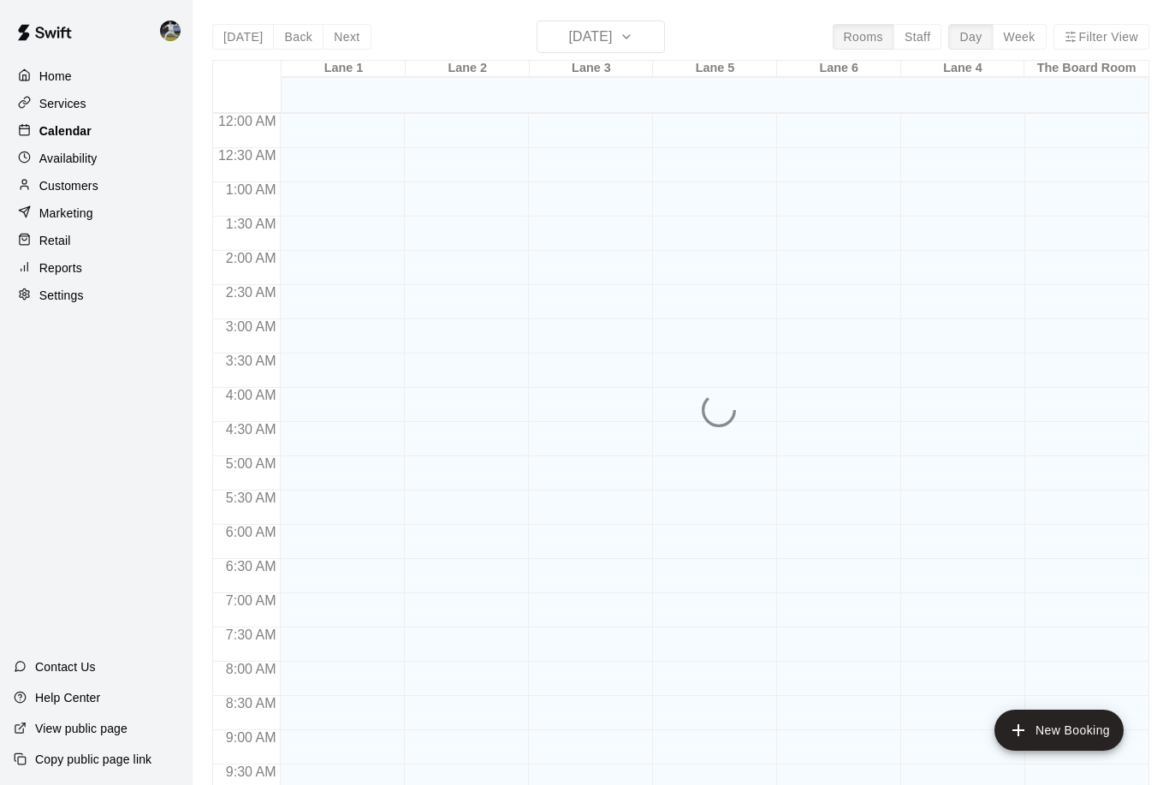
scroll to position [847, 0]
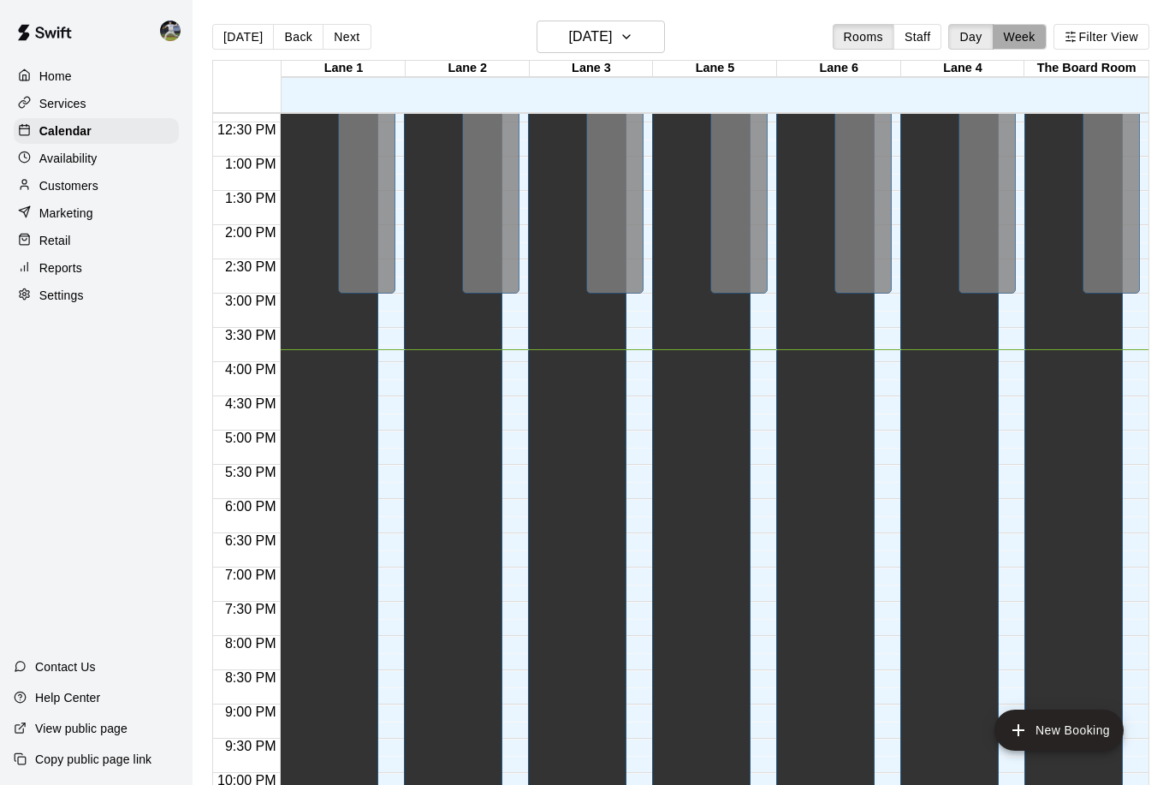
click at [1026, 39] on button "Week" at bounding box center [1019, 37] width 54 height 26
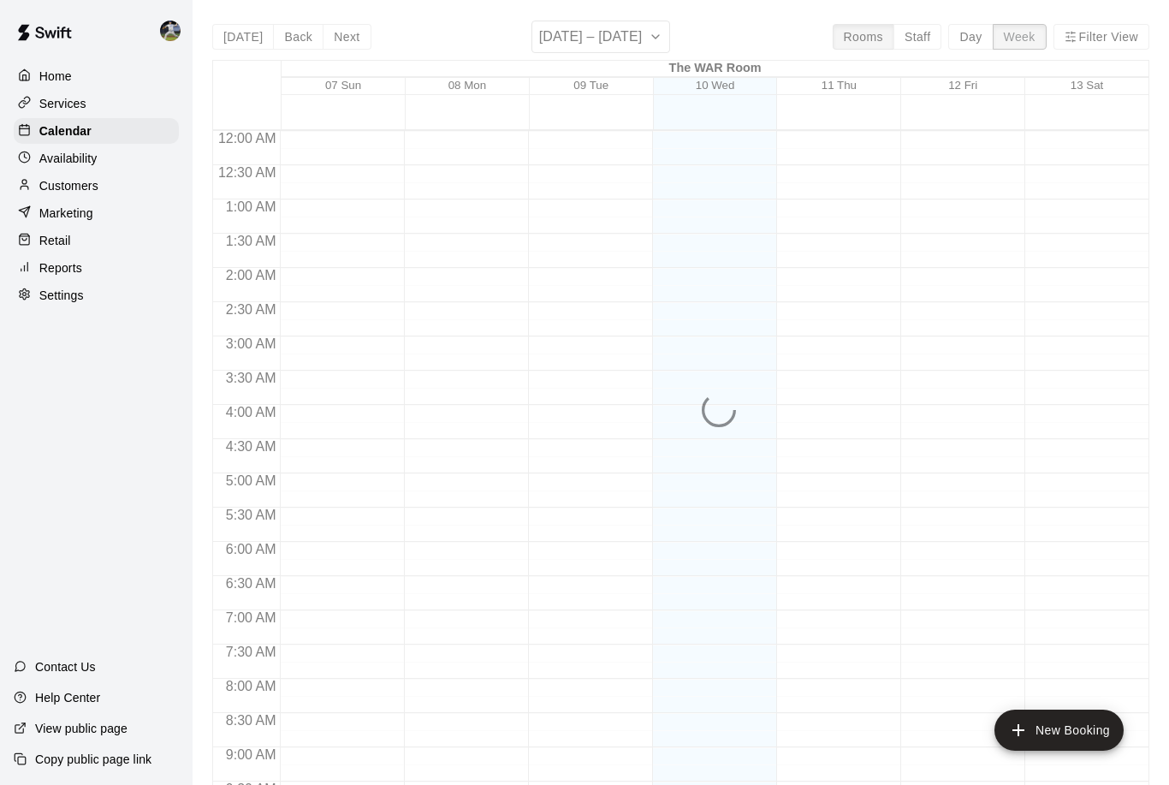
scroll to position [915, 0]
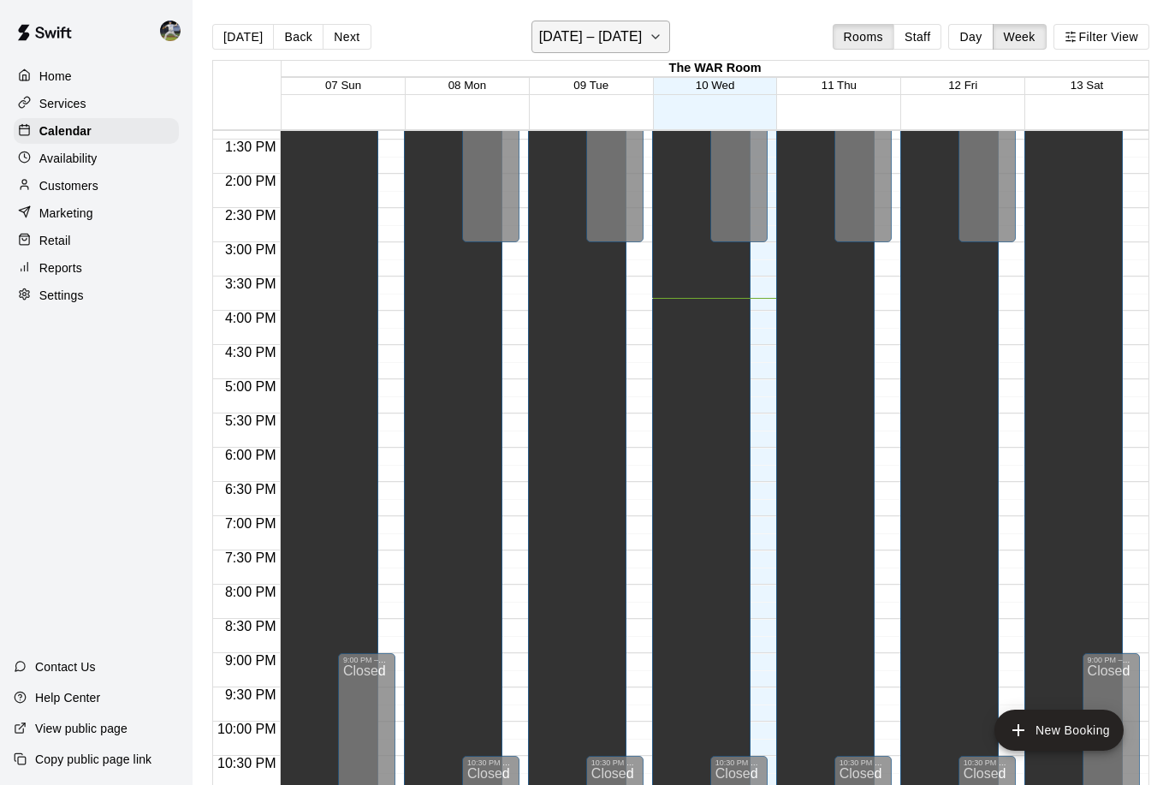
click at [652, 40] on button "September 07 – 13" at bounding box center [600, 37] width 139 height 33
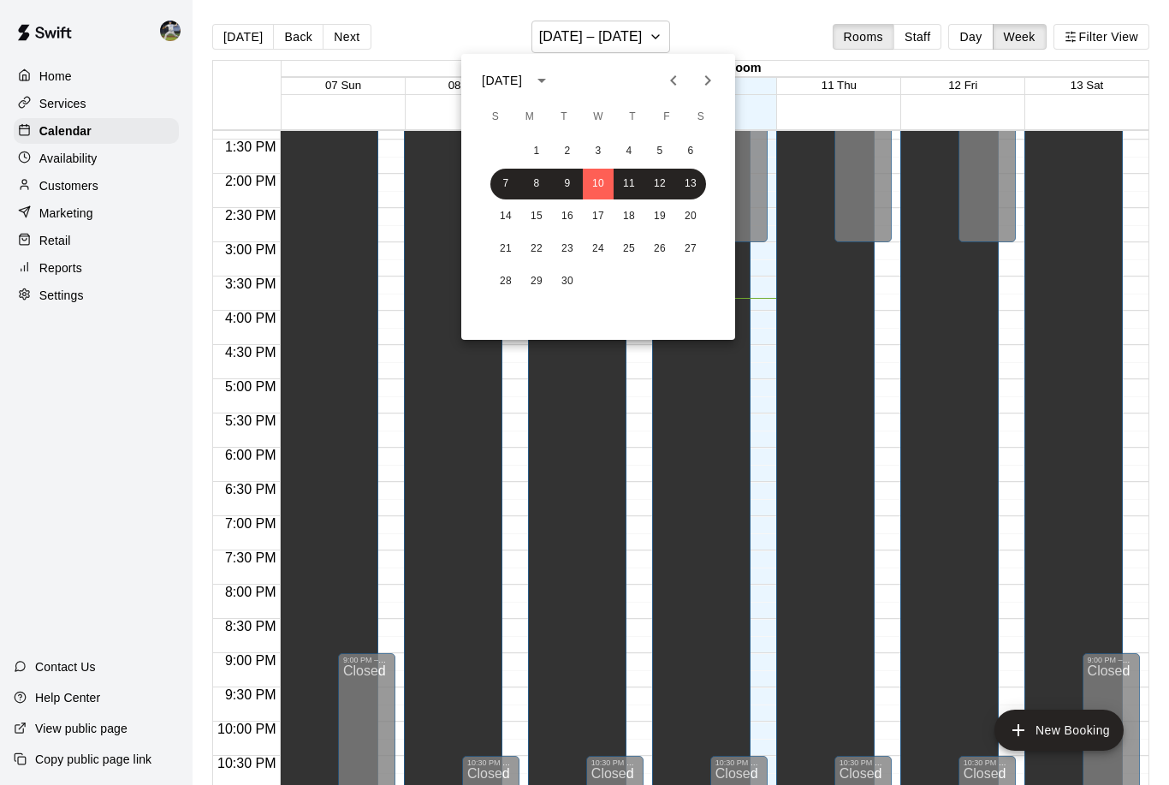
click at [705, 79] on icon "Next month" at bounding box center [707, 80] width 21 height 21
click at [502, 244] on button "19" at bounding box center [505, 249] width 31 height 31
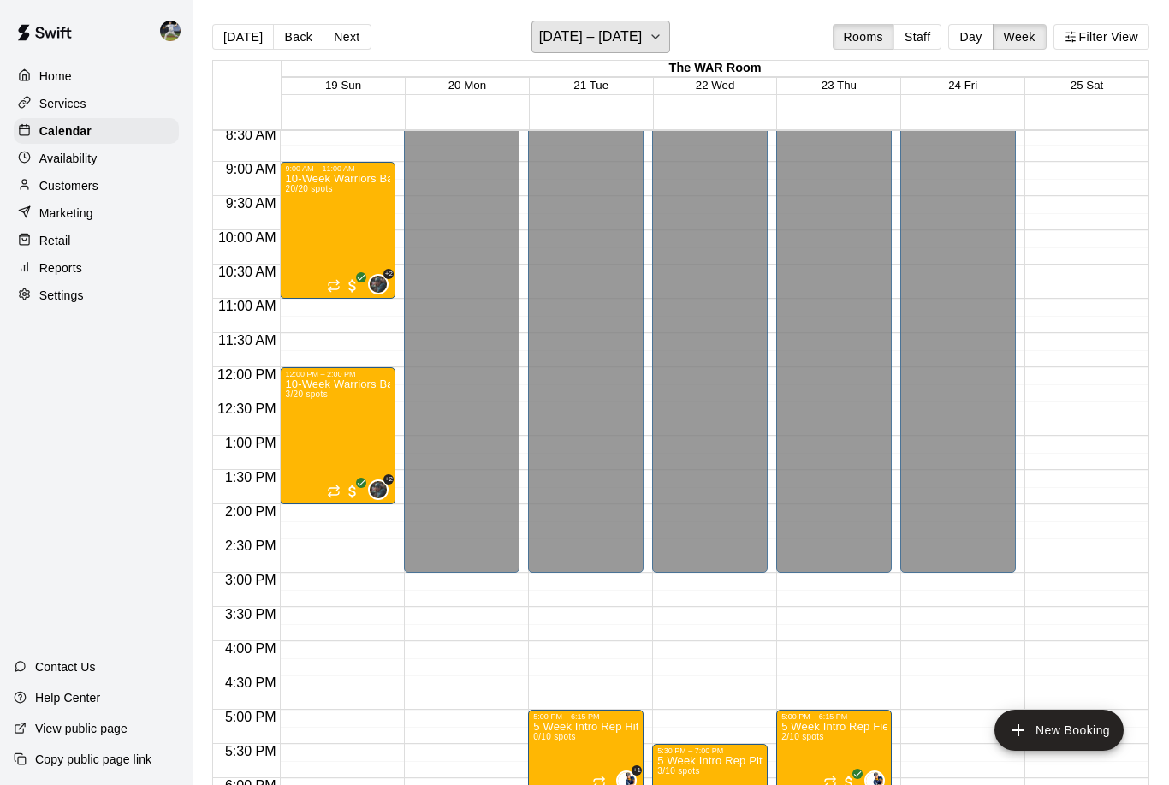
scroll to position [584, 0]
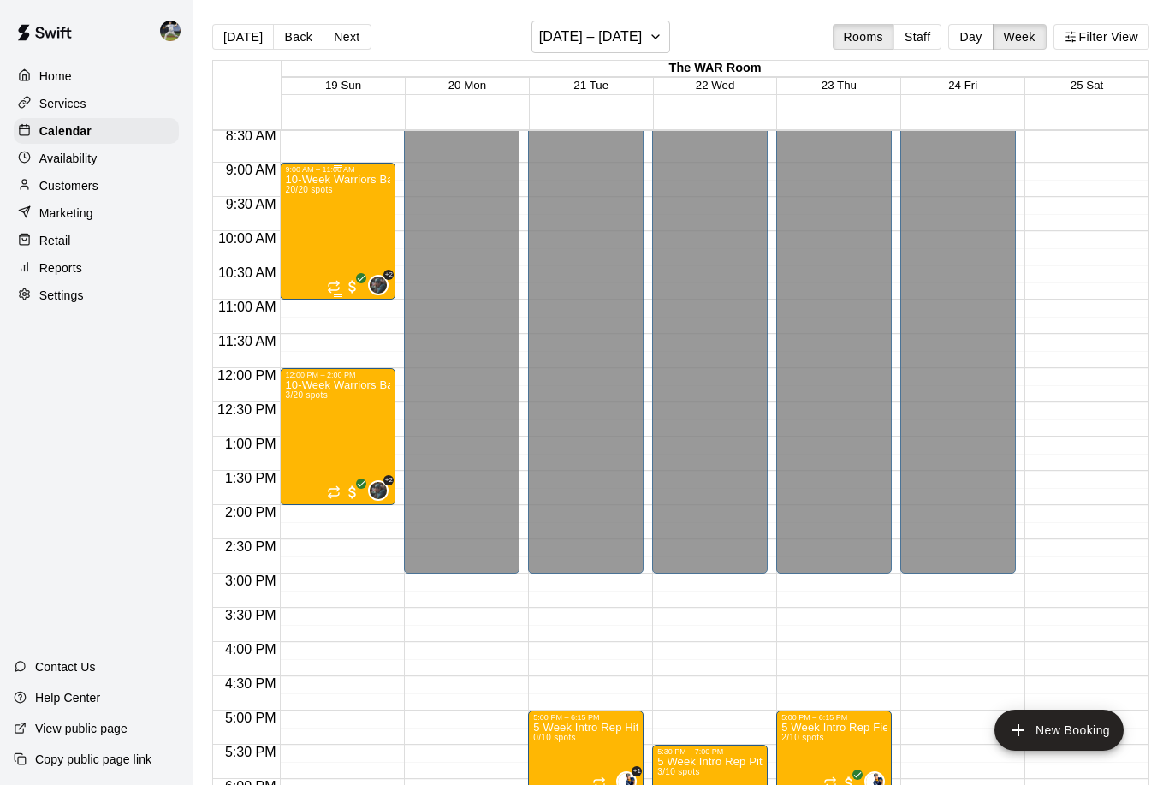
click at [360, 253] on div "10-Week Warriors Baseball Academy High-Performance Baseball Development Program…" at bounding box center [337, 566] width 105 height 785
click at [300, 197] on icon "edit" at bounding box center [302, 193] width 15 height 15
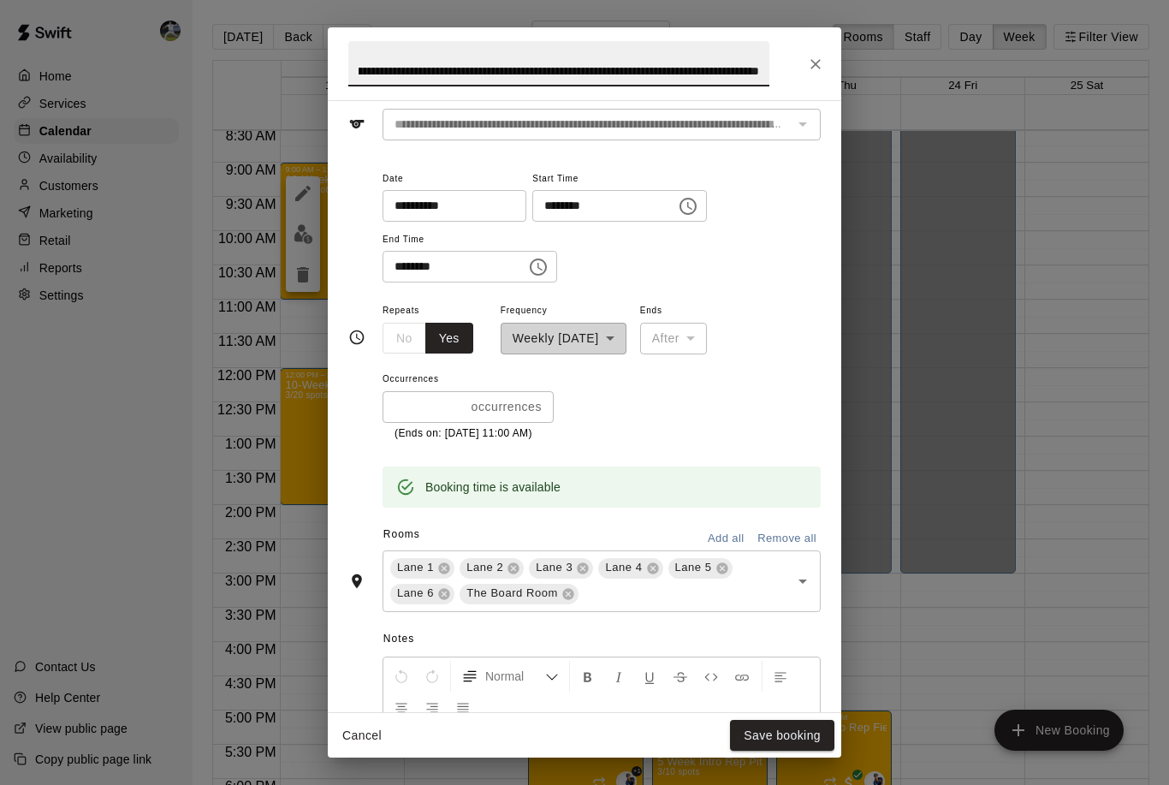
scroll to position [64, 0]
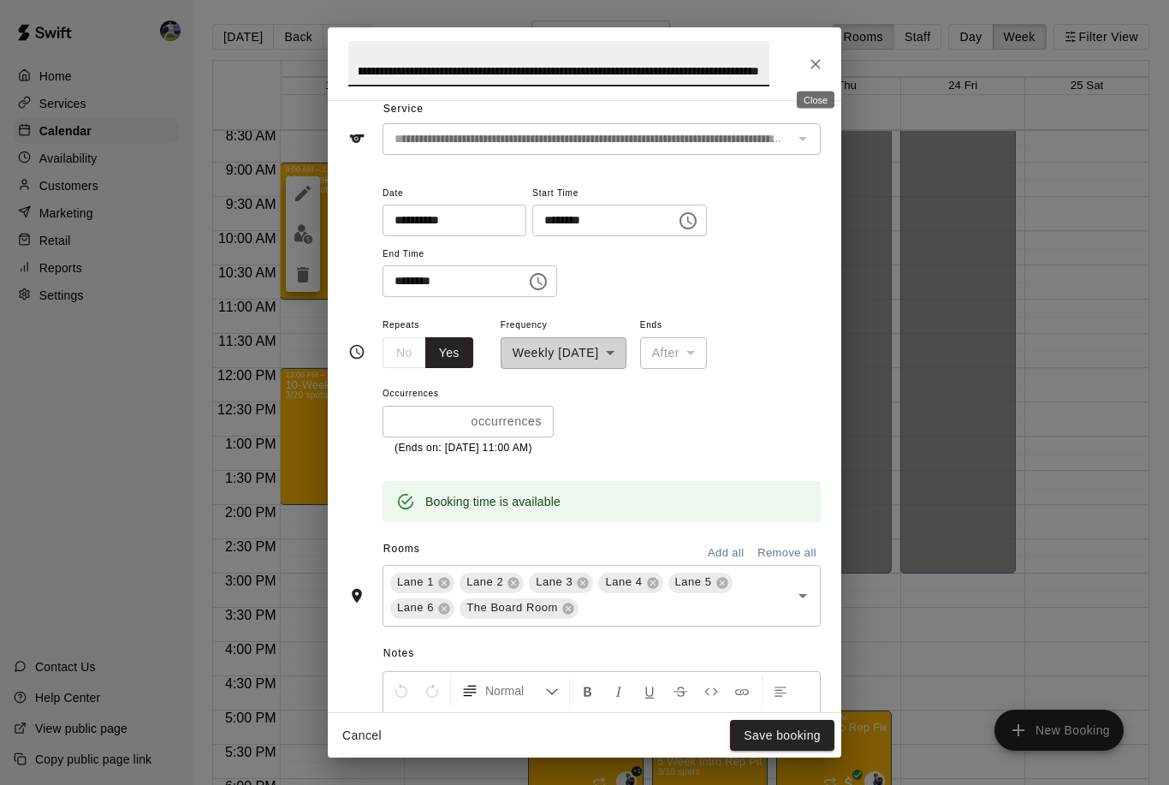
click at [819, 66] on icon "Close" at bounding box center [815, 64] width 17 height 17
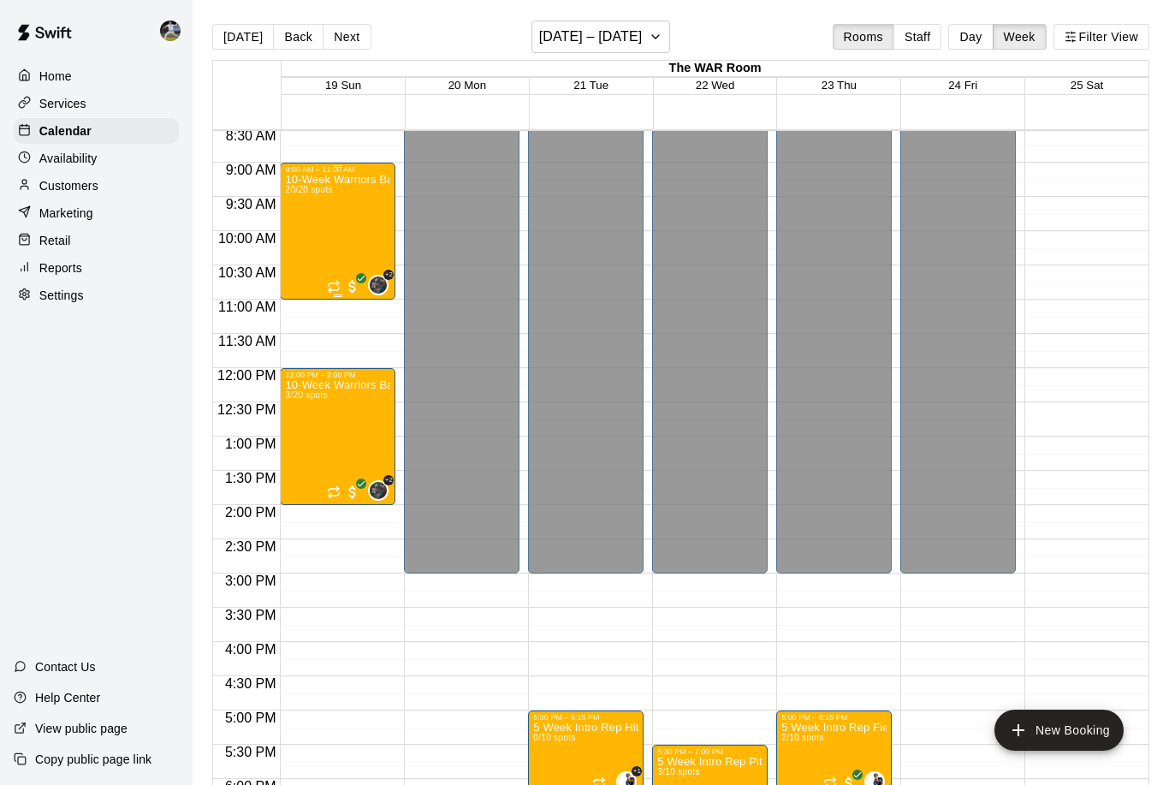
click at [348, 227] on div "10-Week Warriors Baseball Academy High-Performance Baseball Development Program…" at bounding box center [337, 566] width 105 height 785
click at [304, 239] on img "edit" at bounding box center [303, 234] width 20 height 20
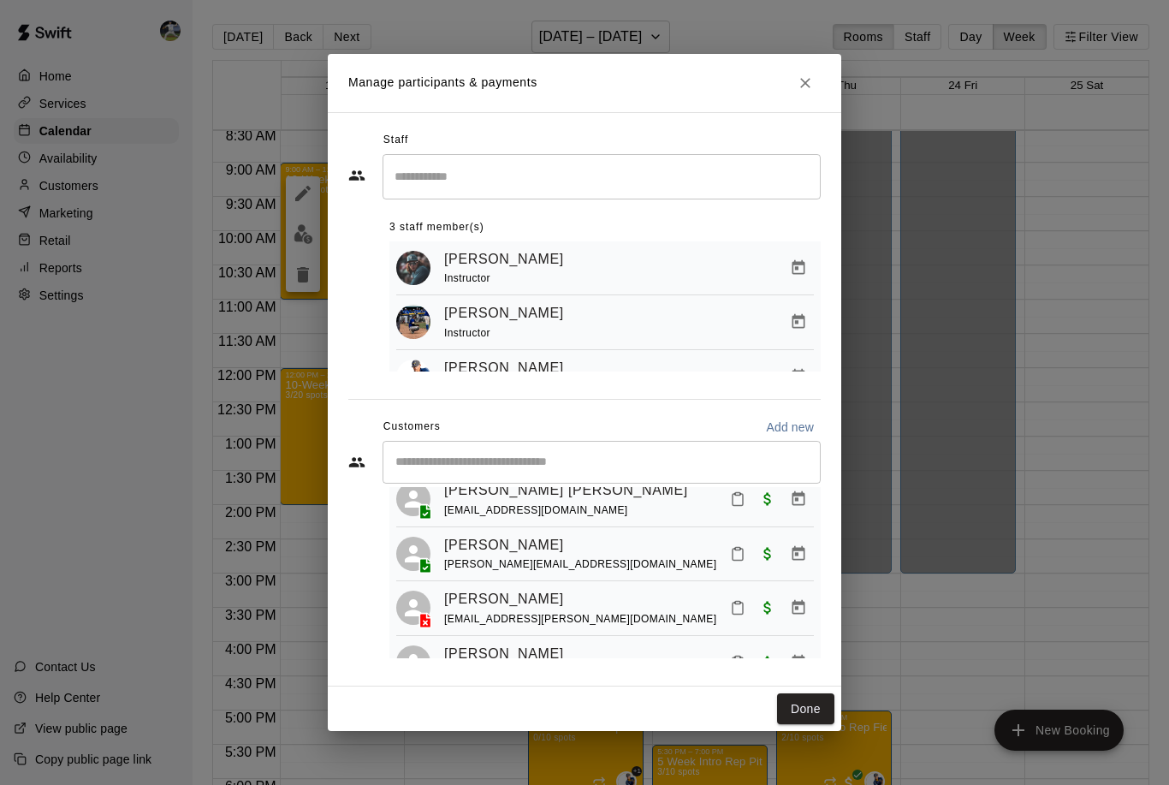
scroll to position [231, 0]
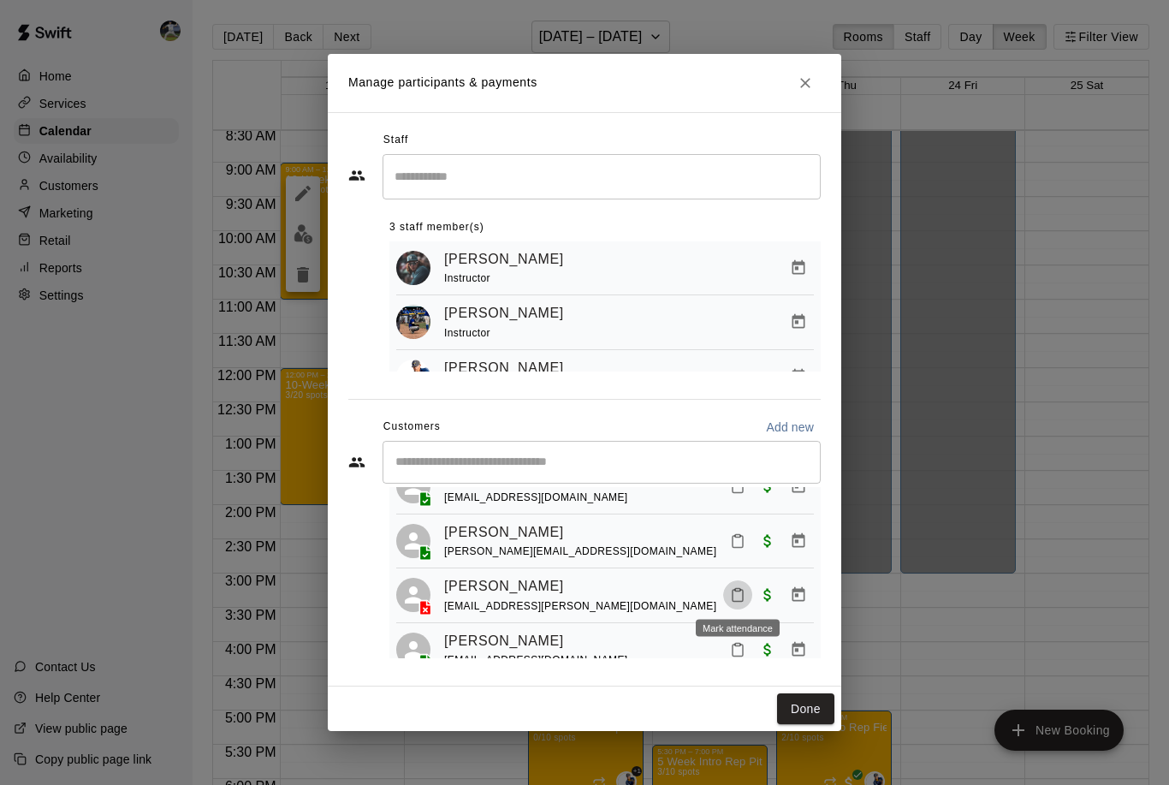
click at [740, 595] on icon "Mark attendance" at bounding box center [737, 594] width 15 height 15
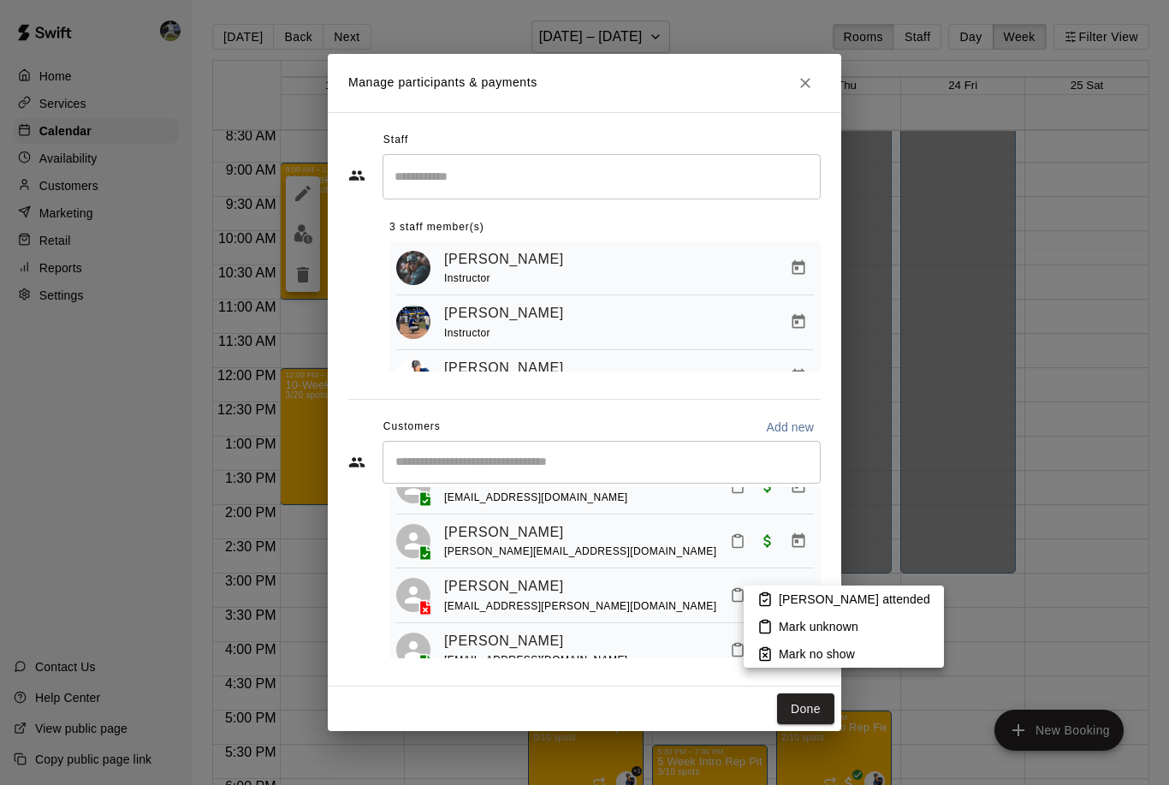
click at [707, 599] on div at bounding box center [584, 392] width 1169 height 785
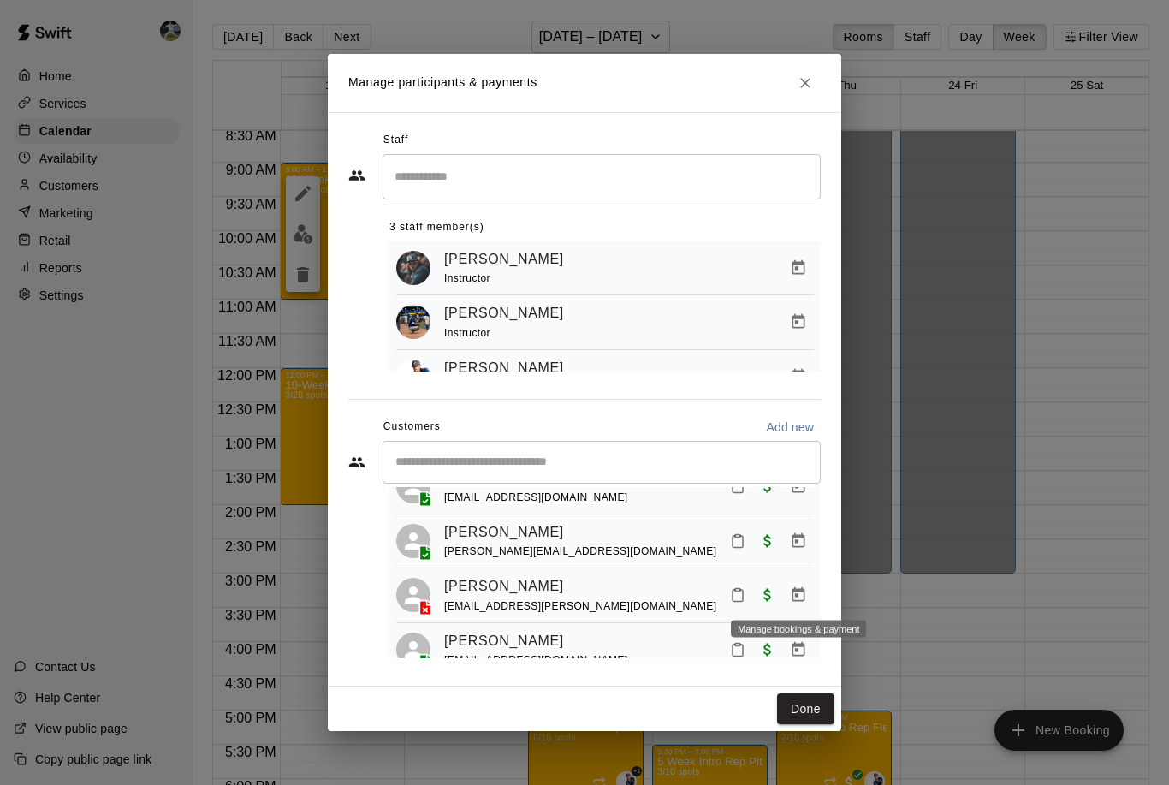
click at [801, 595] on icon "Manage bookings & payment" at bounding box center [798, 594] width 17 height 17
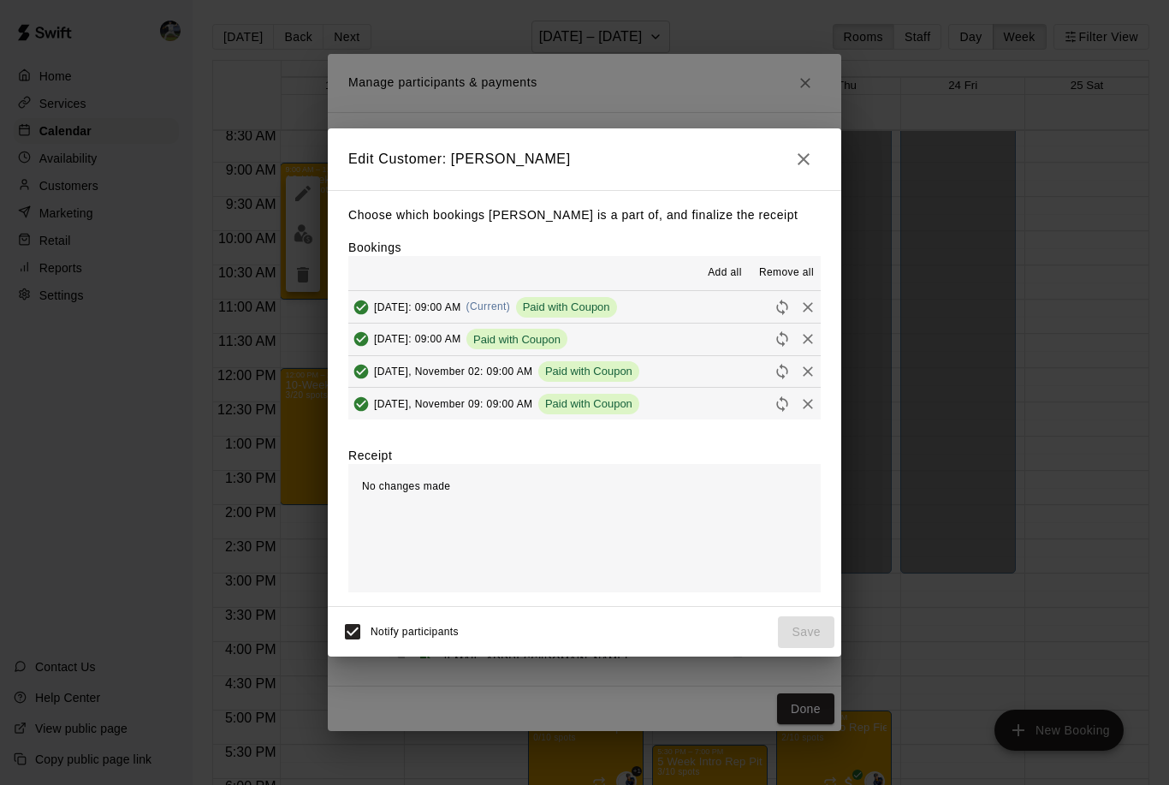
scroll to position [0, 0]
click at [800, 162] on icon "button" at bounding box center [803, 159] width 12 height 12
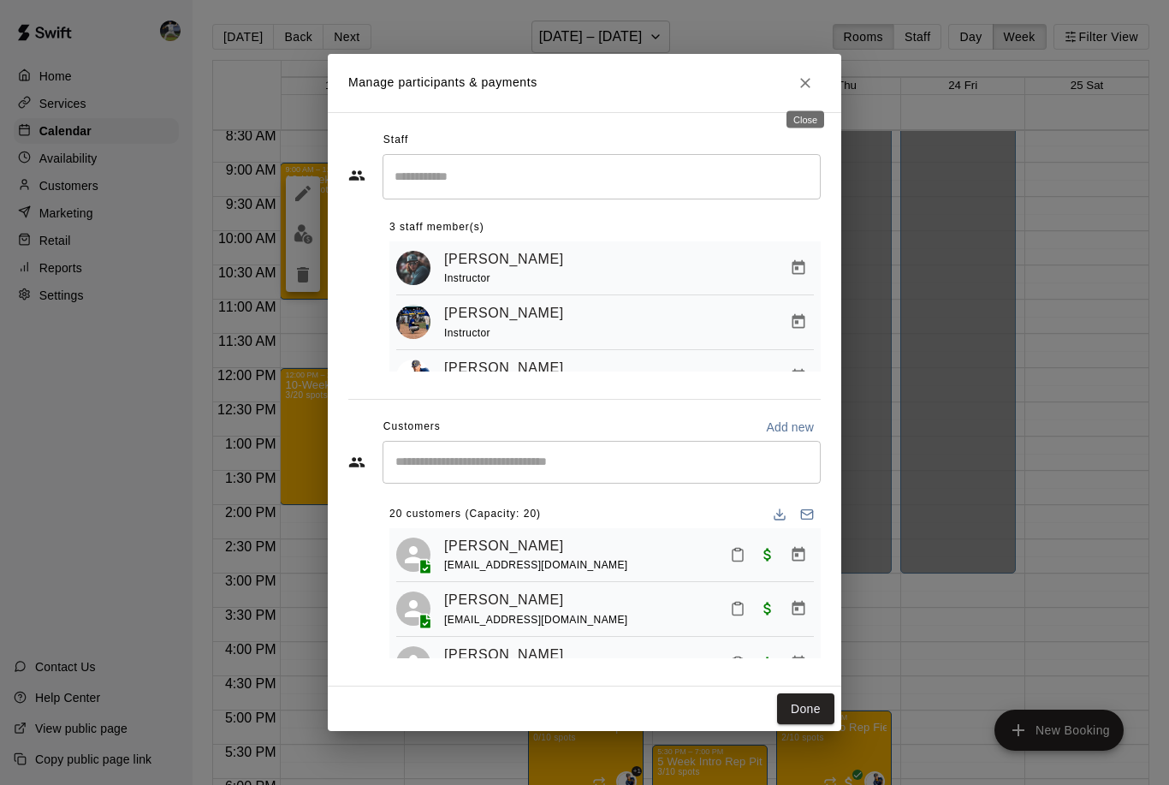
click at [808, 82] on icon "Close" at bounding box center [805, 82] width 17 height 17
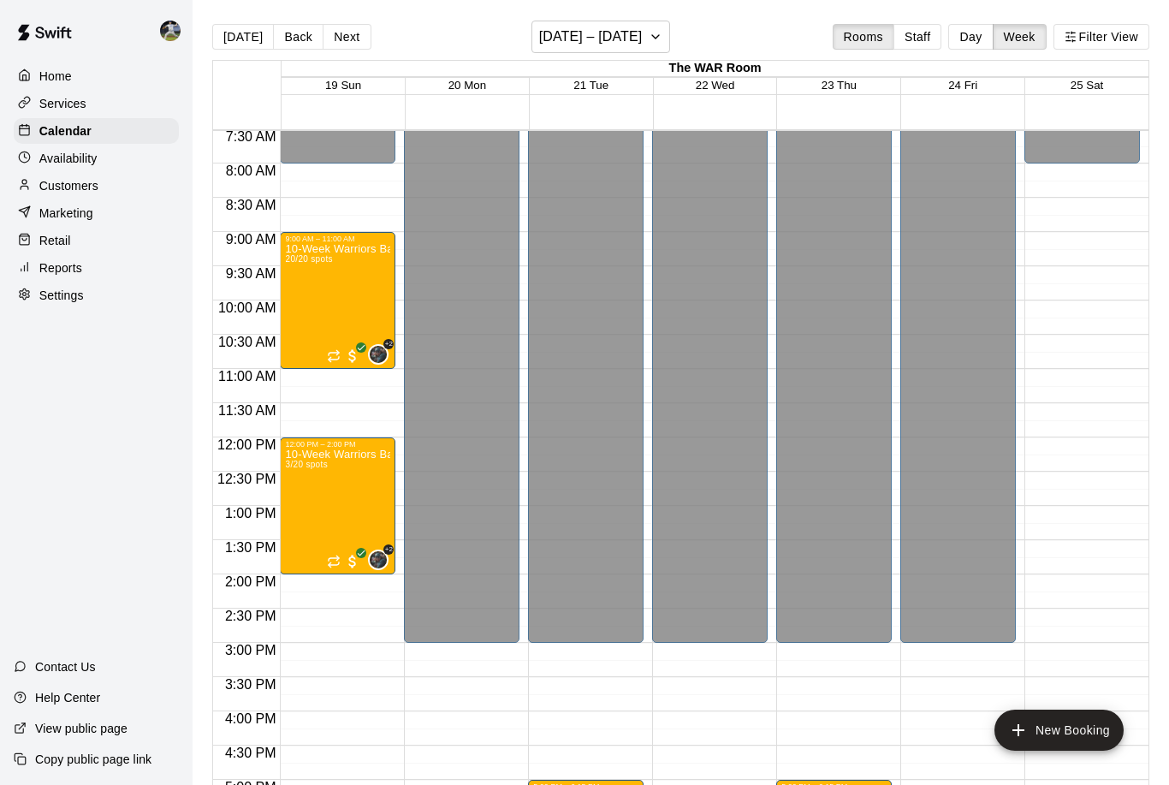
scroll to position [55, 0]
click at [94, 696] on p "Help Center" at bounding box center [67, 697] width 65 height 17
click at [302, 501] on img "edit" at bounding box center [303, 509] width 20 height 20
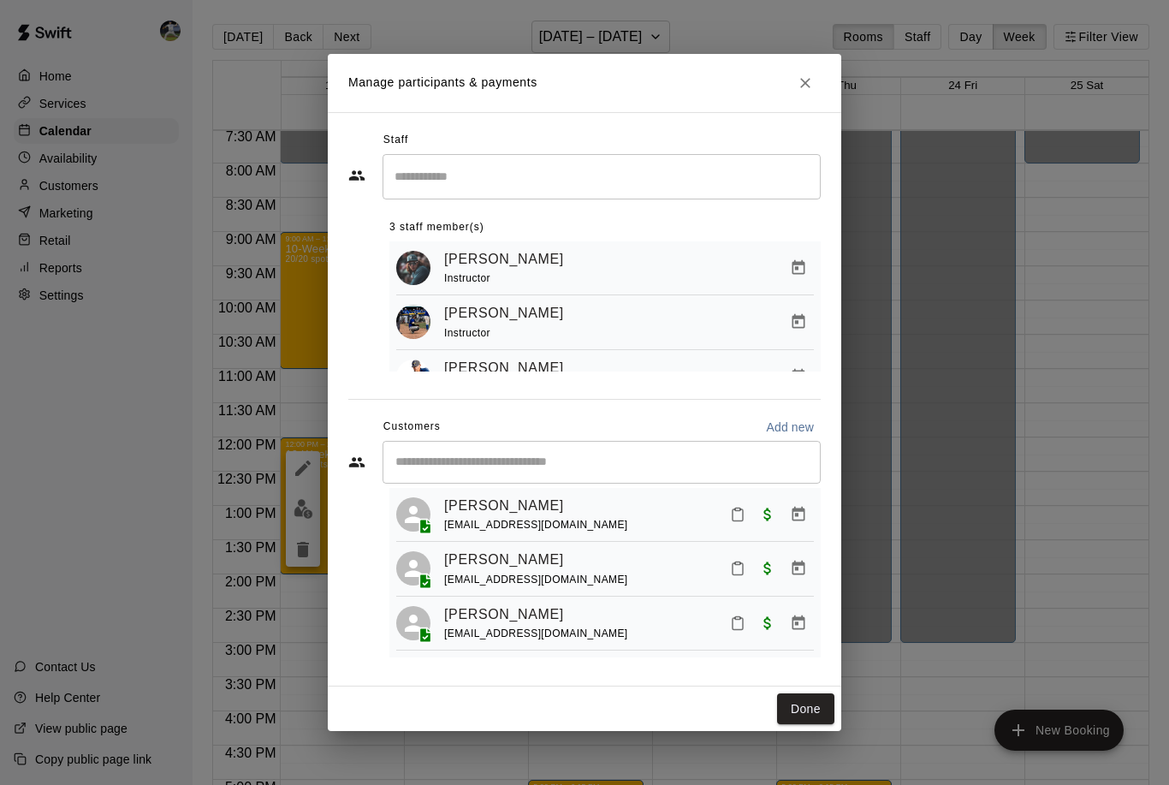
scroll to position [39, 0]
click at [780, 425] on p "Add new" at bounding box center [790, 426] width 48 height 17
select select "**"
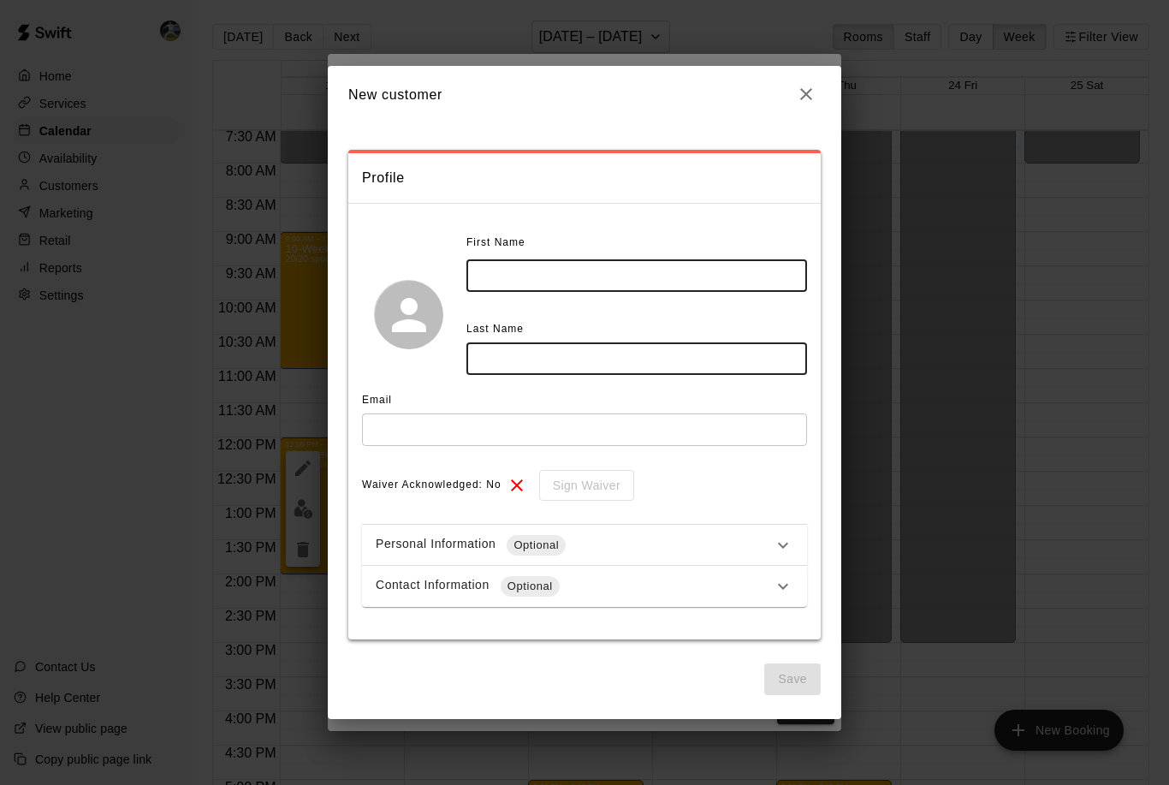
click at [507, 276] on input "text" at bounding box center [636, 275] width 341 height 32
type input "****"
type input "*******"
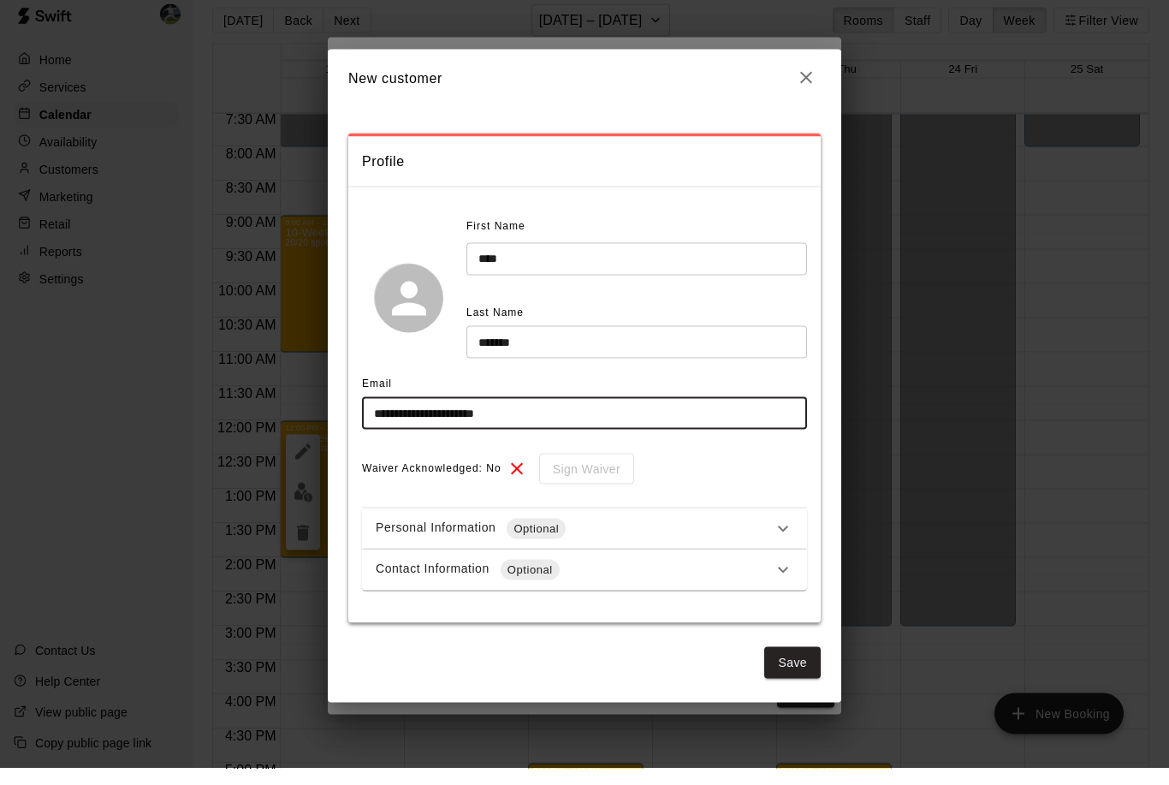
scroll to position [20, 0]
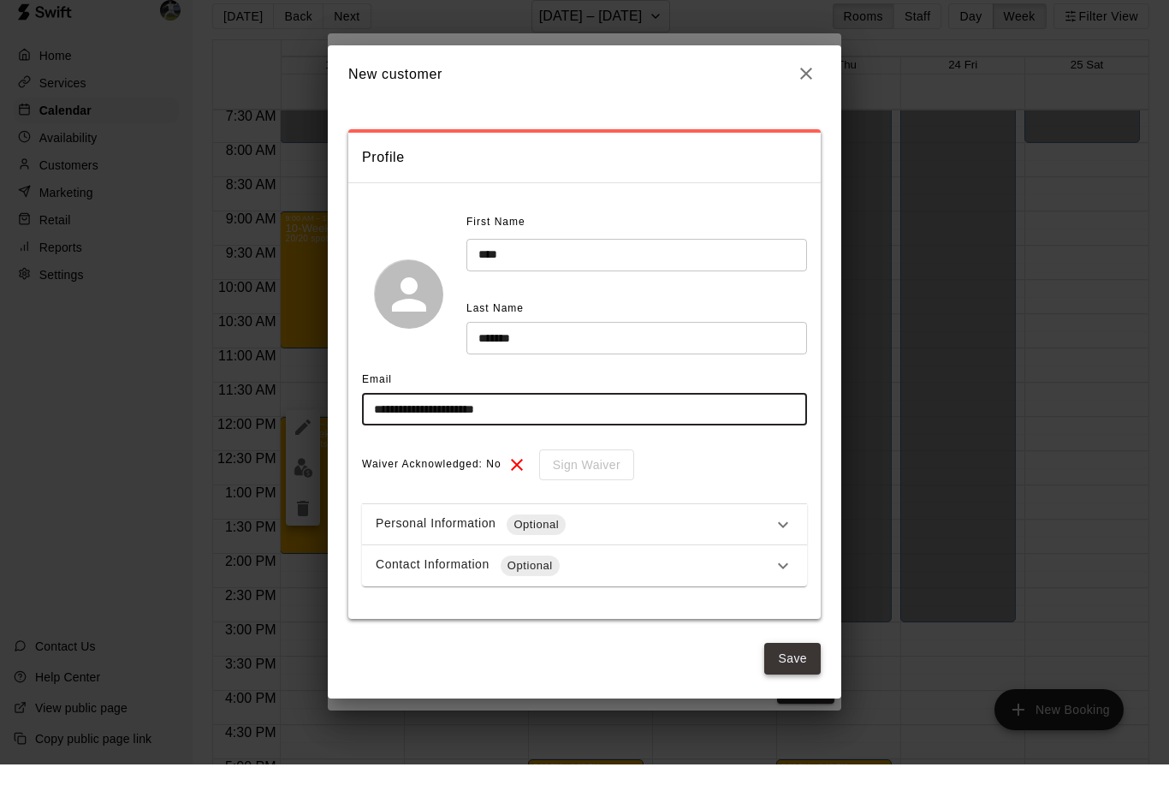
type input "**********"
click at [799, 690] on button "Save" at bounding box center [792, 679] width 56 height 32
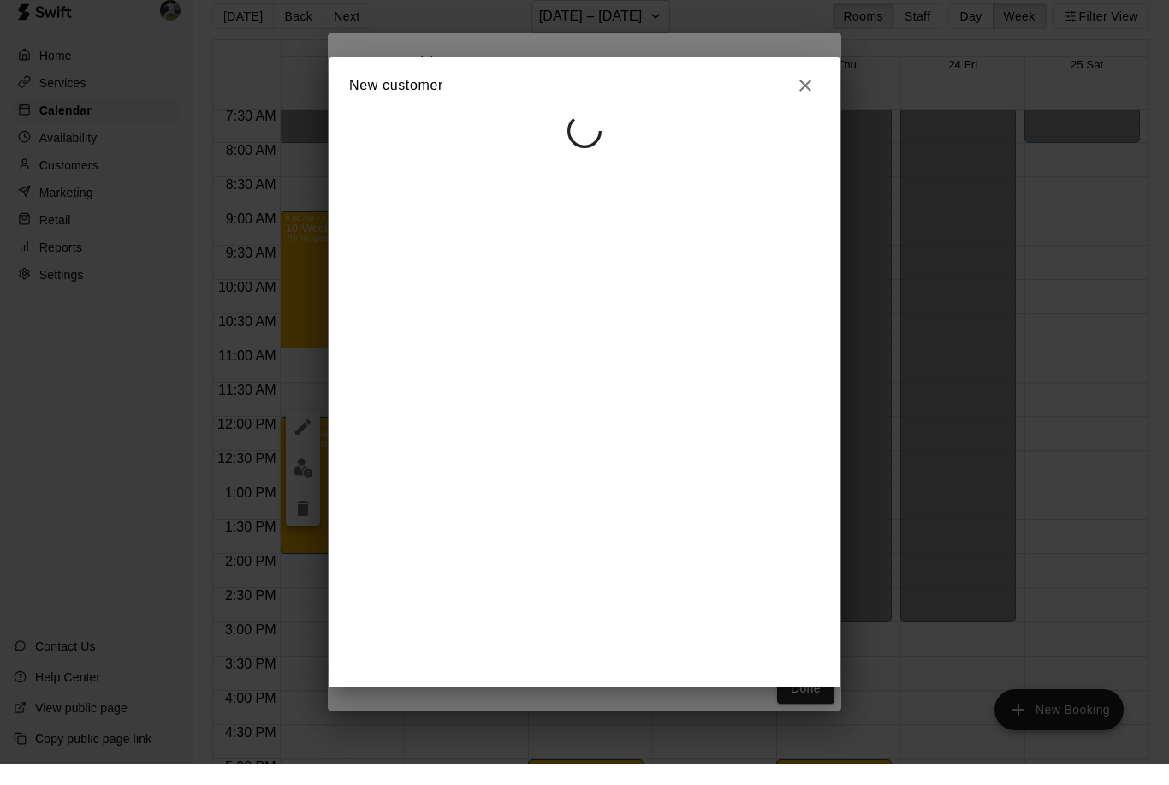
select select "**"
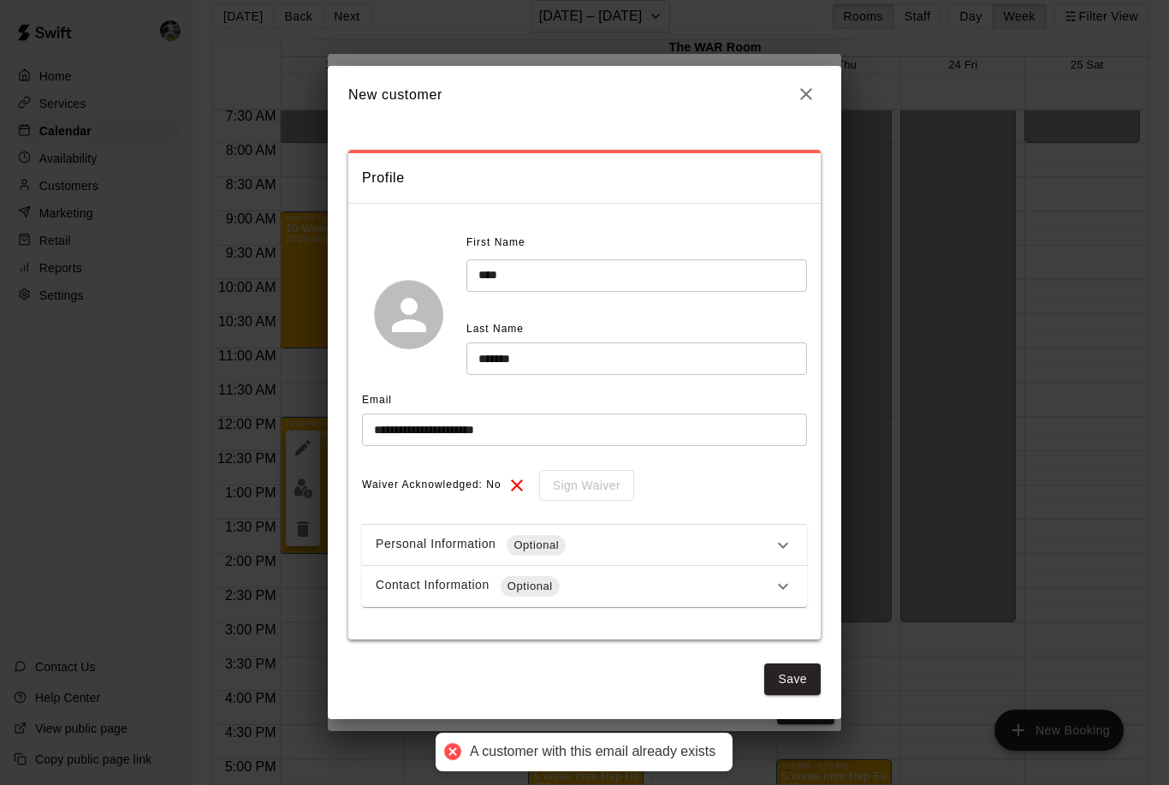
scroll to position [0, 0]
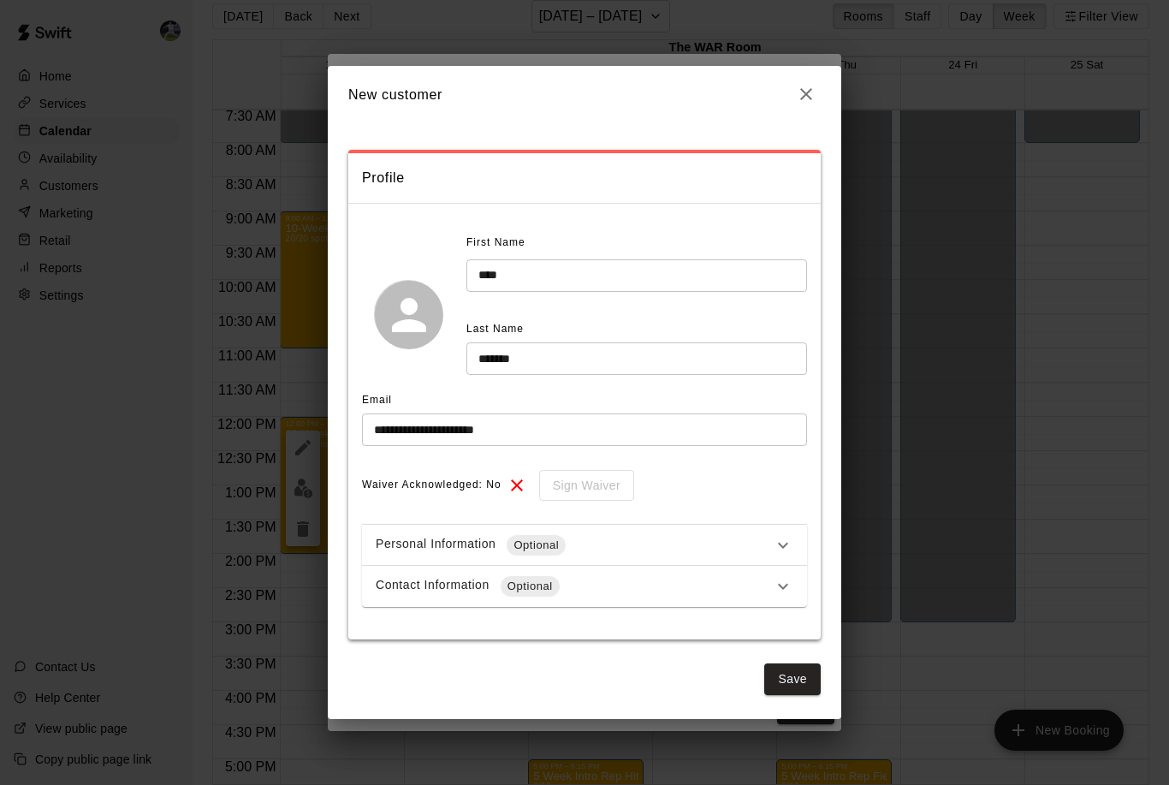
click at [584, 555] on div "Personal Information Optional" at bounding box center [574, 545] width 397 height 21
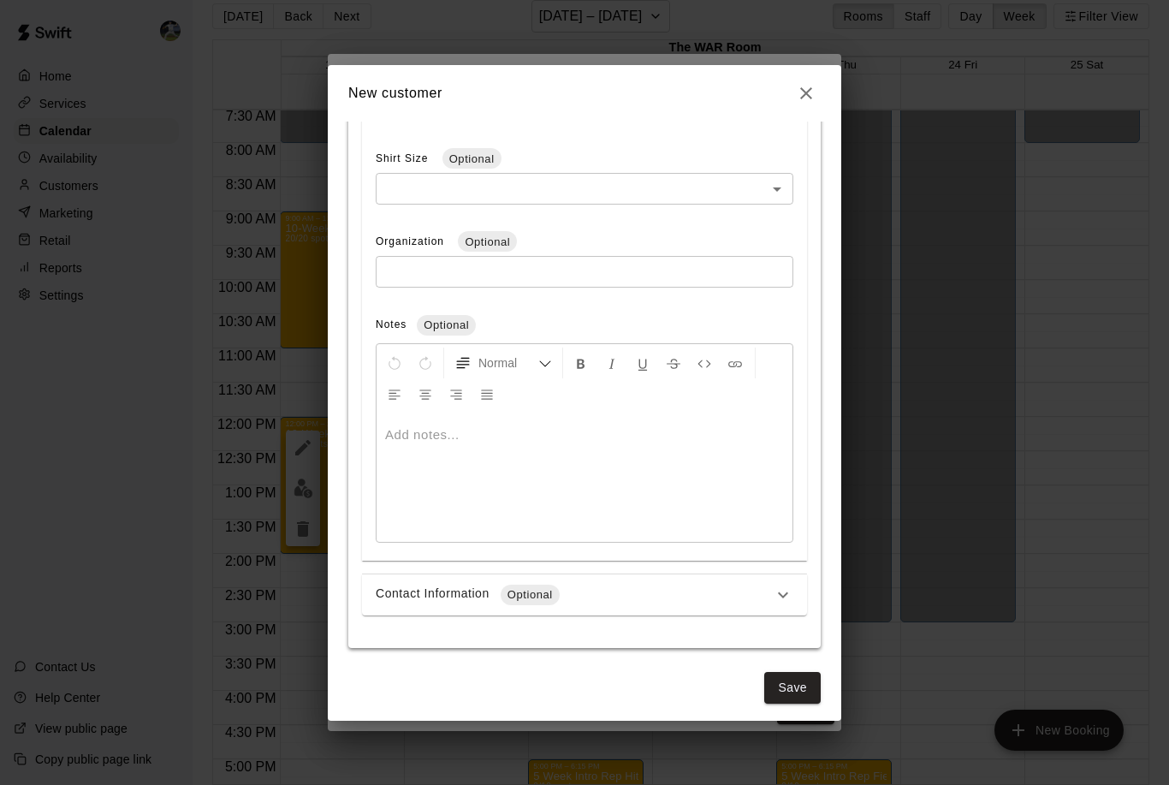
scroll to position [631, 0]
click at [517, 605] on span "Optional" at bounding box center [530, 596] width 59 height 17
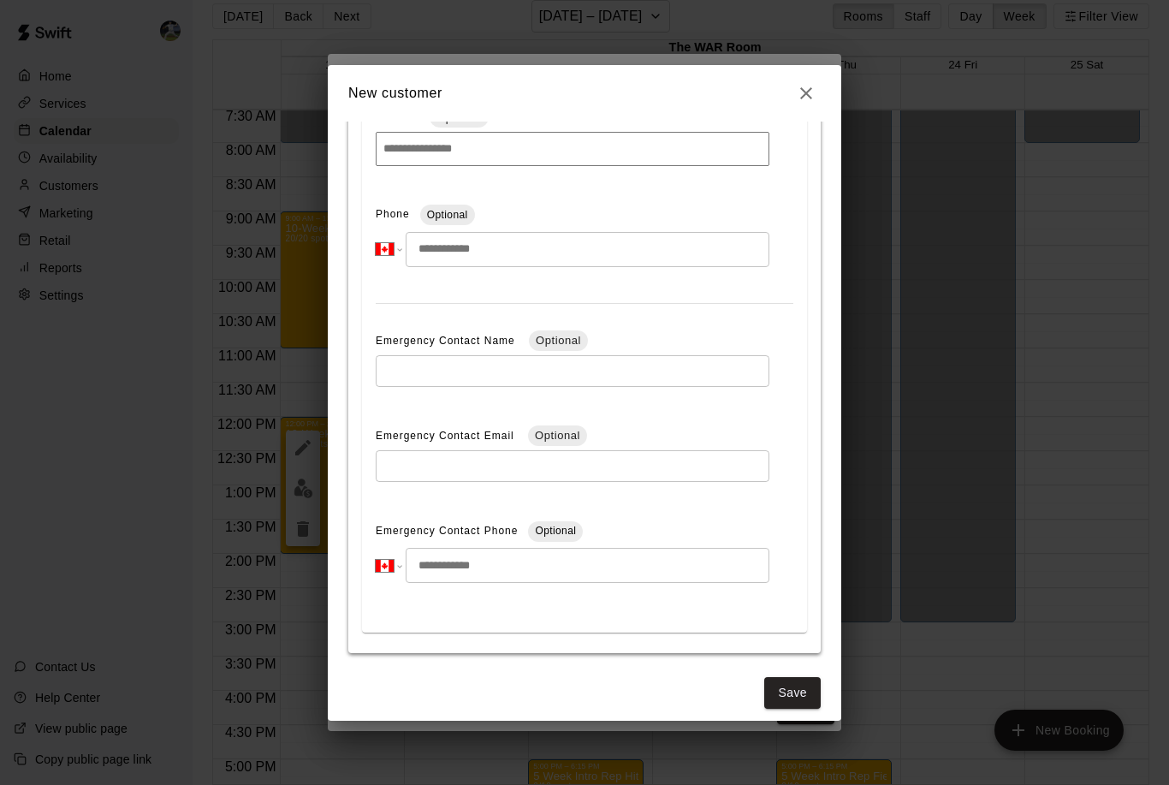
scroll to position [1162, 0]
click at [804, 104] on icon "button" at bounding box center [806, 93] width 21 height 21
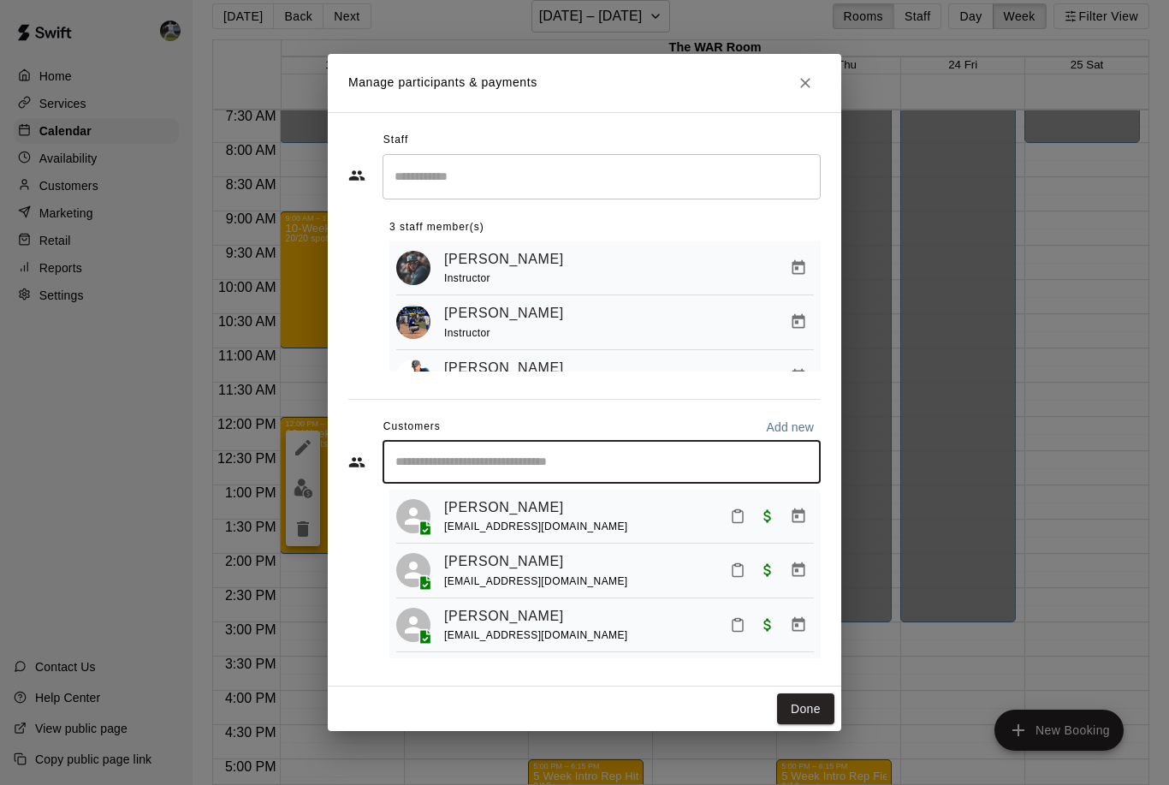
click at [506, 471] on input "Start typing to search customers..." at bounding box center [601, 461] width 423 height 17
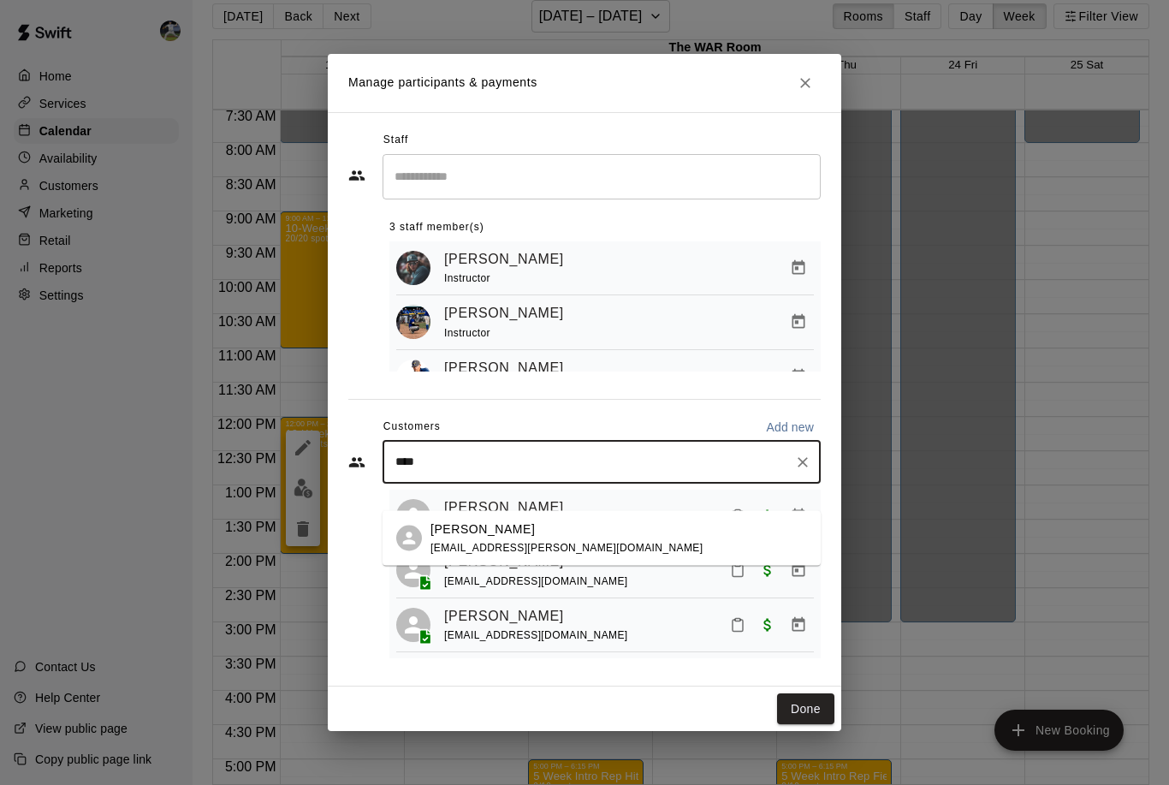
type input "****"
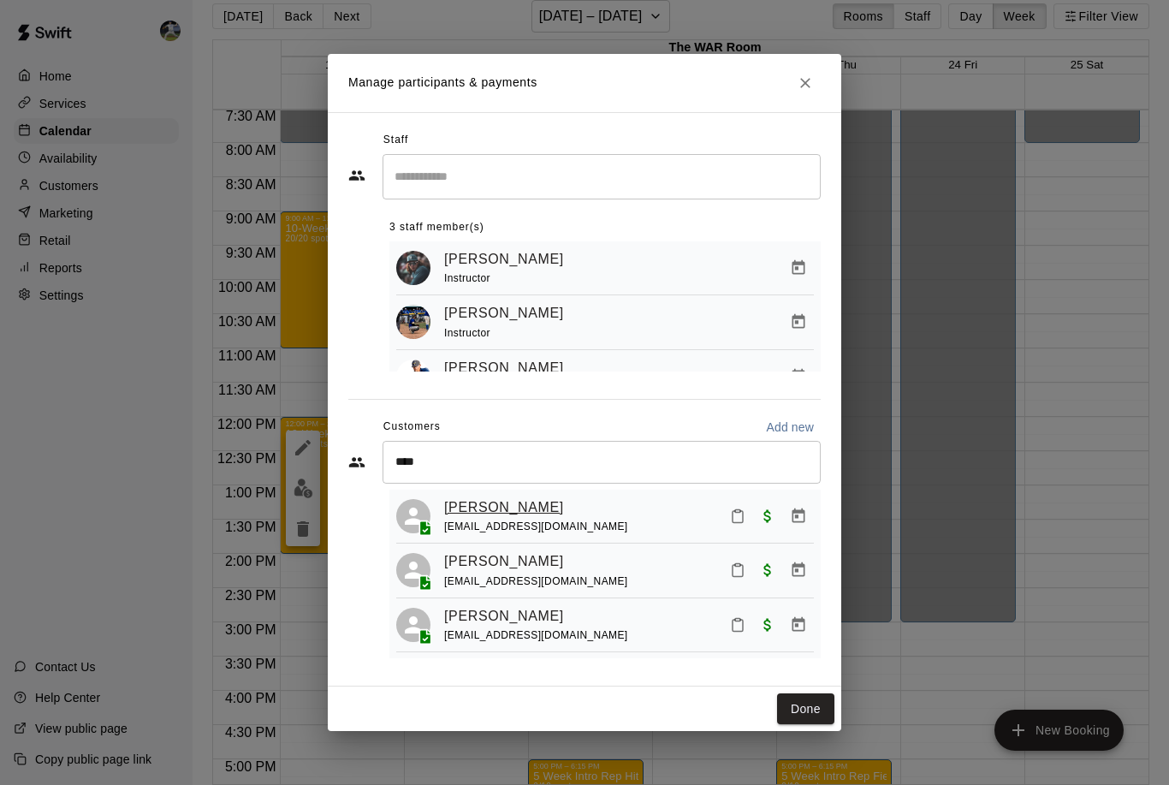
click at [489, 518] on link "Hudson Hayston" at bounding box center [504, 507] width 120 height 22
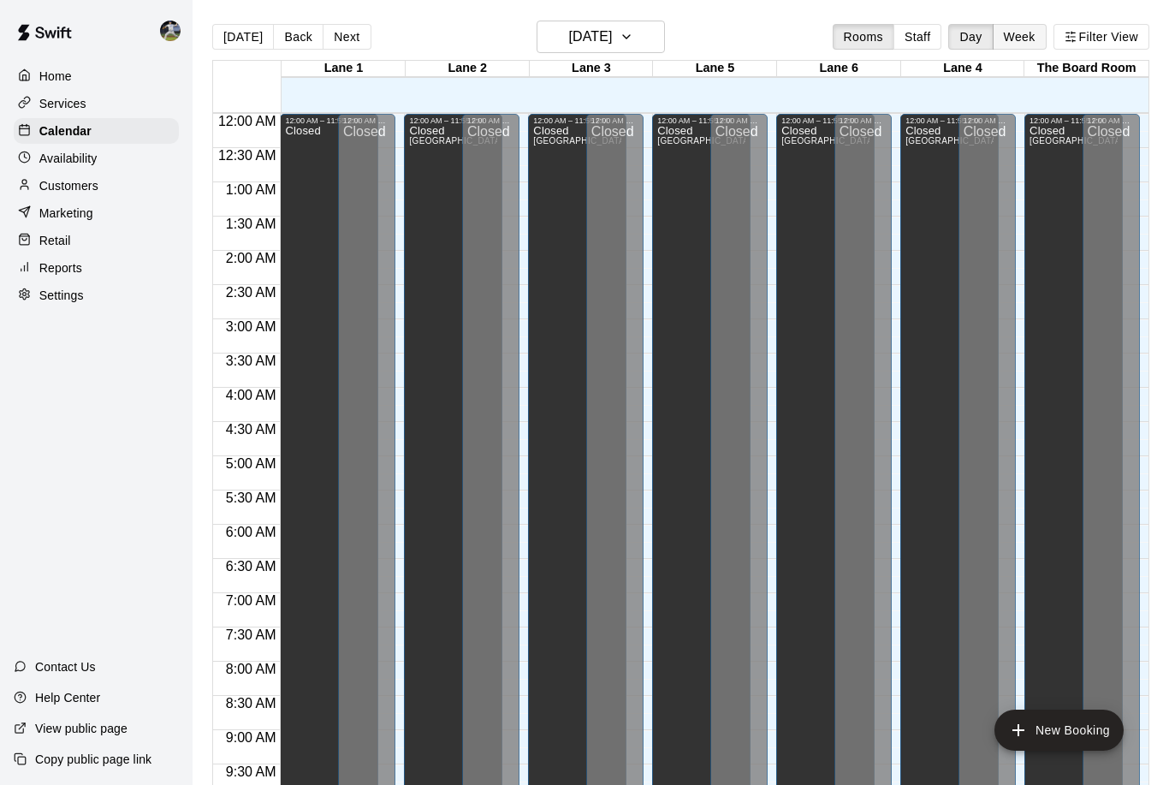
click at [1009, 40] on button "Week" at bounding box center [1019, 37] width 54 height 26
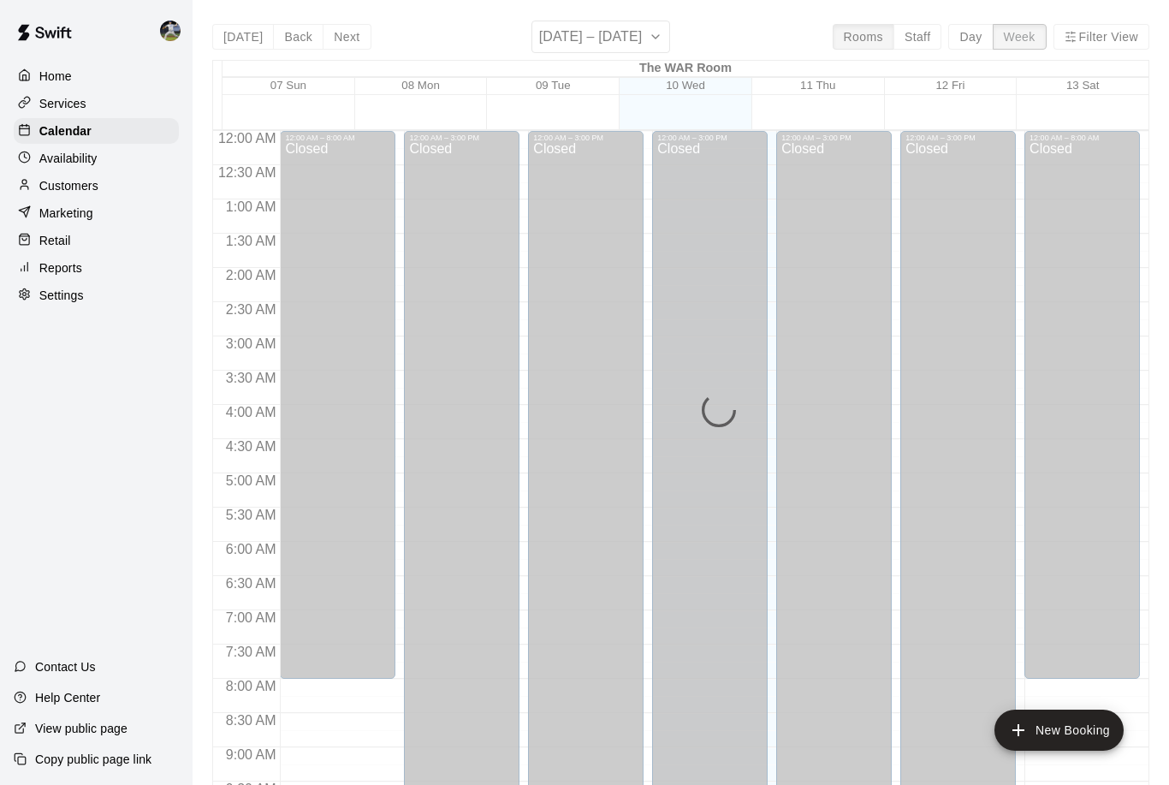
scroll to position [915, 0]
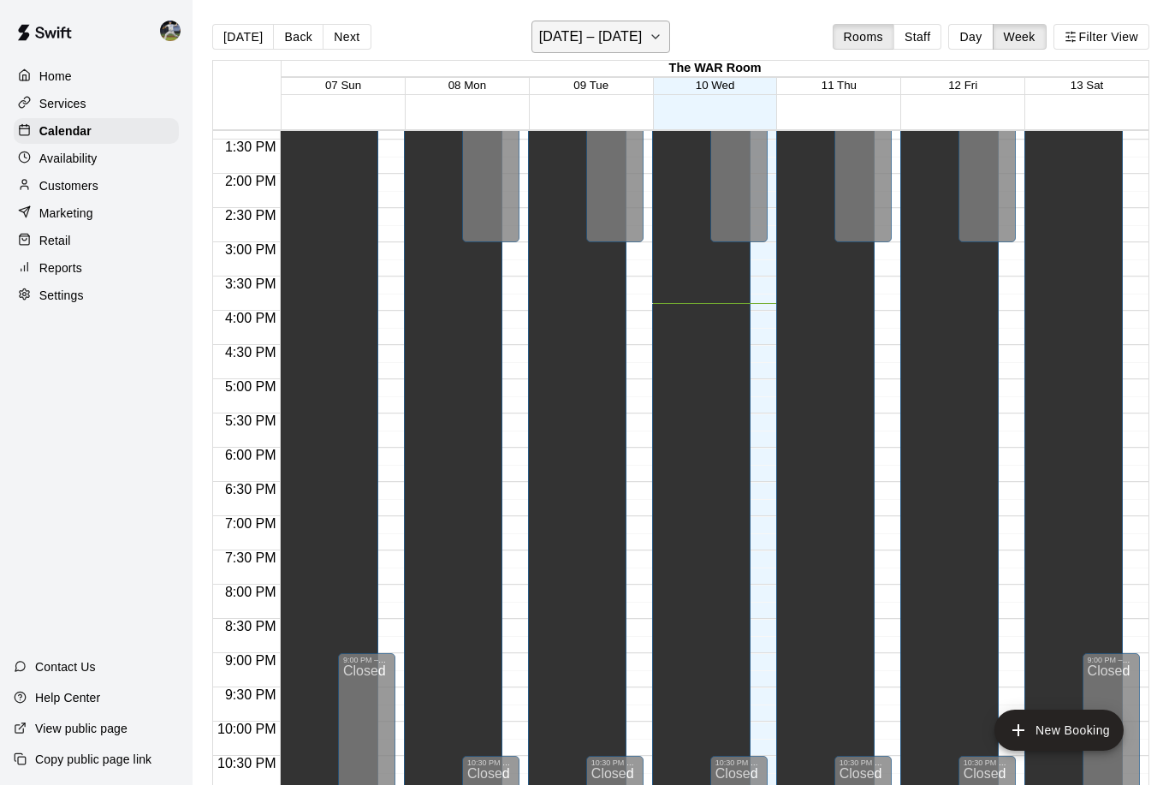
click at [649, 37] on button "September 07 – 13" at bounding box center [600, 37] width 139 height 33
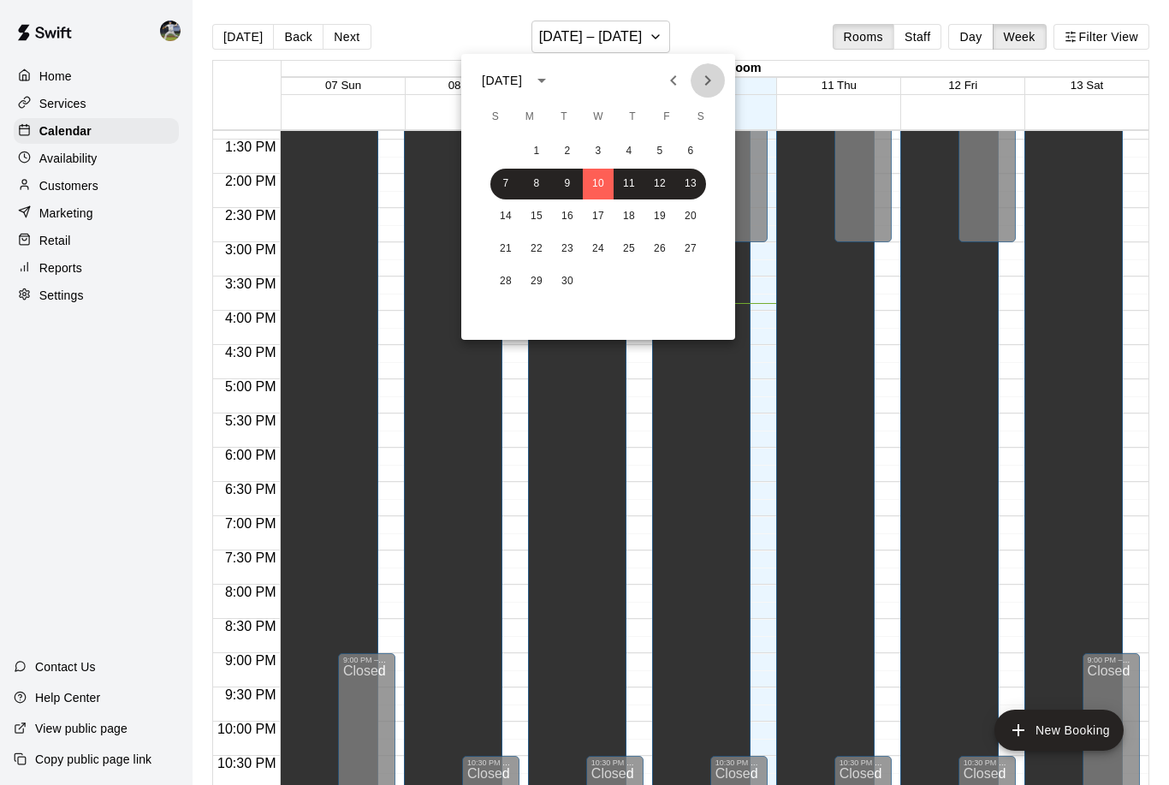
click at [710, 78] on icon "Next month" at bounding box center [707, 80] width 21 height 21
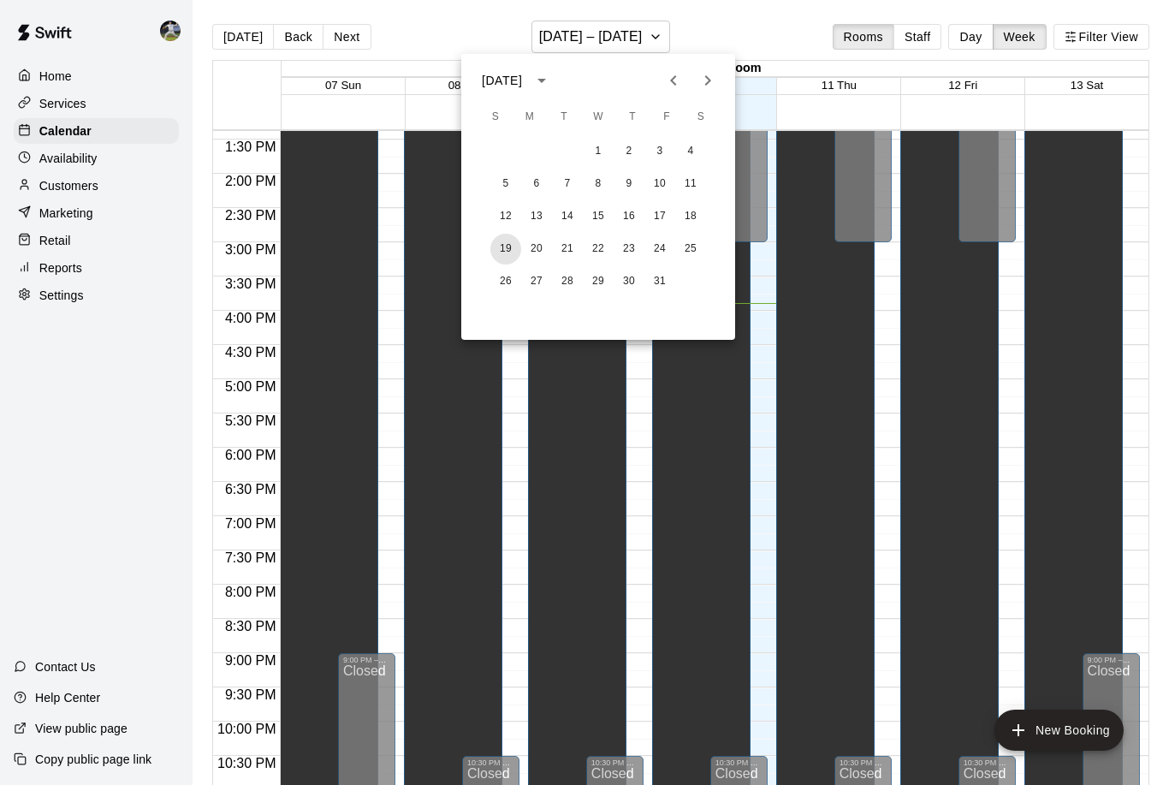
click at [506, 241] on button "19" at bounding box center [505, 249] width 31 height 31
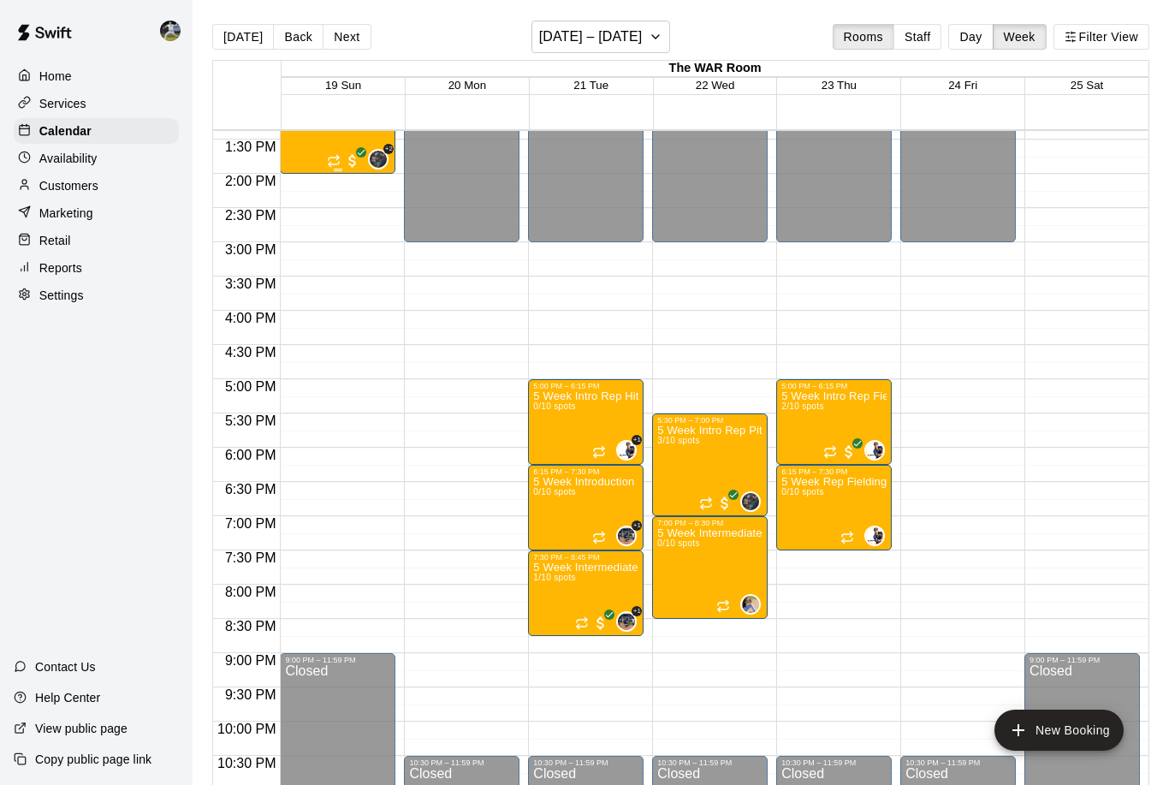
click at [362, 158] on div "+2" at bounding box center [358, 159] width 62 height 21
click at [348, 210] on img "edit" at bounding box center [345, 208] width 20 height 20
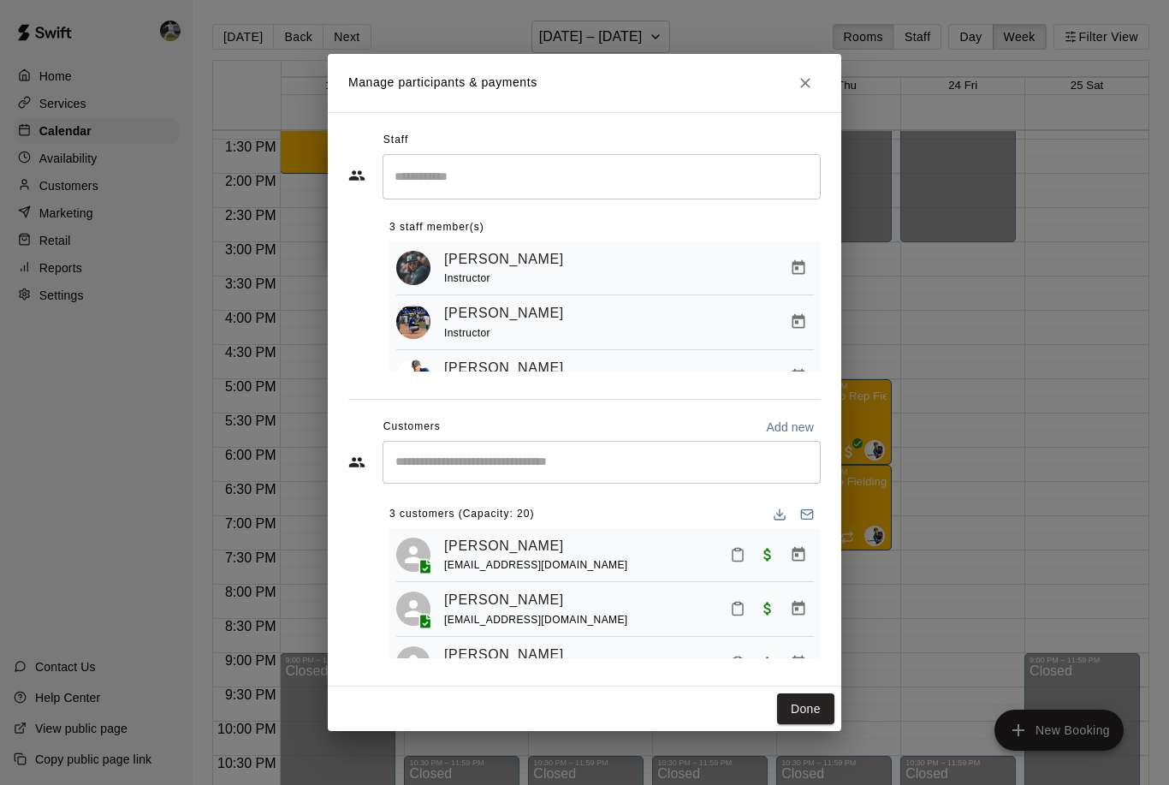
click at [494, 472] on div "​" at bounding box center [601, 462] width 438 height 43
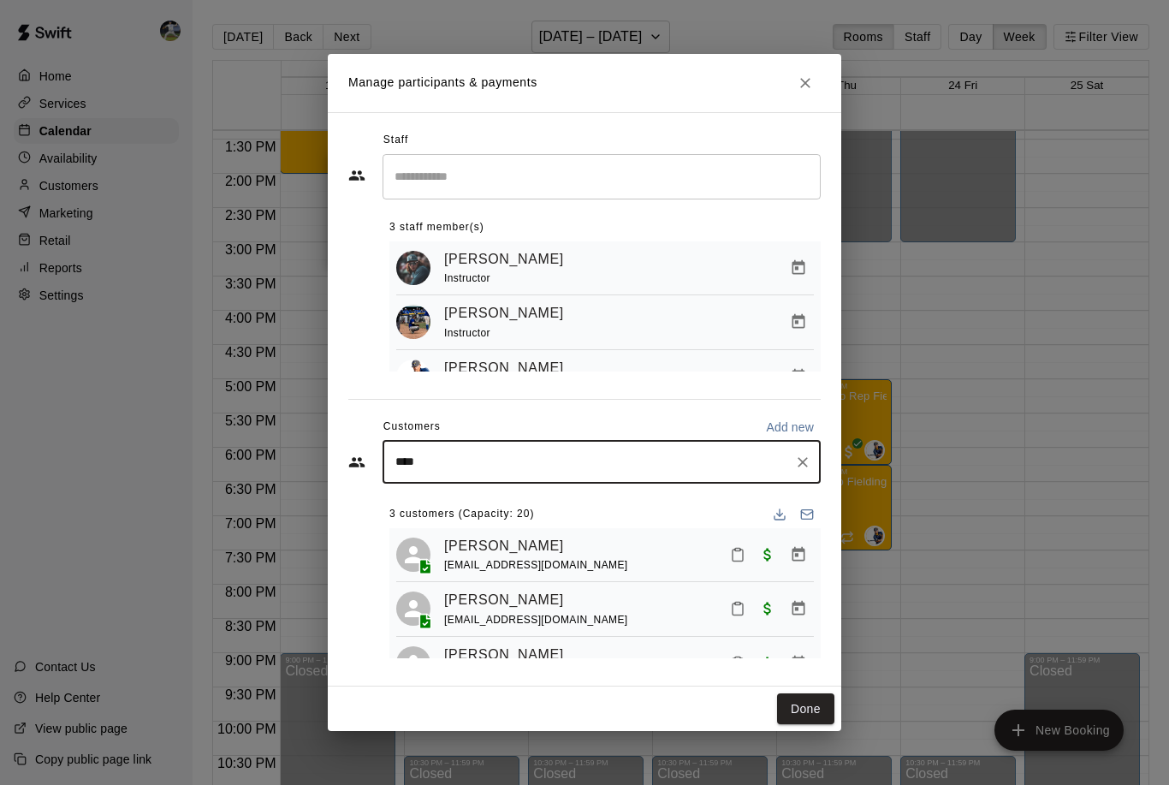
type input "****"
click at [435, 523] on span "rylan.pranger@gmail.com" at bounding box center [566, 519] width 272 height 12
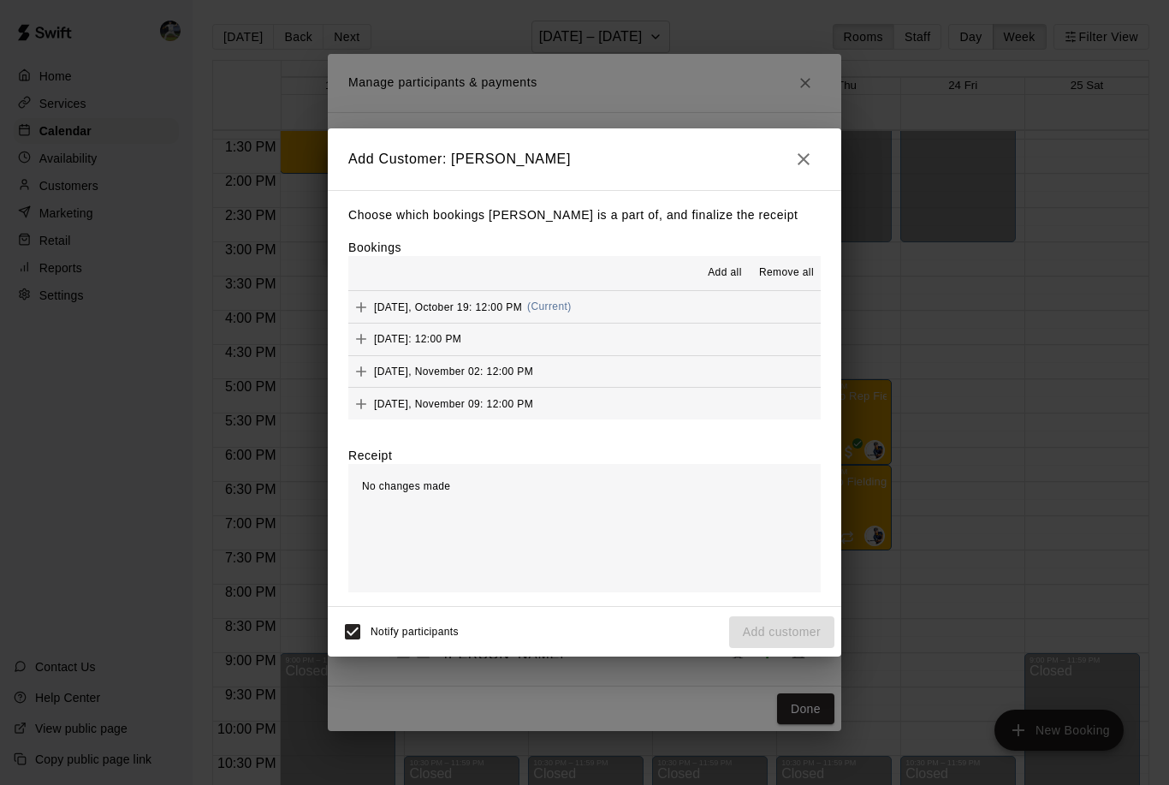
click at [723, 266] on span "Add all" at bounding box center [725, 272] width 34 height 17
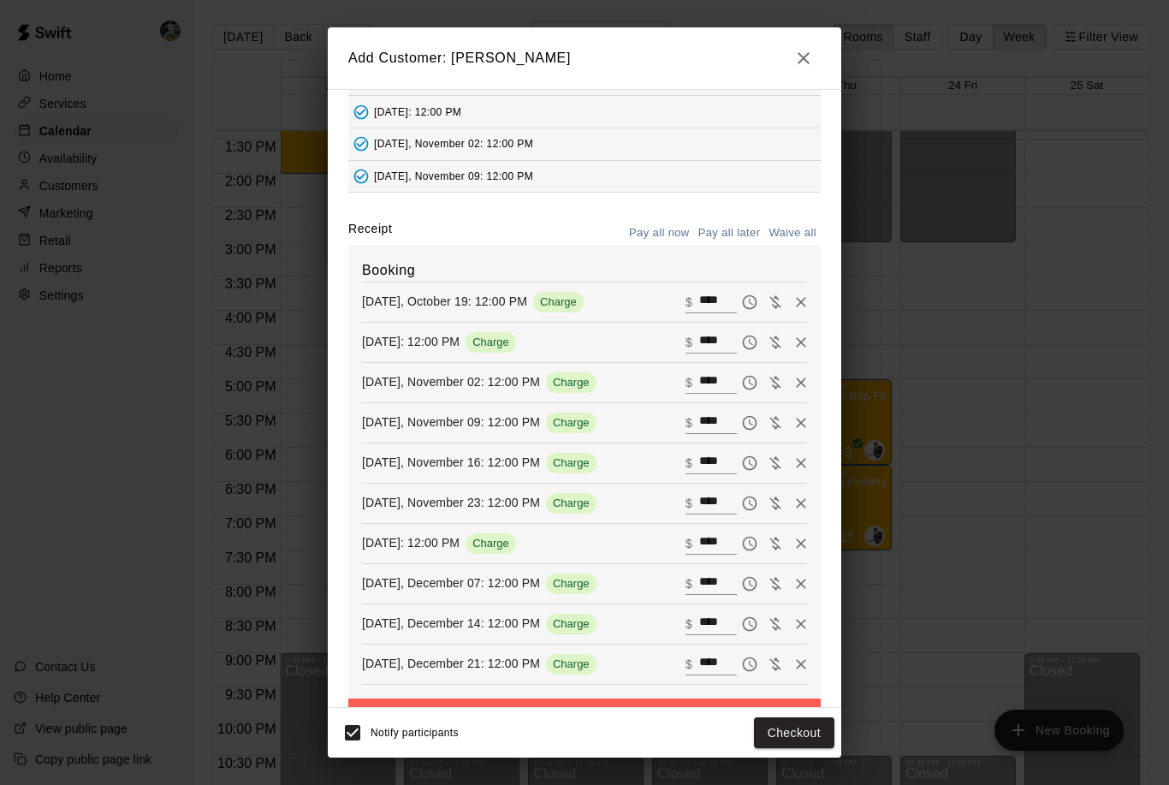
scroll to position [139, 0]
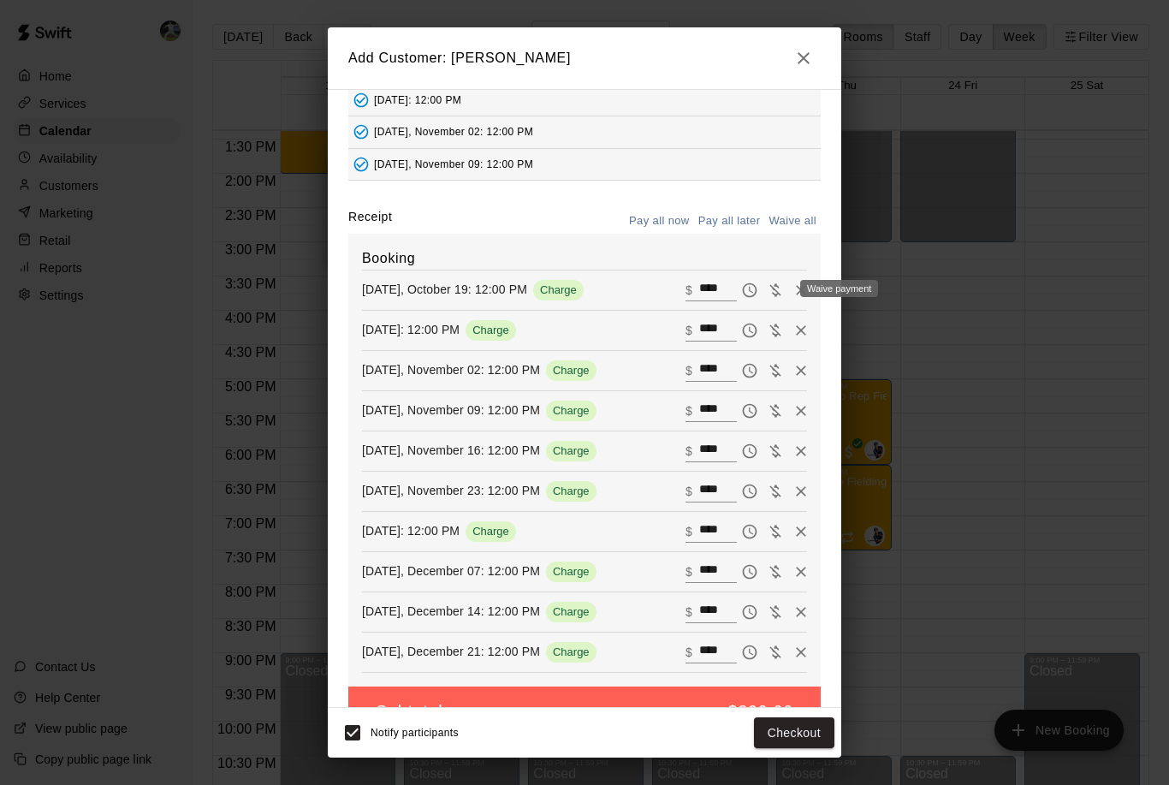
click at [774, 293] on icon "Waive payment" at bounding box center [775, 289] width 17 height 17
type input "*"
click at [778, 329] on icon "Waive payment" at bounding box center [775, 330] width 17 height 17
type input "*"
click at [777, 370] on icon "Waive payment" at bounding box center [774, 370] width 11 height 13
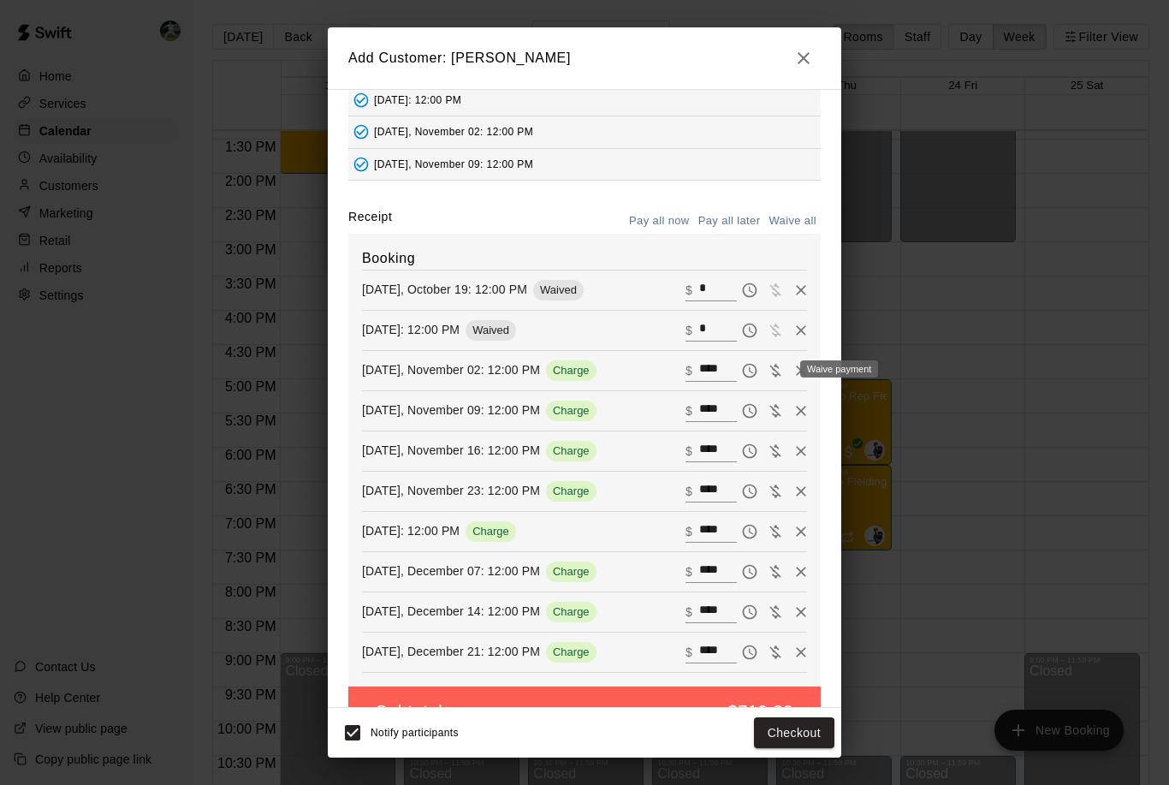
type input "*"
click at [777, 412] on icon "Waive payment" at bounding box center [774, 410] width 11 height 13
type input "*"
click at [778, 450] on icon "Waive payment" at bounding box center [775, 450] width 17 height 17
type input "*"
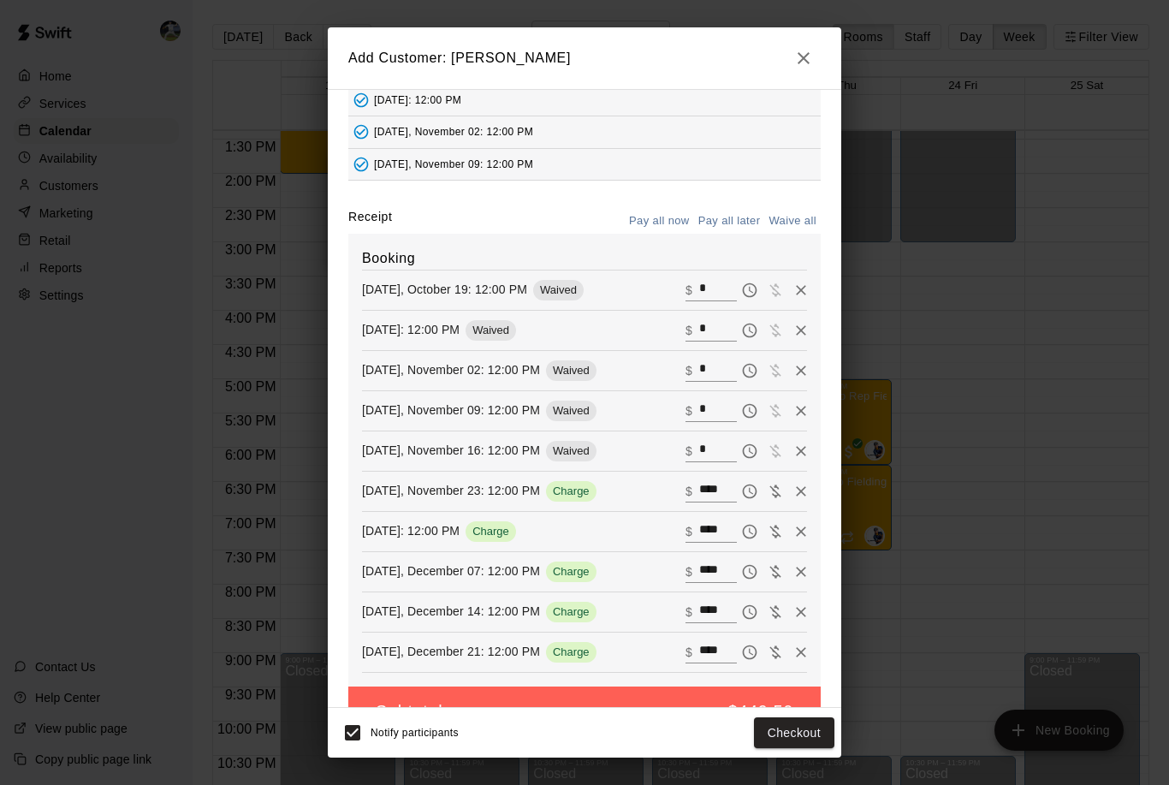
click at [791, 214] on button "Waive all" at bounding box center [792, 221] width 56 height 27
type input "*"
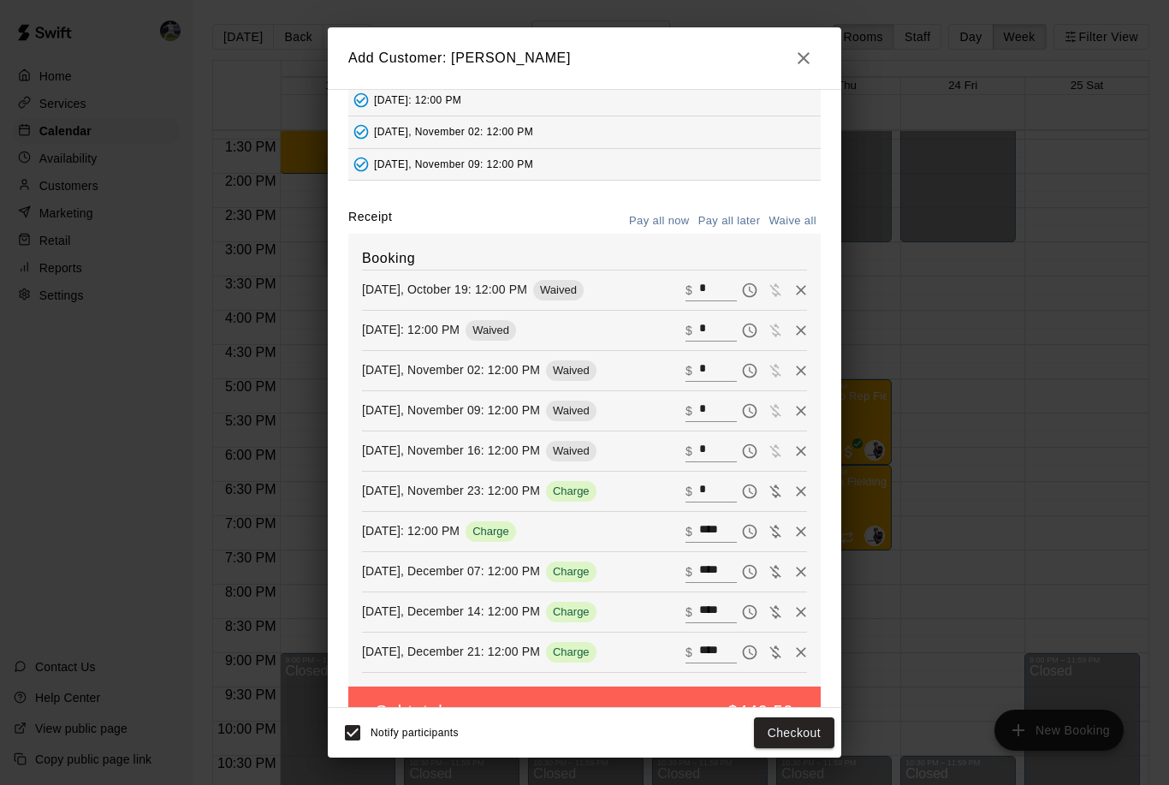
type input "*"
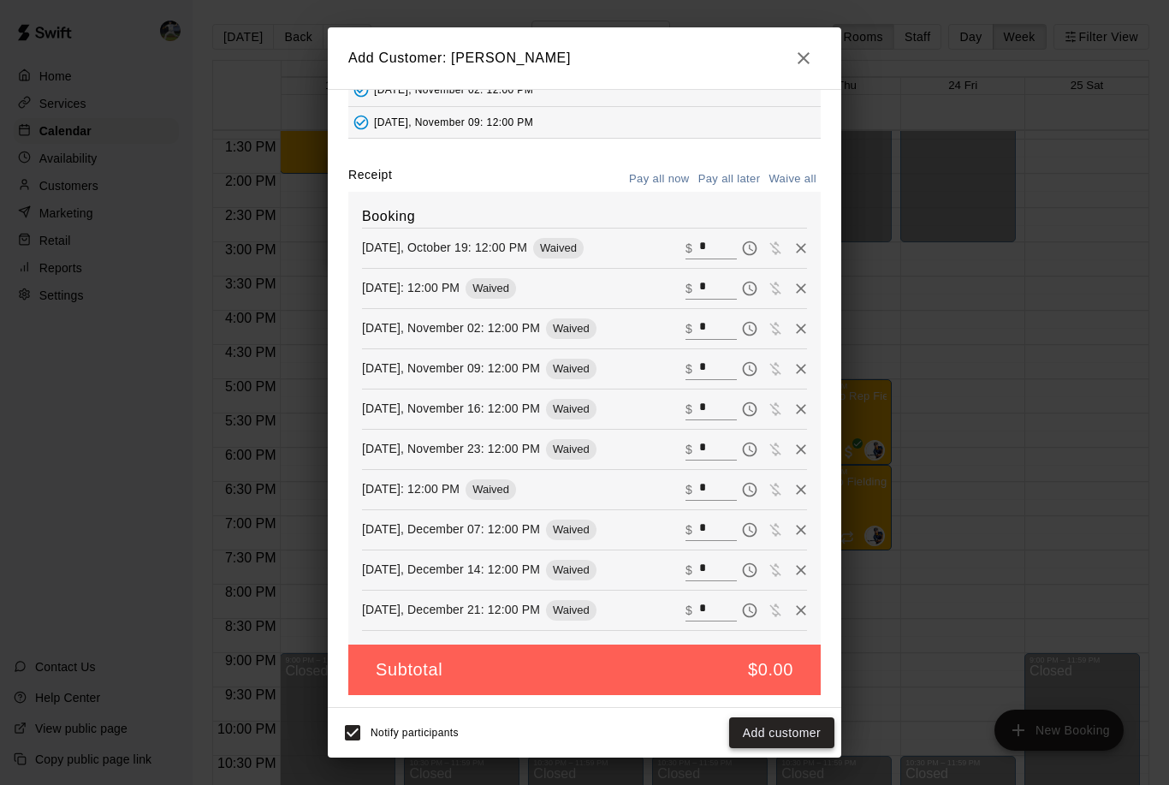
scroll to position [180, 0]
click at [744, 722] on button "Add customer" at bounding box center [781, 733] width 105 height 32
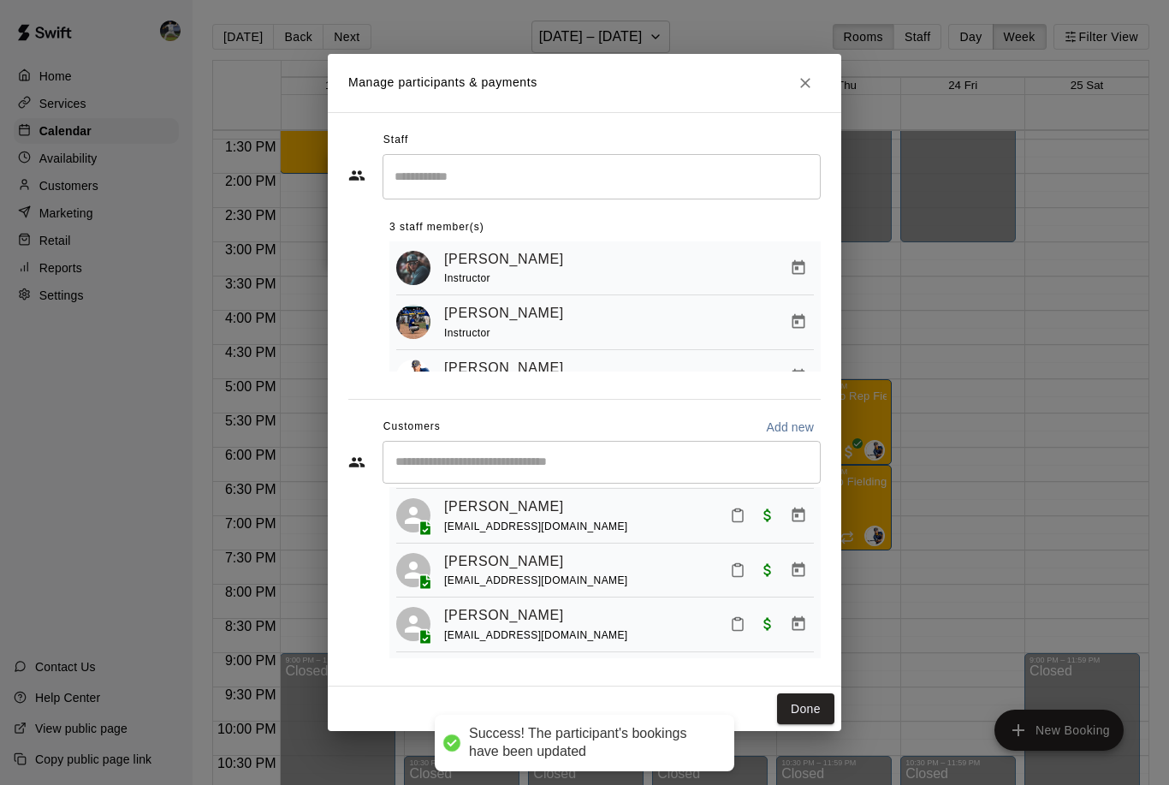
scroll to position [92, 0]
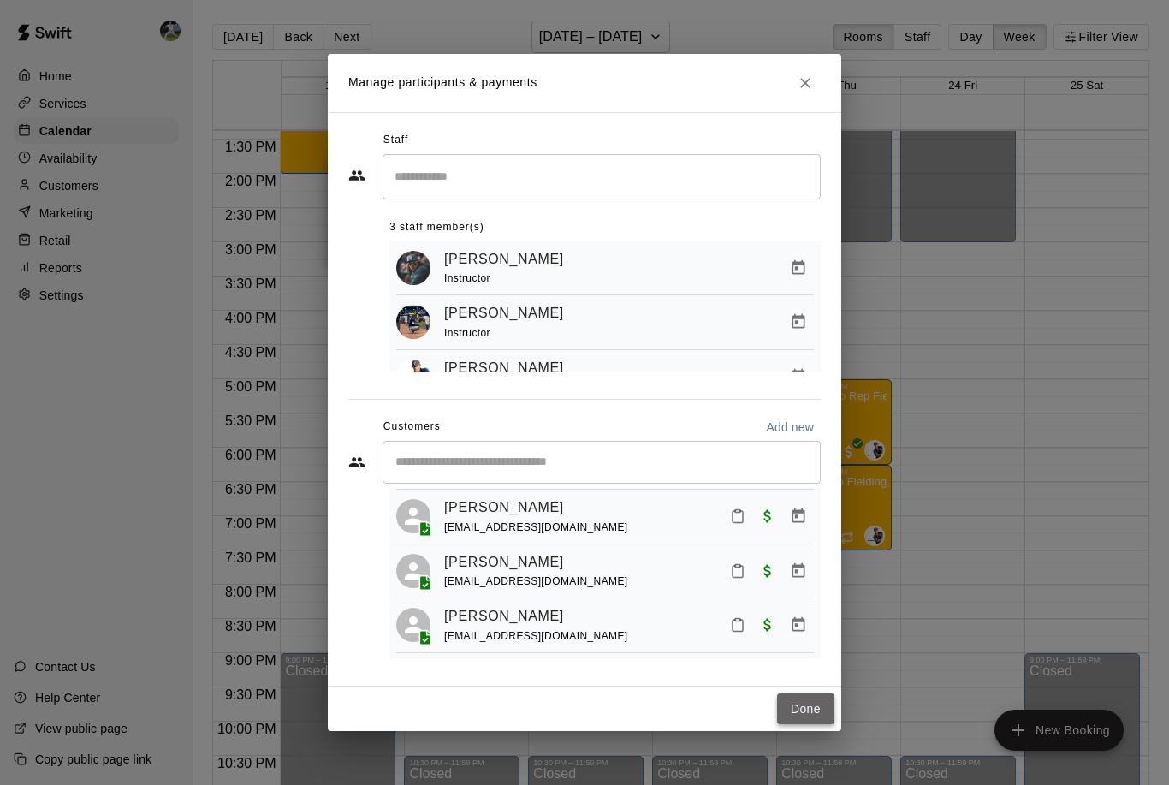
click at [814, 711] on button "Done" at bounding box center [805, 709] width 57 height 32
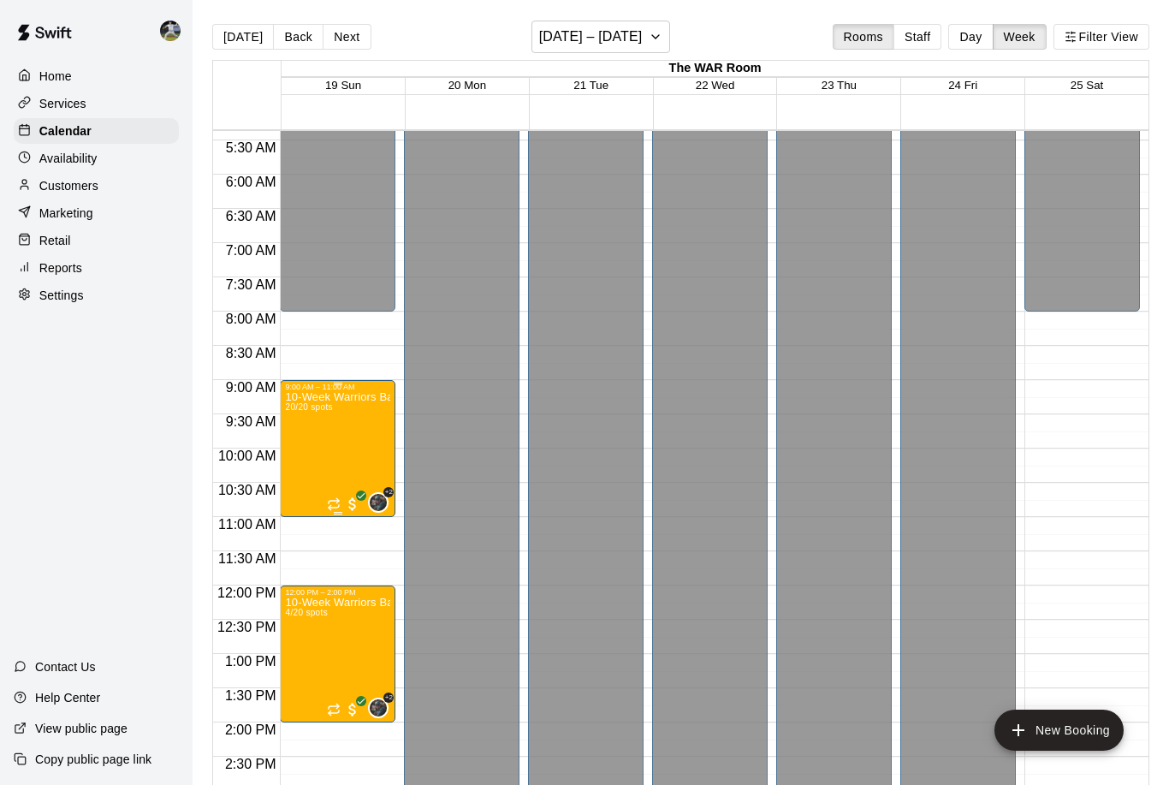
scroll to position [363, 0]
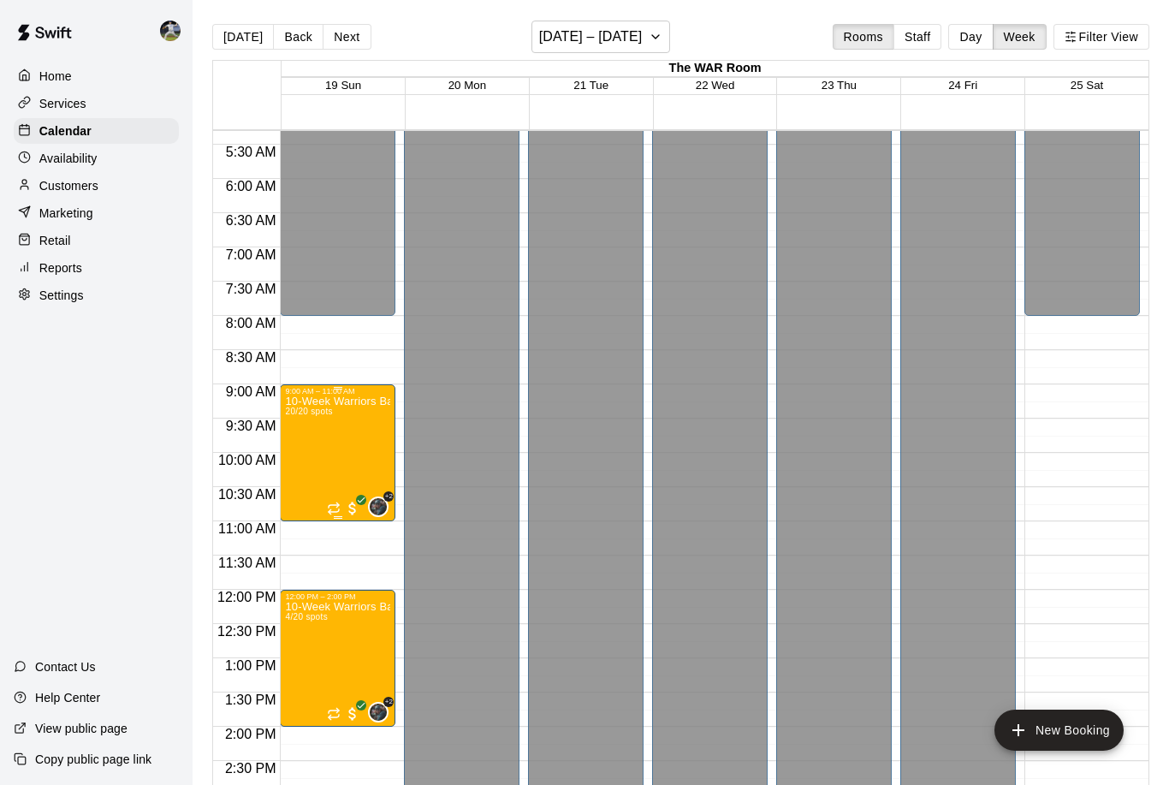
click at [339, 428] on div "10-Week Warriors Baseball Academy High-Performance Baseball Development Program…" at bounding box center [337, 787] width 105 height 785
click at [306, 457] on img "edit" at bounding box center [303, 456] width 20 height 20
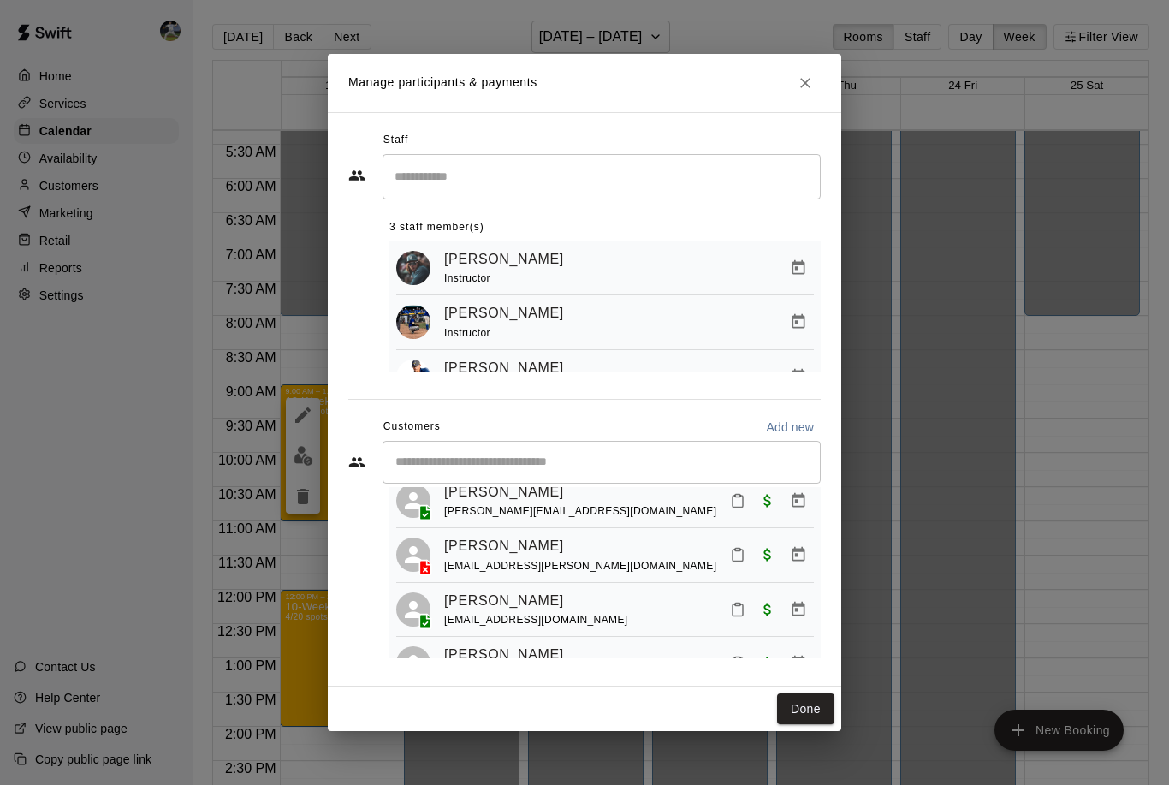
scroll to position [285, 0]
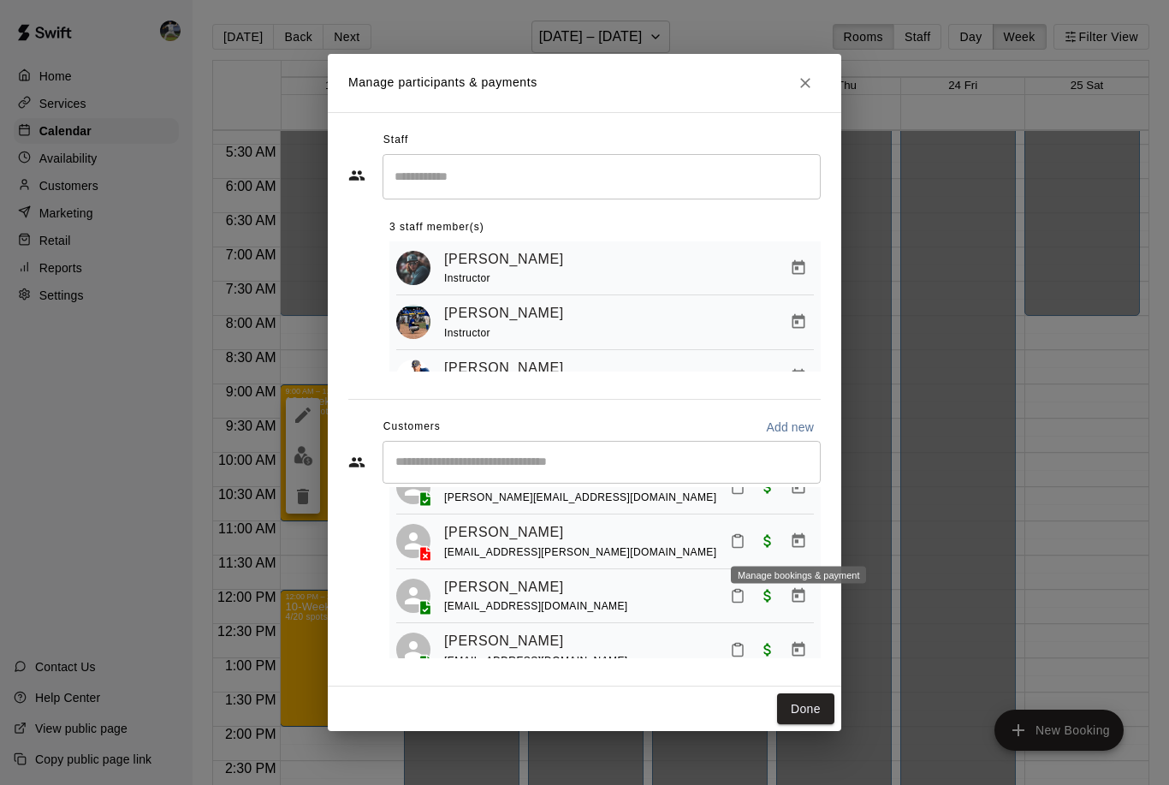
click at [801, 543] on icon "Manage bookings & payment" at bounding box center [798, 540] width 17 height 17
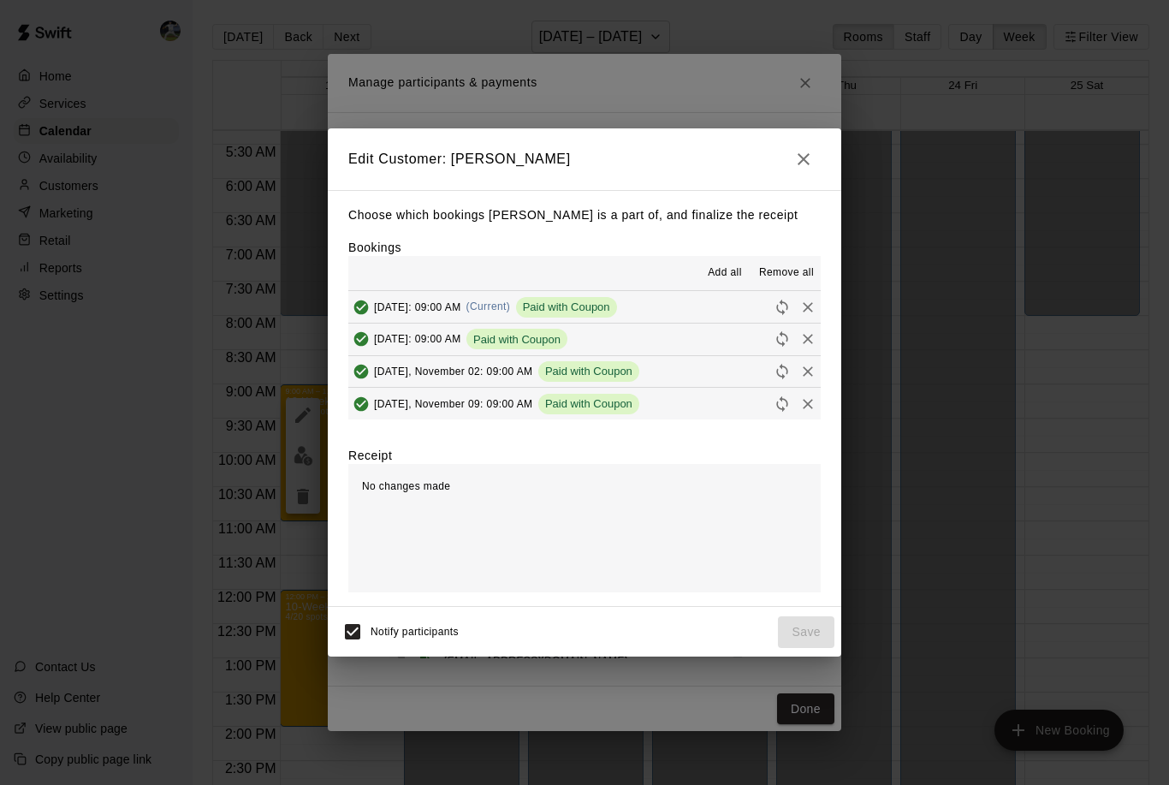
click at [789, 276] on span "Remove all" at bounding box center [786, 272] width 55 height 17
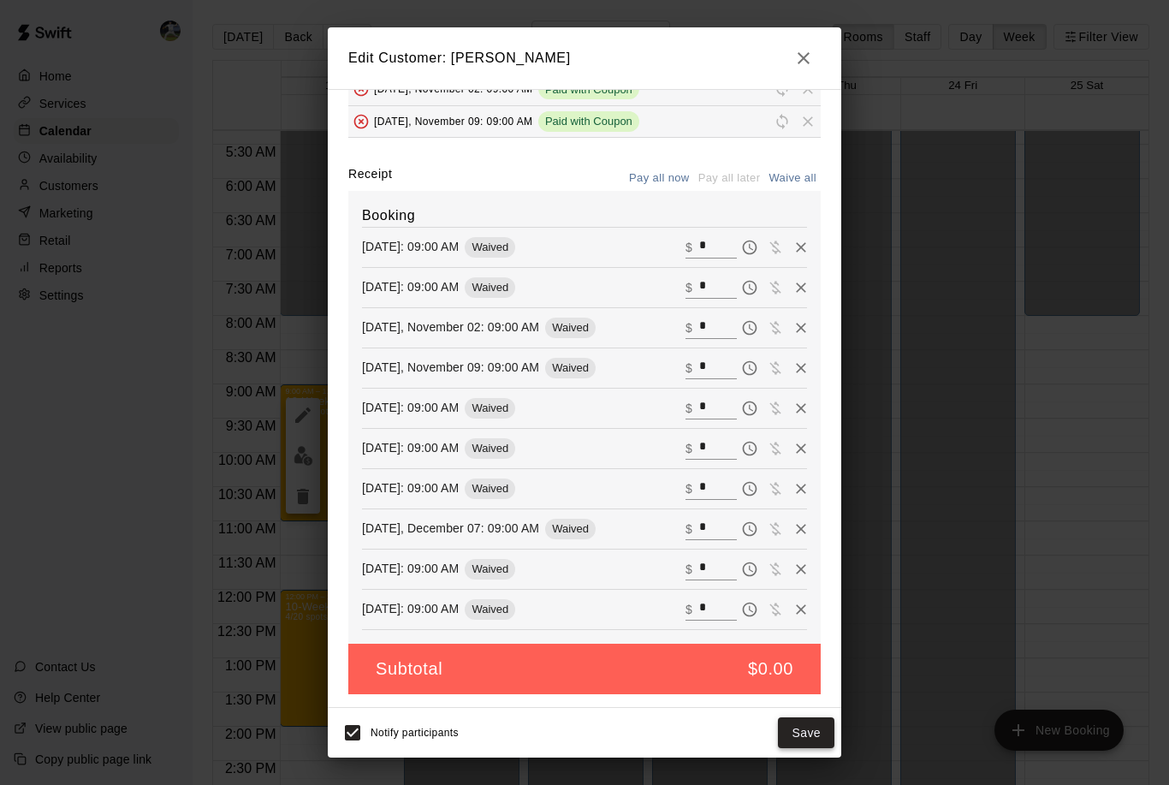
scroll to position [180, 0]
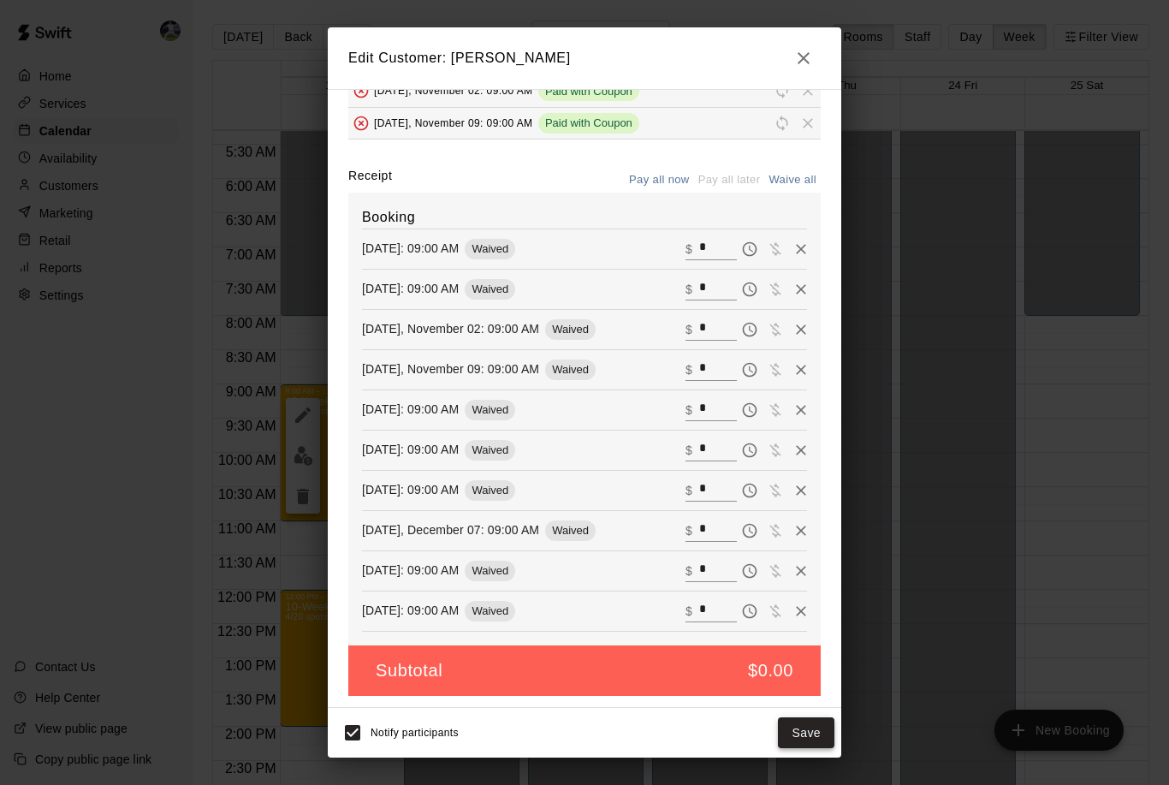
click at [804, 731] on button "Save" at bounding box center [806, 733] width 56 height 32
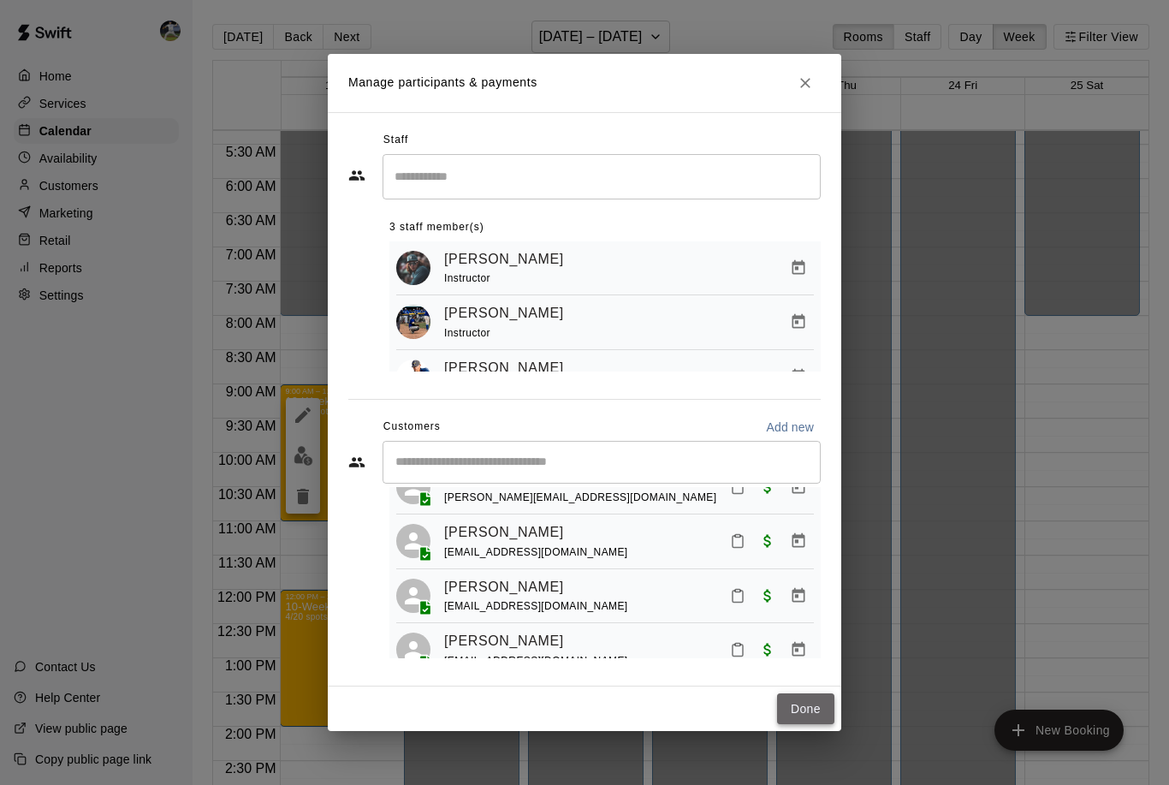
click at [813, 704] on button "Done" at bounding box center [805, 709] width 57 height 32
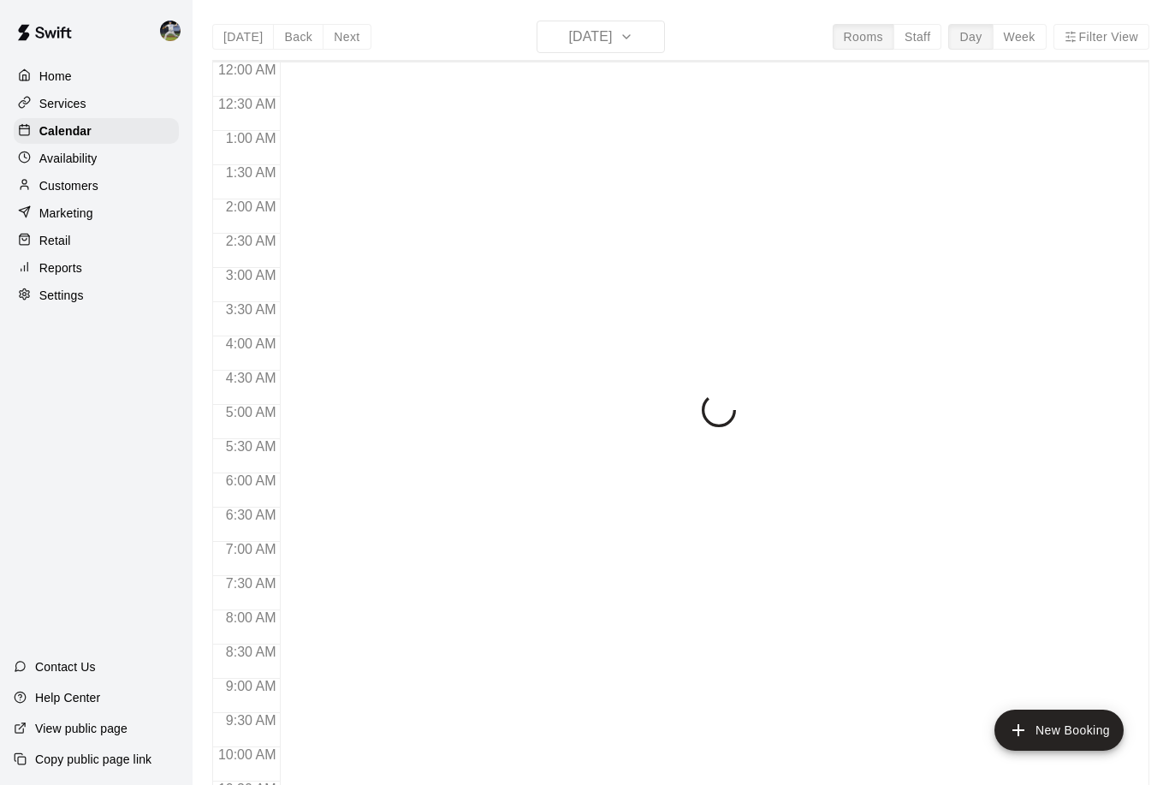
scroll to position [847, 0]
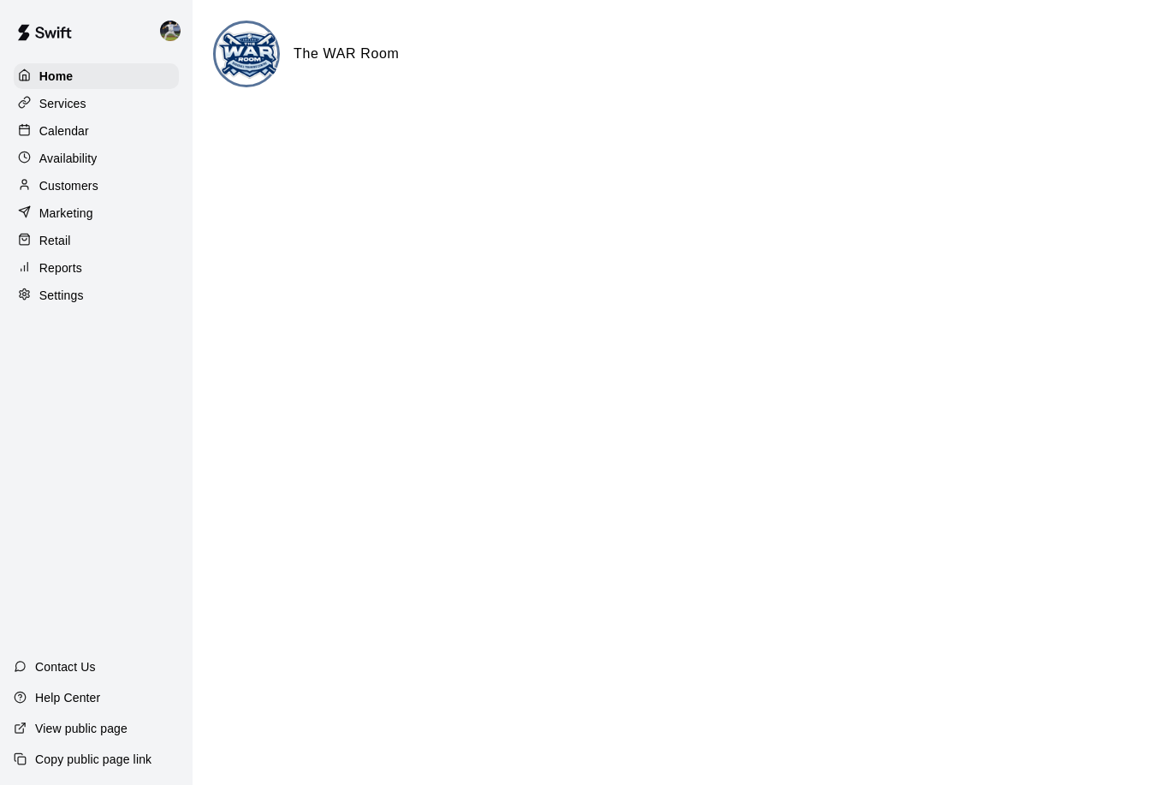
click at [94, 103] on div "Services" at bounding box center [96, 104] width 165 height 26
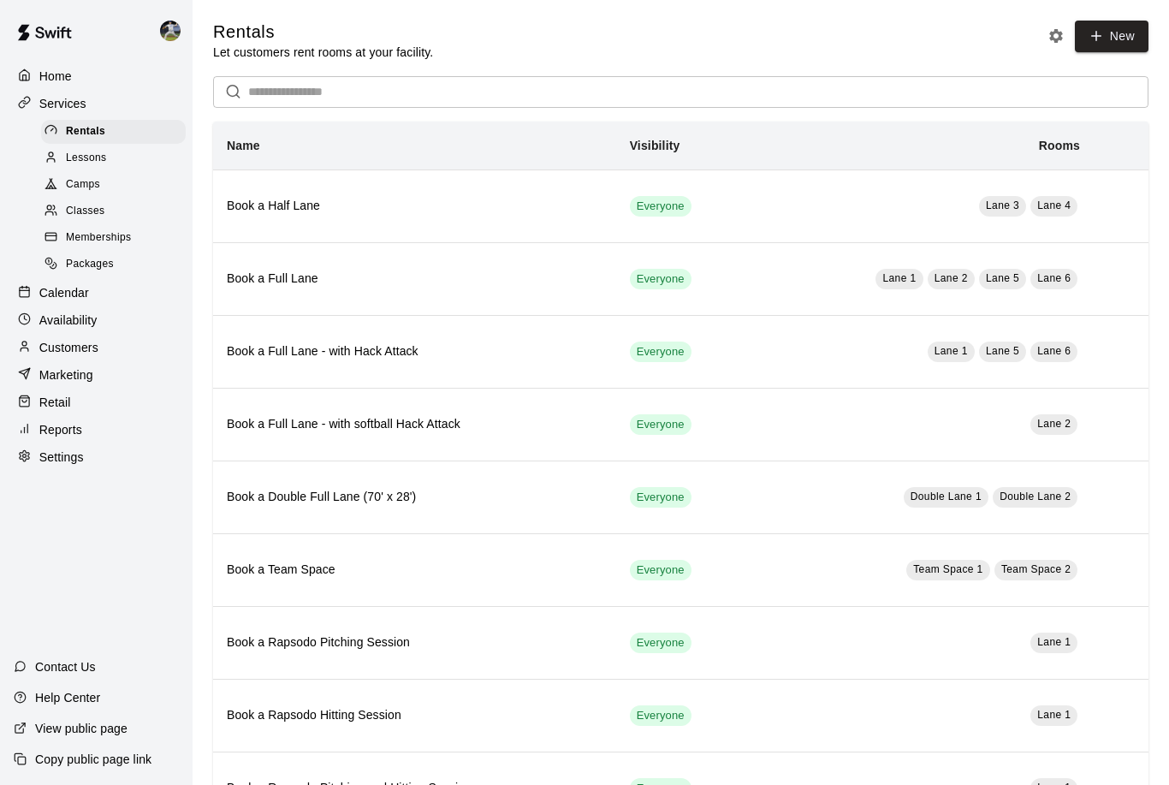
click at [94, 184] on span "Camps" at bounding box center [83, 184] width 34 height 17
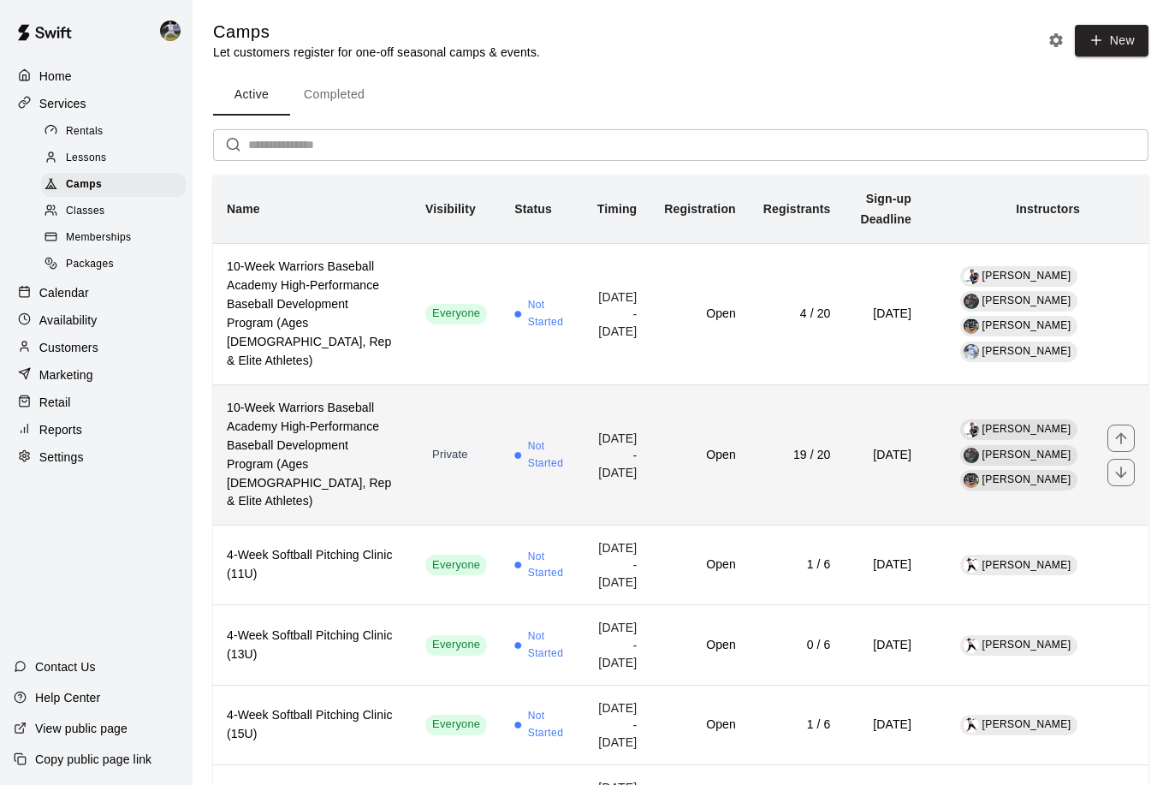
click at [325, 450] on h6 "10-Week Warriors Baseball Academy High-Performance Baseball Development Program…" at bounding box center [312, 455] width 171 height 113
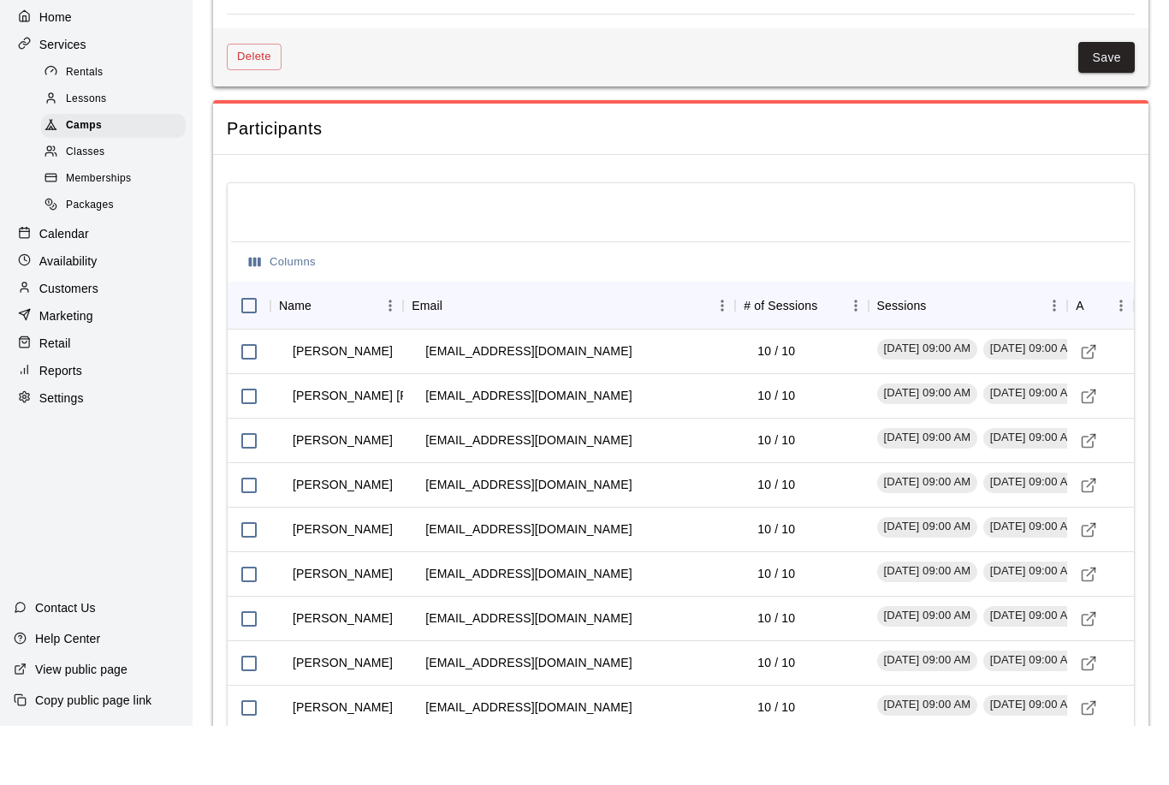
scroll to position [2788, 0]
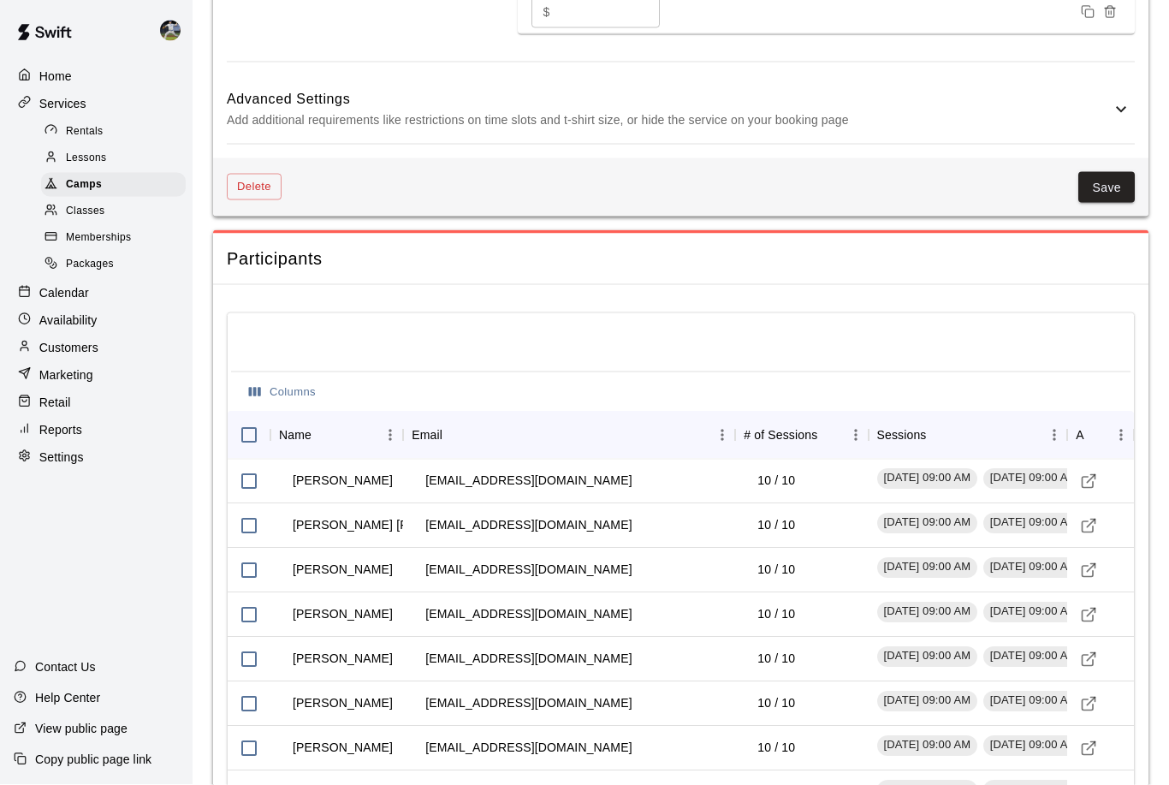
click at [494, 110] on h6 "Advanced Settings" at bounding box center [669, 99] width 884 height 22
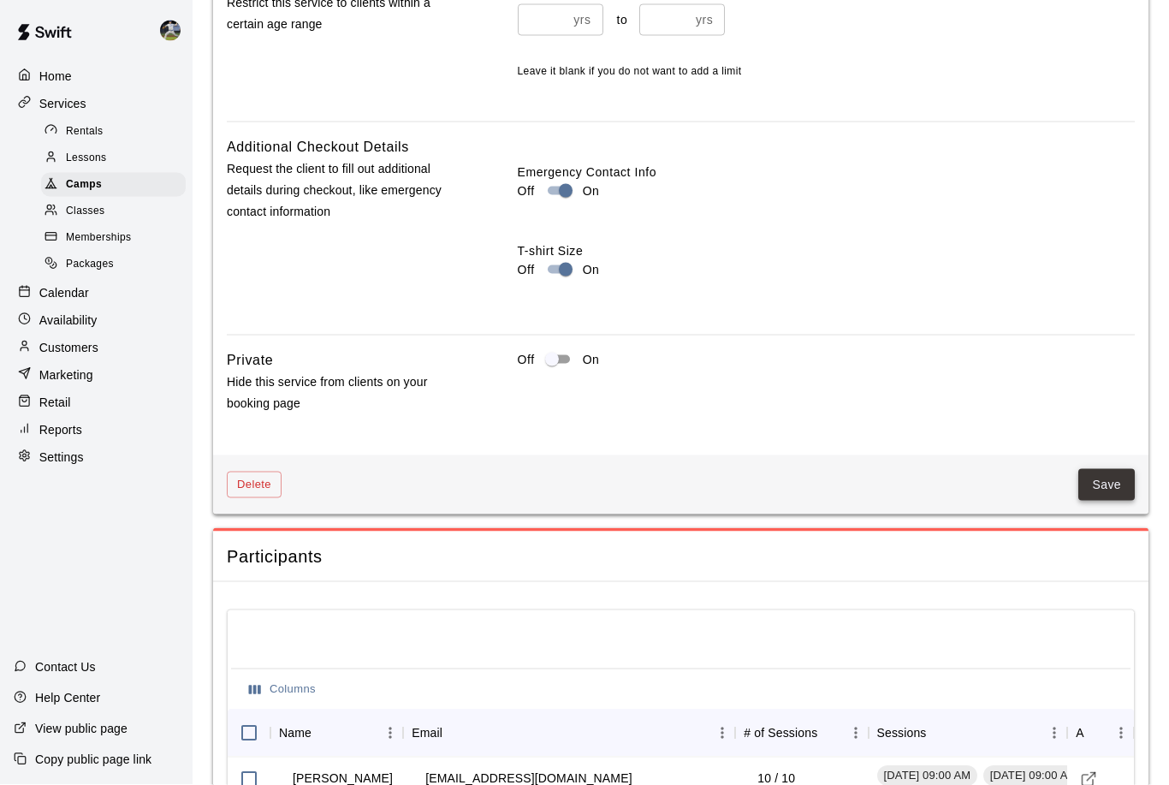
scroll to position [2515, 0]
click at [1106, 500] on button "Save" at bounding box center [1106, 484] width 56 height 32
